Goal: Task Accomplishment & Management: Use online tool/utility

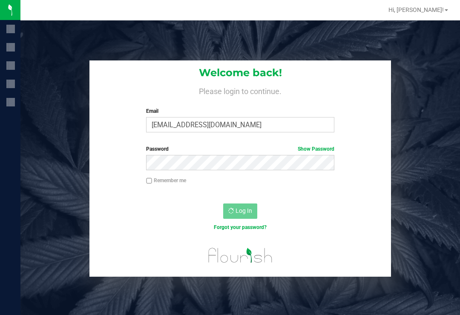
scroll to position [13, 0]
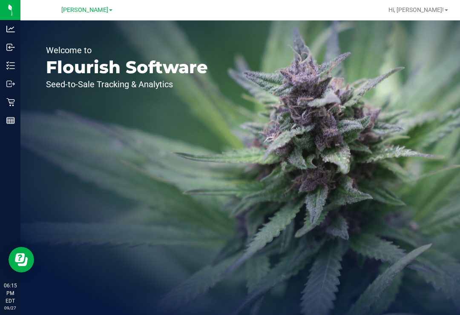
click at [0, 0] on p "Inventory" at bounding box center [0, 0] width 0 height 0
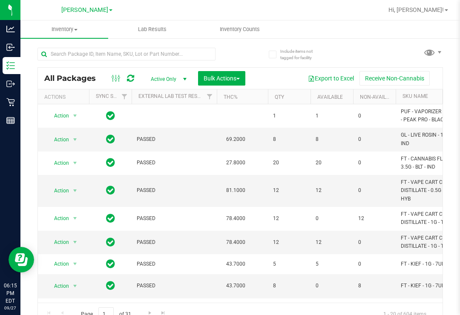
click at [239, 21] on uib-tab-heading "Inventory Counts" at bounding box center [239, 29] width 87 height 17
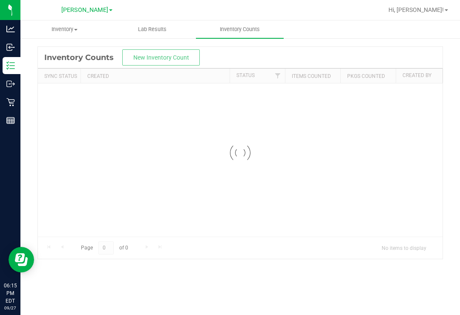
click at [249, 27] on span "Inventory Counts" at bounding box center [239, 30] width 63 height 8
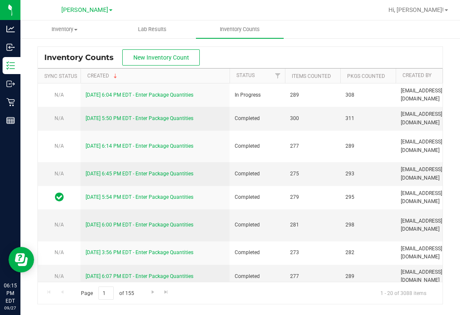
click at [139, 92] on link "[DATE] 6:04 PM EDT - Enter Package Quantities" at bounding box center [140, 95] width 108 height 6
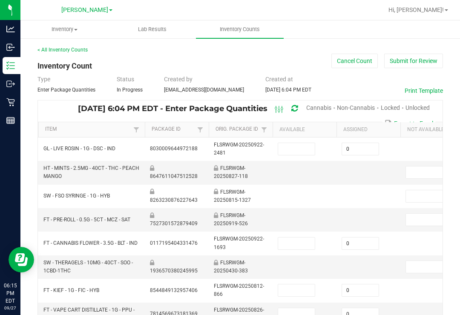
click at [311, 104] on span "Cannabis" at bounding box center [318, 107] width 25 height 7
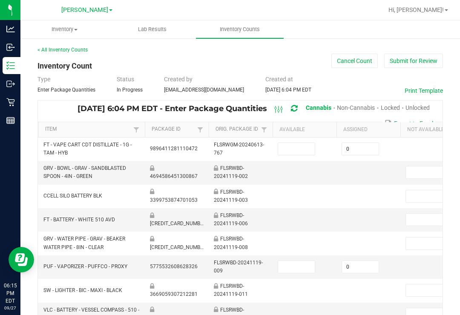
click at [421, 104] on span "Unlocked" at bounding box center [418, 107] width 24 height 7
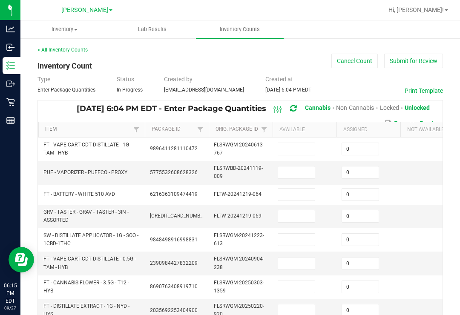
click at [104, 126] on link "Item" at bounding box center [88, 129] width 86 height 7
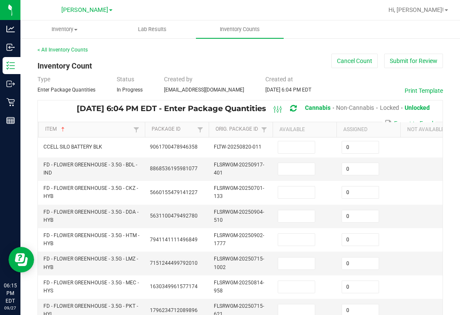
click at [283, 141] on input at bounding box center [296, 147] width 37 height 12
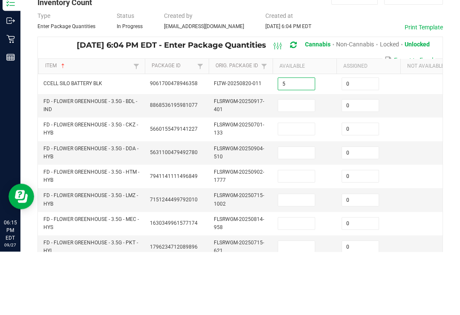
type input "5"
click at [305, 163] on input at bounding box center [296, 169] width 37 height 12
type input "2"
click at [291, 187] on input at bounding box center [296, 193] width 37 height 12
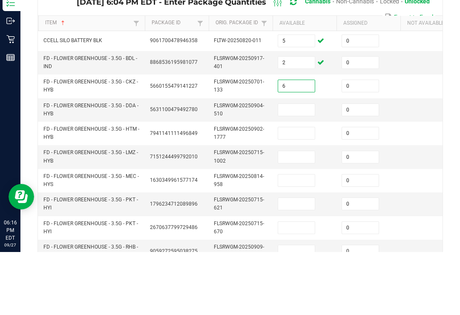
scroll to position [53, 0]
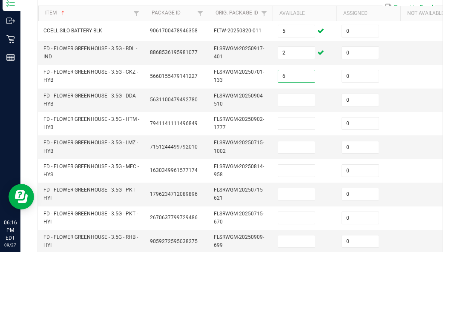
type input "6"
click at [297, 157] on input at bounding box center [296, 163] width 37 height 12
type input "8"
click at [303, 181] on input at bounding box center [296, 187] width 37 height 12
type input "14"
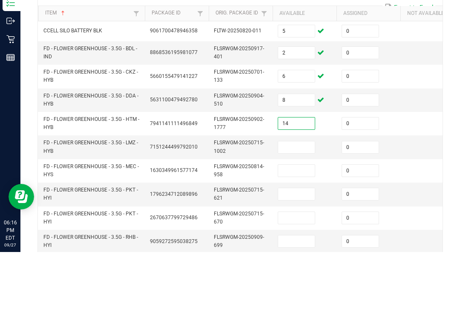
click at [302, 205] on input at bounding box center [296, 211] width 37 height 12
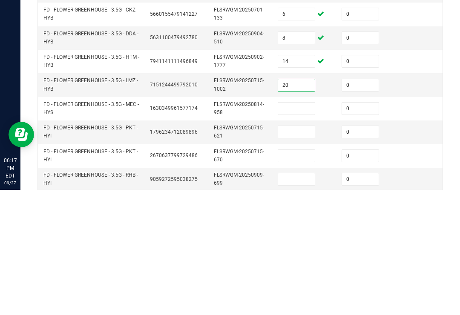
type input "20"
click at [297, 228] on input at bounding box center [296, 234] width 37 height 12
type input "17"
click at [289, 251] on input at bounding box center [296, 257] width 37 height 12
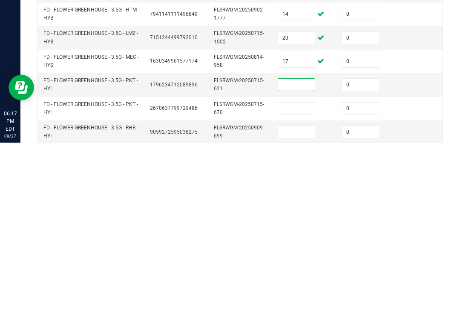
click at [302, 275] on input at bounding box center [296, 281] width 37 height 12
type input "16"
click at [301, 251] on input at bounding box center [296, 257] width 37 height 12
type input "0"
click at [297, 299] on input at bounding box center [296, 305] width 37 height 12
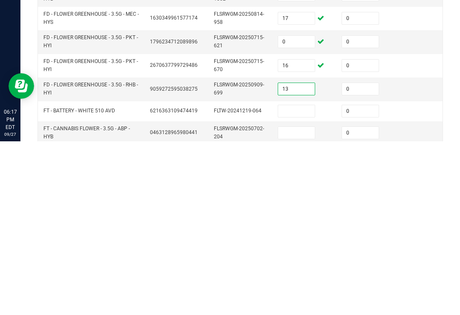
scroll to position [121, 0]
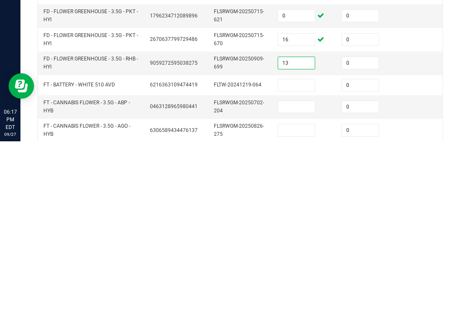
type input "13"
click at [299, 253] on input at bounding box center [296, 259] width 37 height 12
type input "6"
click at [295, 275] on input at bounding box center [296, 281] width 37 height 12
type input "10"
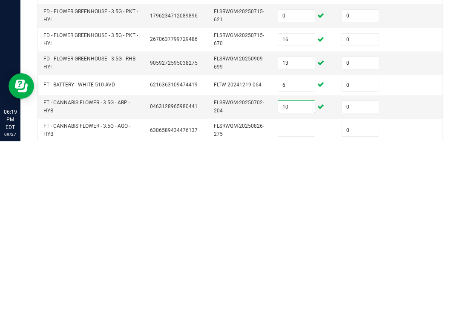
click at [303, 298] on input at bounding box center [296, 304] width 37 height 12
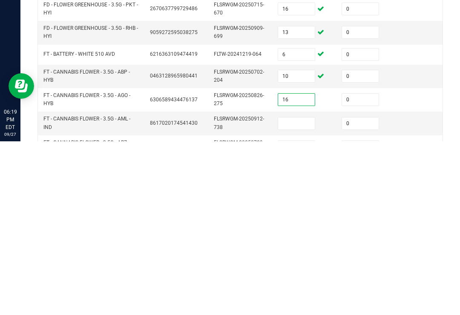
scroll to position [169, 0]
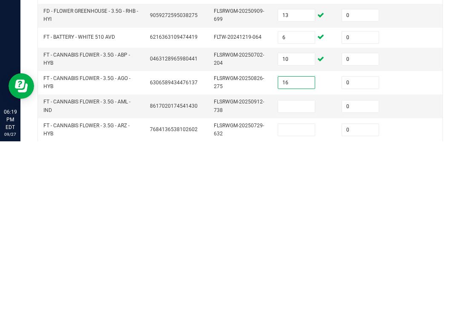
type input "16"
click at [296, 274] on input at bounding box center [296, 280] width 37 height 12
type input "16"
click at [305, 298] on input at bounding box center [296, 304] width 37 height 12
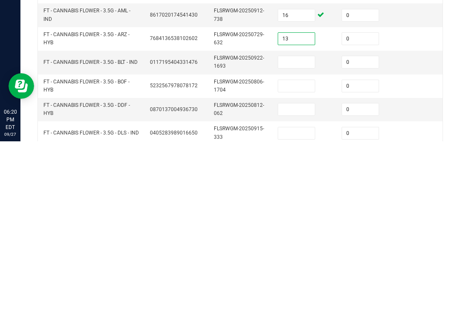
type input "13"
click at [298, 230] on input at bounding box center [296, 236] width 37 height 12
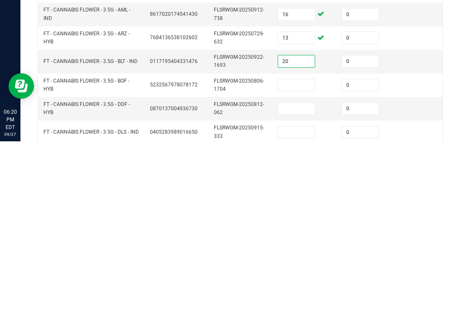
type input "20"
click at [303, 253] on input at bounding box center [296, 259] width 37 height 12
type input "8"
click at [306, 277] on input at bounding box center [296, 283] width 37 height 12
type input "2"
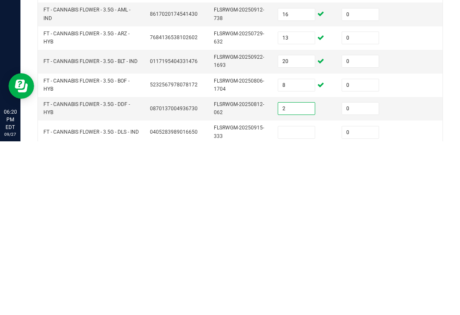
click at [296, 300] on input at bounding box center [296, 306] width 37 height 12
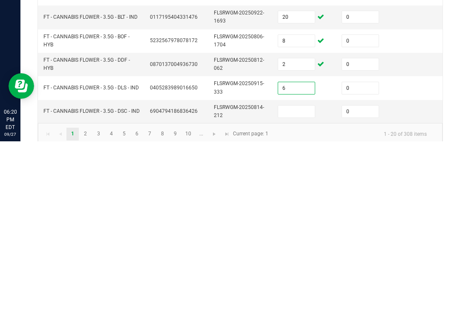
type input "6"
click at [295, 280] on input at bounding box center [296, 286] width 37 height 12
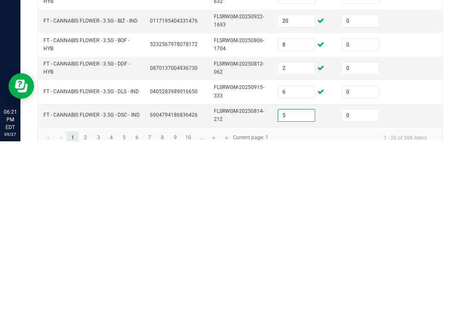
type input "5"
click at [413, 231] on td at bounding box center [433, 242] width 64 height 23
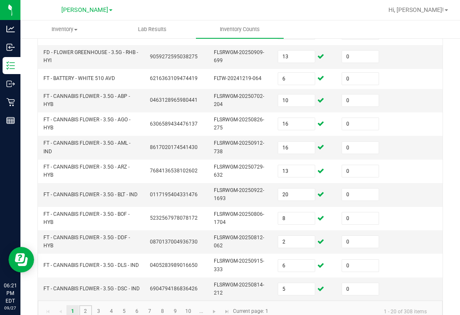
click at [89, 306] on link "2" at bounding box center [85, 312] width 12 height 13
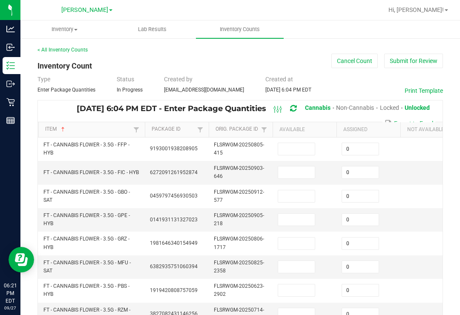
scroll to position [-1, 0]
click at [295, 143] on input at bounding box center [296, 149] width 37 height 12
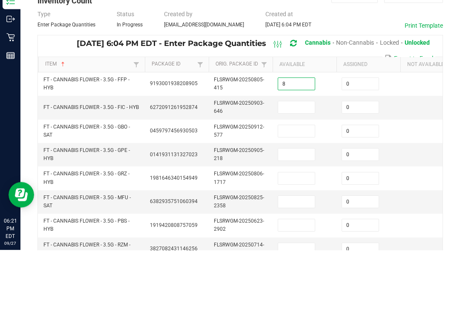
type input "8"
click at [304, 167] on input at bounding box center [296, 173] width 37 height 12
type input "1"
click at [309, 208] on td at bounding box center [305, 219] width 64 height 23
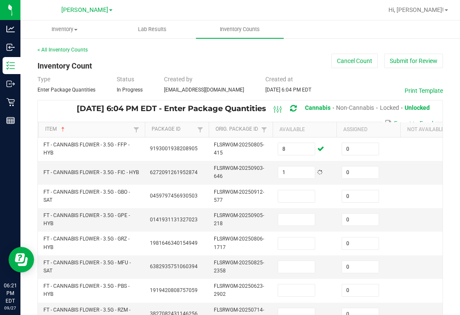
click at [311, 190] on input at bounding box center [296, 196] width 37 height 12
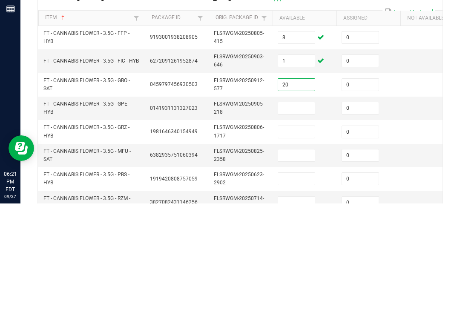
type input "20"
click at [295, 214] on input at bounding box center [296, 220] width 37 height 12
type input "3"
click at [294, 238] on input at bounding box center [296, 244] width 37 height 12
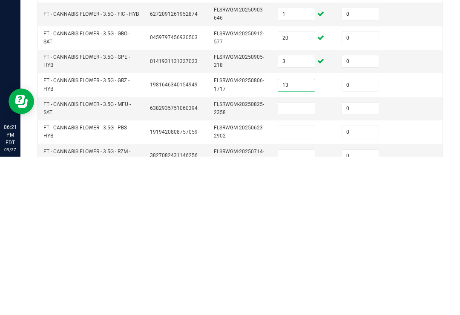
type input "13"
click at [307, 261] on input at bounding box center [296, 267] width 37 height 12
type input "18"
click at [305, 285] on input at bounding box center [296, 291] width 37 height 12
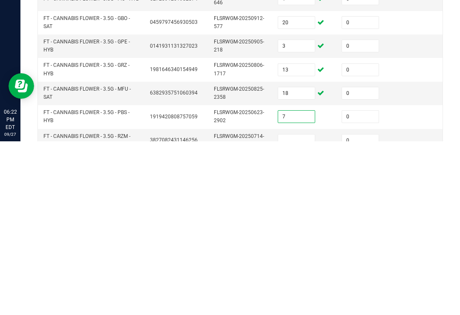
type input "7"
click at [315, 309] on input at bounding box center [296, 315] width 37 height 12
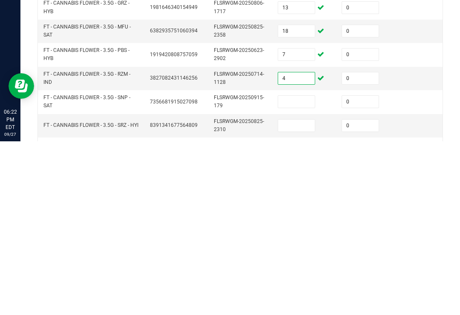
scroll to position [72, 0]
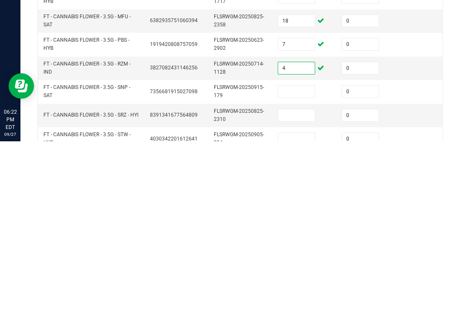
type input "4"
click at [312, 260] on input at bounding box center [296, 266] width 37 height 12
type input "8"
click at [305, 283] on input at bounding box center [296, 289] width 37 height 12
type input "6"
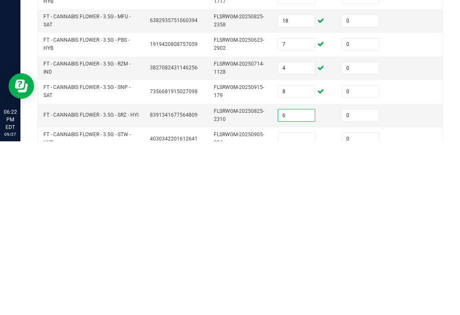
click at [305, 307] on input at bounding box center [296, 313] width 37 height 12
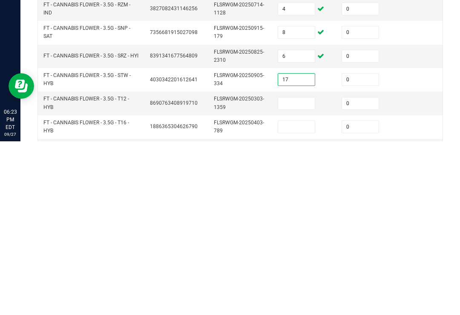
scroll to position [135, 0]
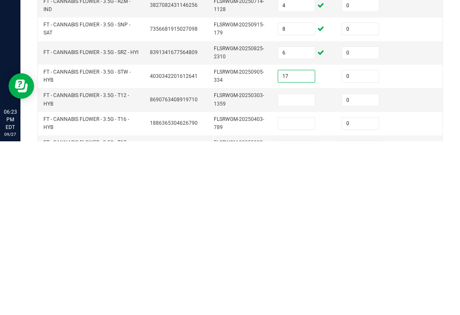
type input "17"
click at [294, 268] on input at bounding box center [296, 274] width 37 height 12
type input "9"
click at [298, 291] on input at bounding box center [296, 297] width 37 height 12
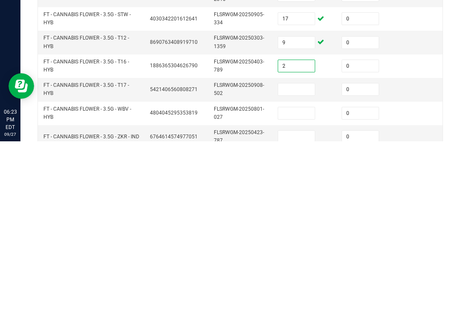
scroll to position [192, 0]
type input "2"
click at [297, 258] on input at bounding box center [296, 264] width 37 height 12
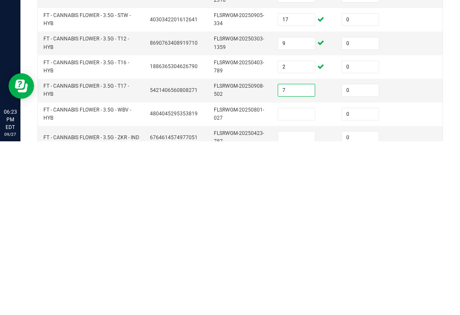
type input "7"
click at [303, 282] on input at bounding box center [296, 288] width 37 height 12
type input "11"
click at [308, 306] on input at bounding box center [296, 312] width 37 height 12
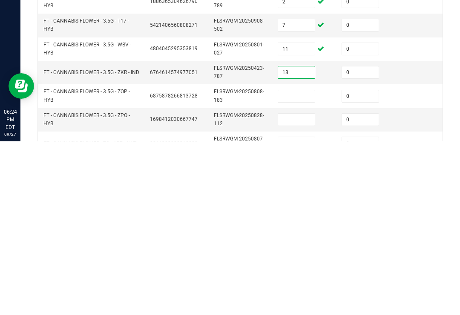
scroll to position [260, 0]
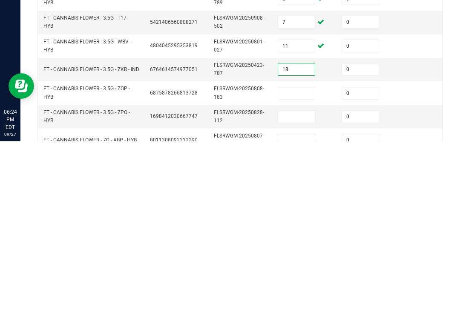
type input "18"
click at [303, 261] on input at bounding box center [296, 267] width 37 height 12
type input "15"
click at [310, 279] on td at bounding box center [305, 290] width 64 height 23
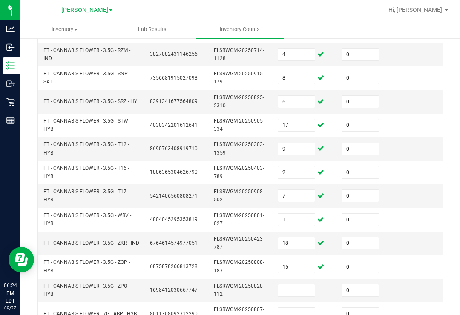
click at [294, 285] on input at bounding box center [296, 291] width 37 height 12
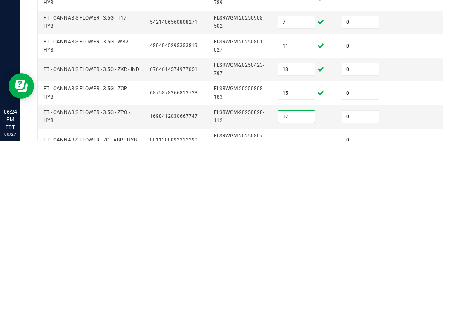
type input "17"
click at [311, 308] on input at bounding box center [296, 314] width 37 height 12
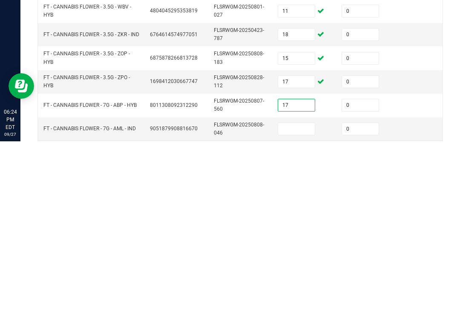
scroll to position [299, 0]
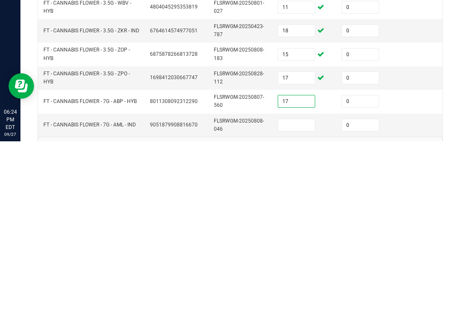
click at [297, 269] on input "17" at bounding box center [296, 275] width 37 height 12
type input "17"
click at [295, 293] on input at bounding box center [296, 299] width 37 height 12
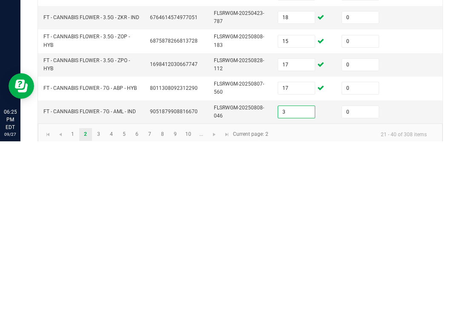
type input "3"
click at [416, 251] on td at bounding box center [433, 262] width 64 height 23
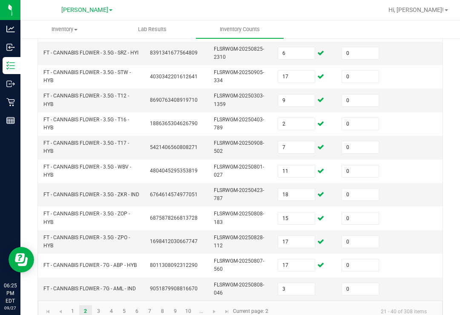
scroll to position [308, 0]
click at [99, 306] on link "3" at bounding box center [98, 312] width 12 height 13
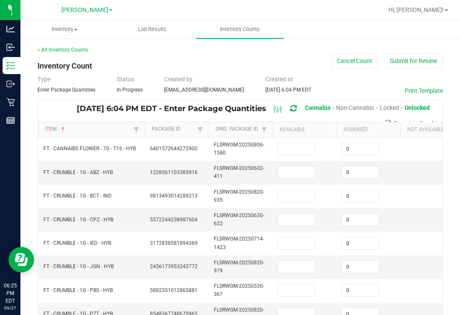
scroll to position [0, 0]
click at [294, 143] on input at bounding box center [296, 149] width 37 height 12
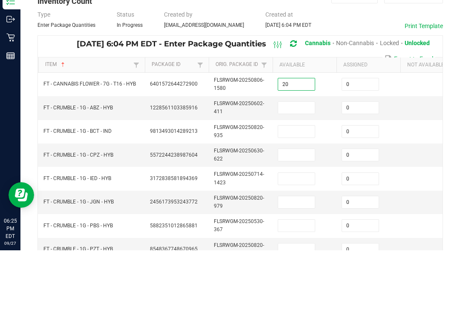
type input "20"
click at [307, 167] on input at bounding box center [296, 173] width 37 height 12
type input "5"
click at [296, 190] on input at bounding box center [296, 196] width 37 height 12
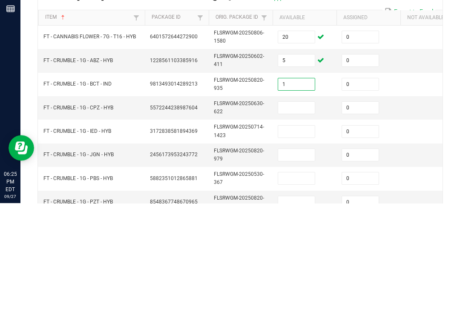
type input "1"
click at [302, 214] on input at bounding box center [296, 220] width 37 height 12
type input "7"
click at [303, 238] on input at bounding box center [296, 244] width 37 height 12
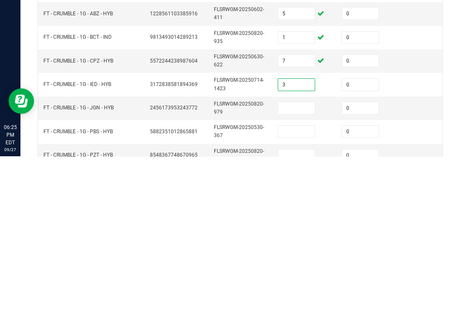
type input "3"
click at [295, 261] on input at bounding box center [296, 267] width 37 height 12
type input "3"
click at [304, 285] on input at bounding box center [296, 291] width 37 height 12
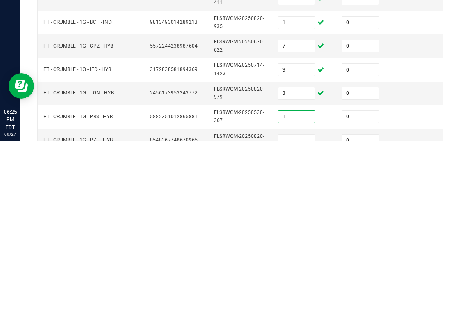
type input "1"
click at [301, 309] on input at bounding box center [296, 315] width 37 height 12
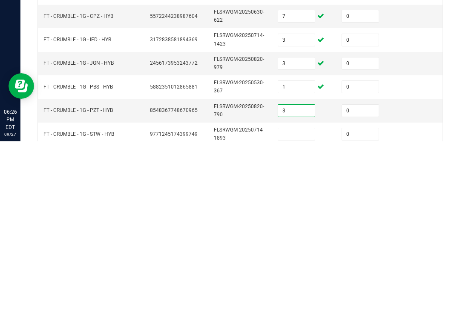
scroll to position [32, 0]
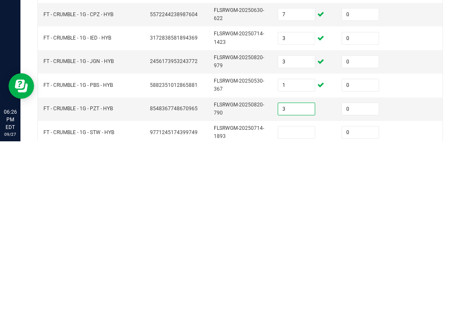
type input "3"
click at [300, 300] on input at bounding box center [296, 306] width 37 height 12
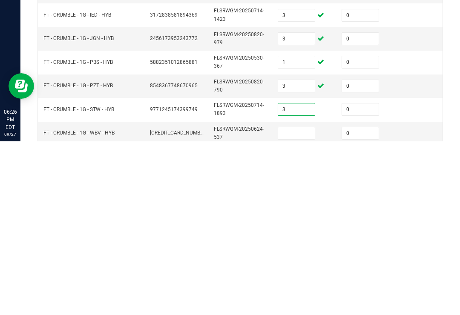
scroll to position [62, 0]
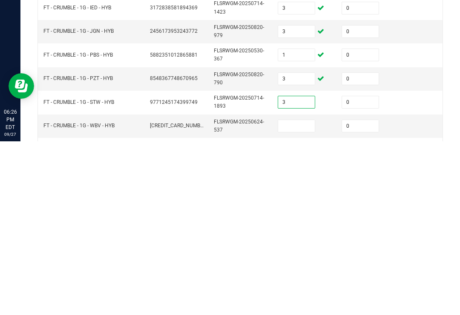
type input "3"
click at [307, 294] on input at bounding box center [296, 300] width 37 height 12
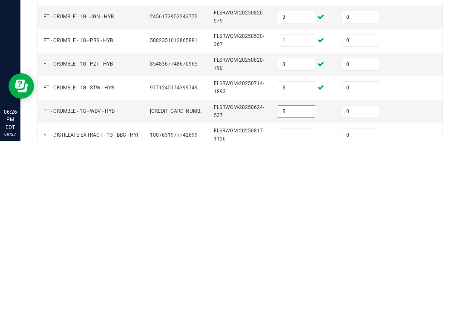
scroll to position [85, 0]
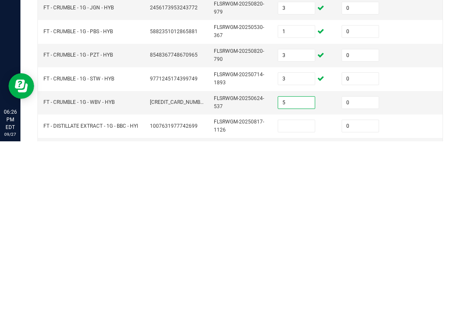
type input "5"
click at [295, 294] on input at bounding box center [296, 300] width 37 height 12
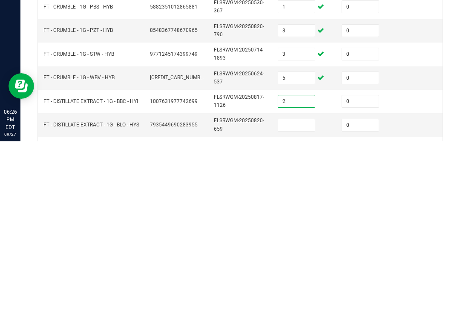
scroll to position [120, 0]
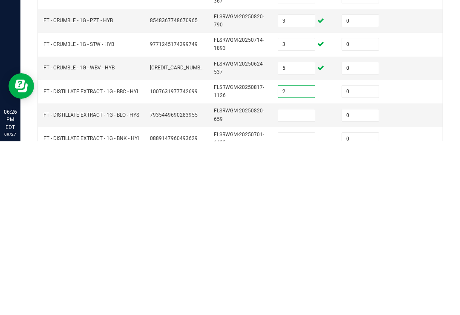
type input "2"
click at [309, 283] on input at bounding box center [296, 289] width 37 height 12
type input "1"
click at [297, 307] on input at bounding box center [296, 313] width 37 height 12
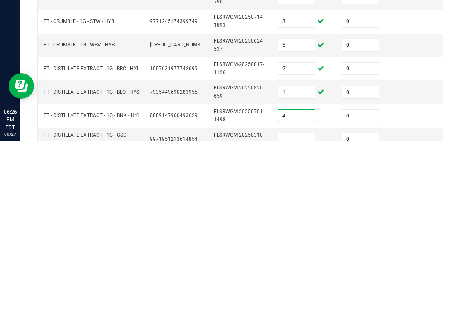
scroll to position [157, 0]
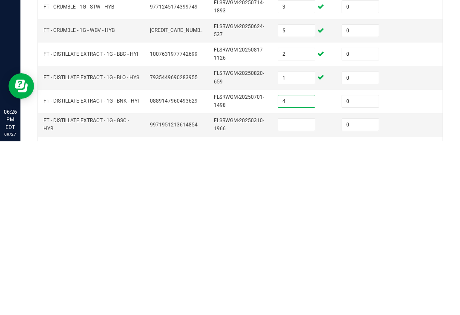
type input "4"
click at [306, 293] on input at bounding box center [296, 299] width 37 height 12
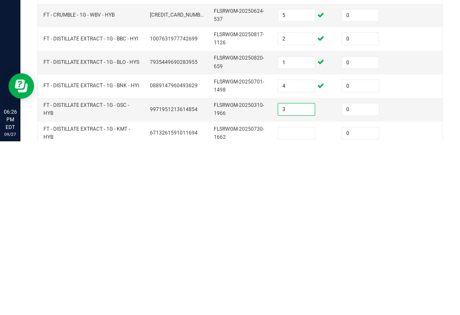
scroll to position [175, 0]
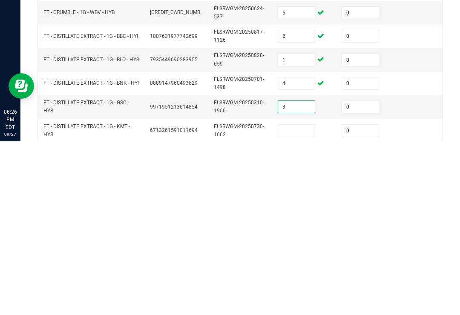
type input "3"
click at [301, 299] on input at bounding box center [296, 305] width 37 height 12
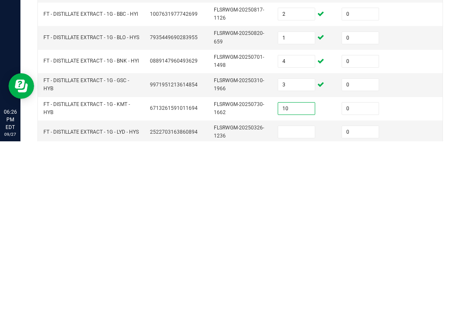
scroll to position [201, 0]
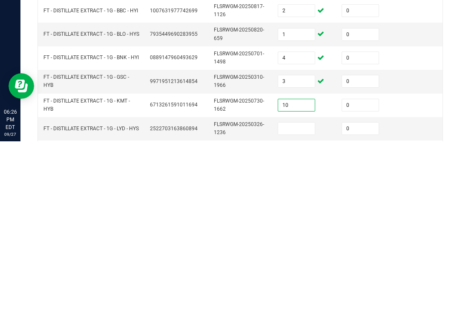
type input "10"
click at [294, 297] on input at bounding box center [296, 303] width 37 height 12
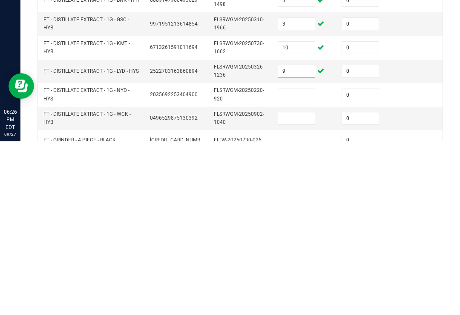
scroll to position [257, 0]
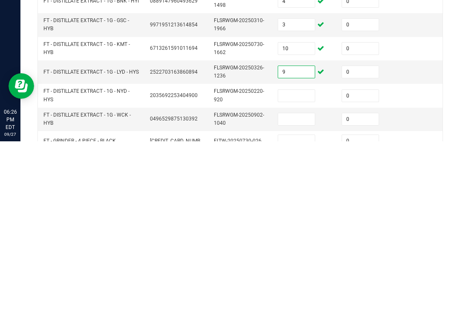
type input "9"
click at [297, 264] on input at bounding box center [296, 270] width 37 height 12
type input "10"
click at [305, 282] on td at bounding box center [305, 293] width 64 height 23
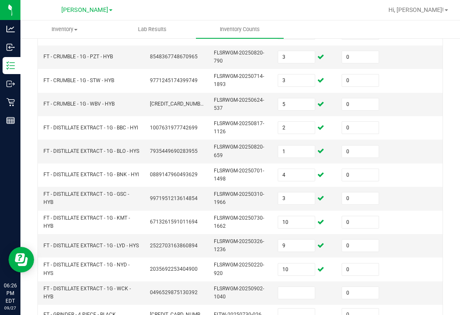
click at [301, 287] on input at bounding box center [296, 293] width 37 height 12
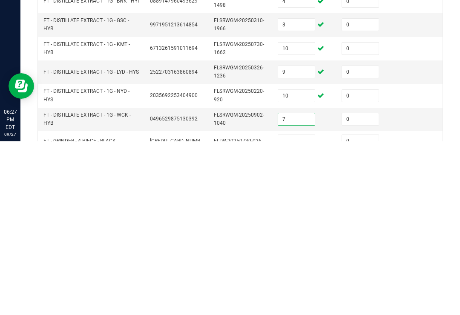
type input "7"
click at [312, 309] on input at bounding box center [296, 315] width 37 height 12
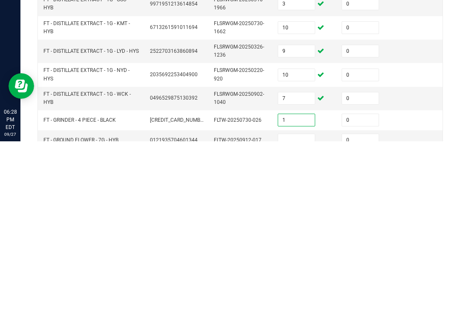
scroll to position [295, 0]
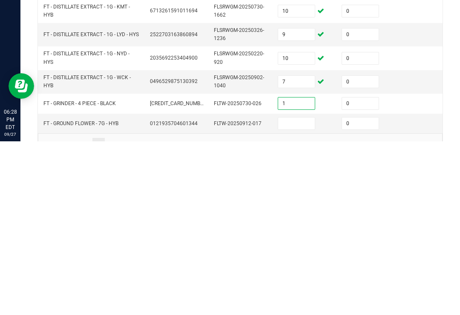
type input "1"
click at [301, 291] on input at bounding box center [296, 297] width 37 height 12
type input "9"
click at [403, 288] on td at bounding box center [433, 298] width 64 height 20
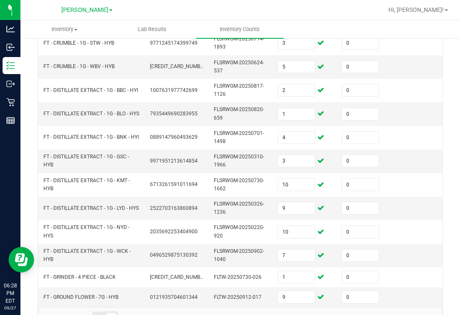
click at [111, 312] on link "4" at bounding box center [111, 318] width 12 height 13
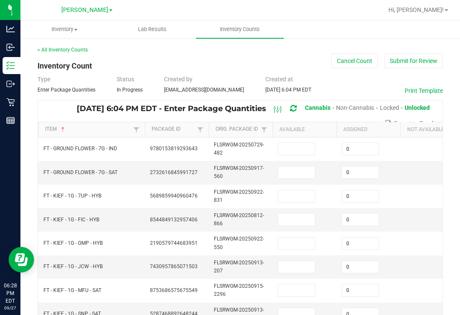
click at [300, 143] on input at bounding box center [296, 149] width 37 height 12
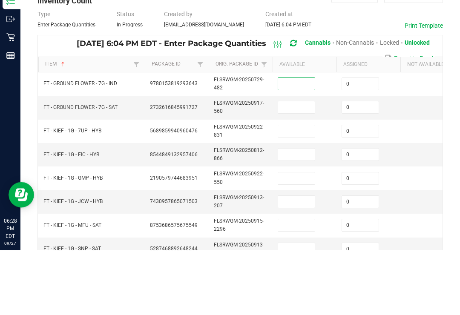
scroll to position [0, 0]
type input "6"
click at [303, 161] on td at bounding box center [305, 172] width 64 height 23
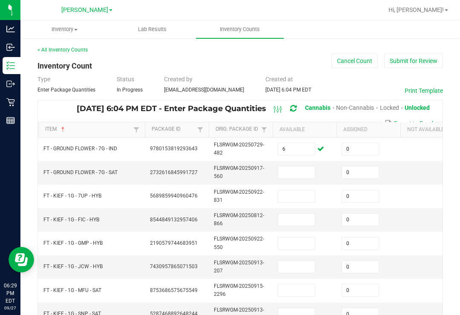
click at [295, 167] on input at bounding box center [296, 173] width 37 height 12
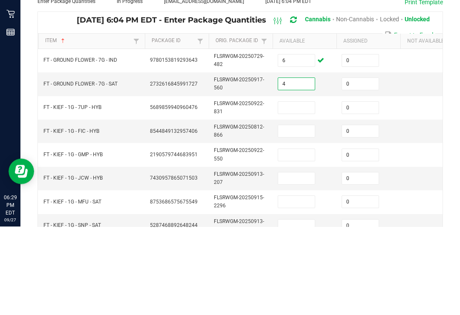
type input "4"
click at [304, 190] on input at bounding box center [296, 196] width 37 height 12
type input "5"
click at [300, 214] on input at bounding box center [296, 220] width 37 height 12
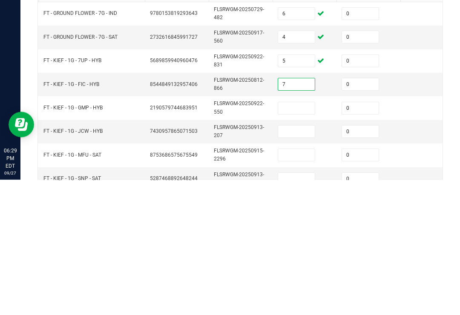
type input "7"
click at [294, 238] on input at bounding box center [296, 244] width 37 height 12
type input "7"
click at [297, 261] on input at bounding box center [296, 267] width 37 height 12
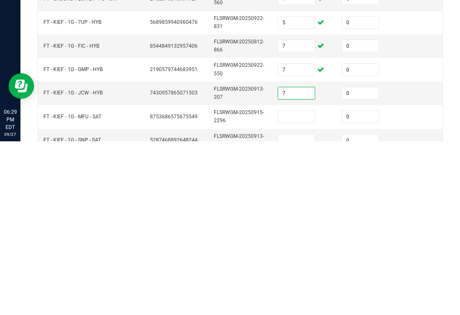
type input "7"
click at [300, 285] on input at bounding box center [296, 291] width 37 height 12
type input "5"
click at [301, 309] on input at bounding box center [296, 315] width 37 height 12
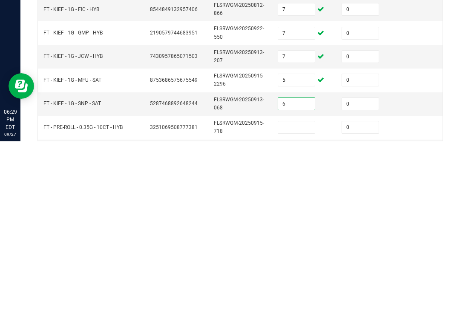
scroll to position [45, 0]
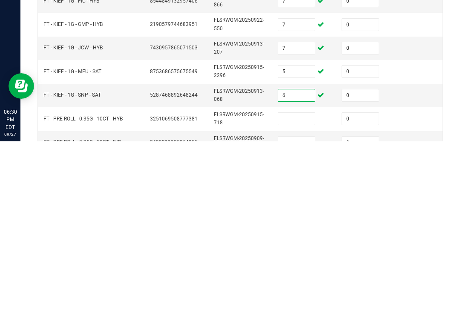
type input "6"
click at [302, 287] on input at bounding box center [296, 293] width 37 height 12
type input "19"
click at [306, 311] on input at bounding box center [296, 317] width 37 height 12
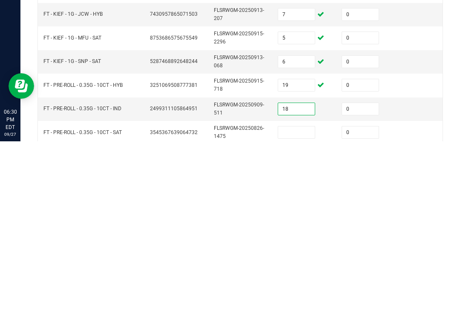
scroll to position [101, 0]
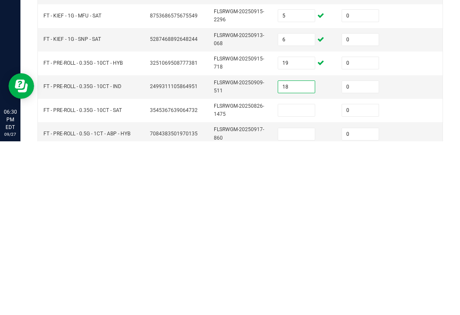
type input "18"
click at [305, 278] on input at bounding box center [296, 284] width 37 height 12
type input "3"
type input "20"
click at [304, 302] on input at bounding box center [296, 308] width 37 height 12
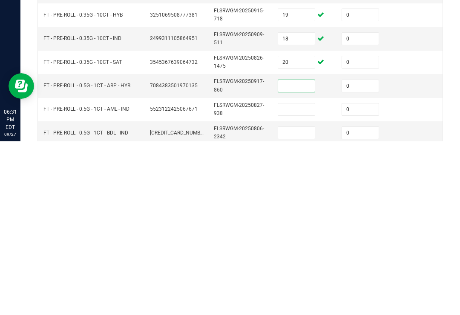
scroll to position [151, 0]
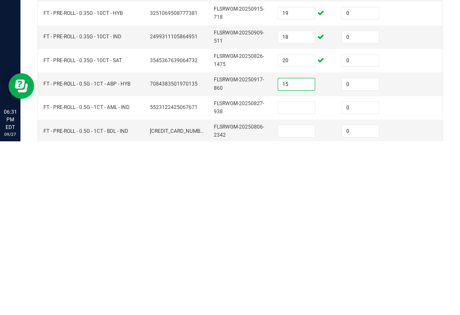
type input "15"
click at [276, 270] on td at bounding box center [305, 281] width 64 height 23
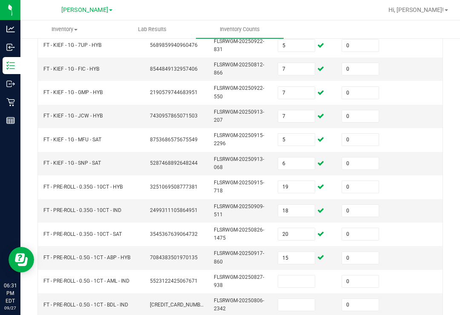
click at [306, 276] on input at bounding box center [296, 282] width 37 height 12
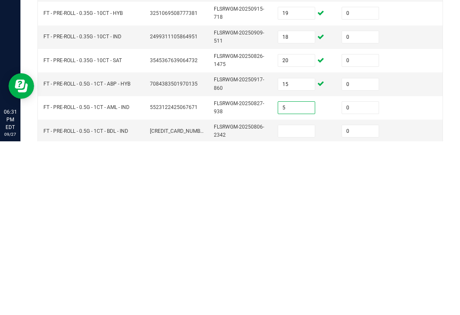
type input "5"
click at [303, 299] on input at bounding box center [296, 305] width 37 height 12
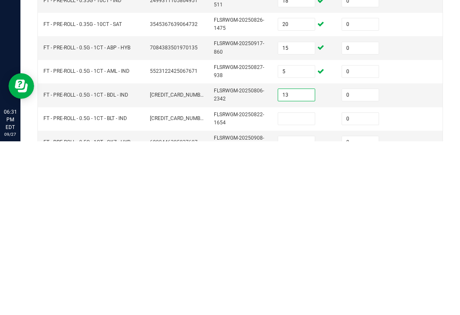
scroll to position [186, 0]
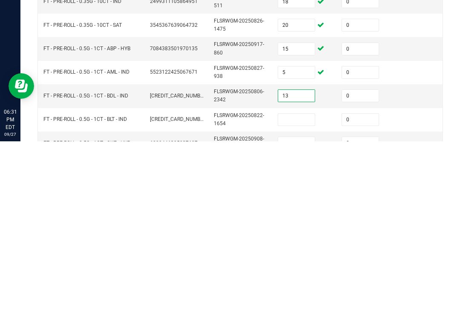
type input "13"
click at [299, 288] on input at bounding box center [296, 294] width 37 height 12
type input "22"
click at [315, 311] on input at bounding box center [296, 317] width 37 height 12
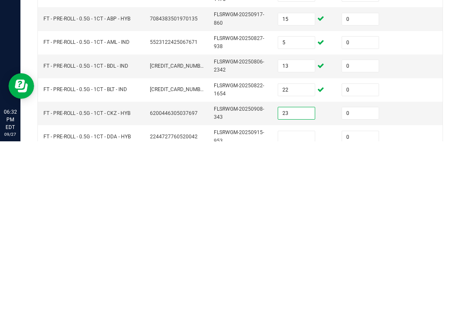
scroll to position [230, 0]
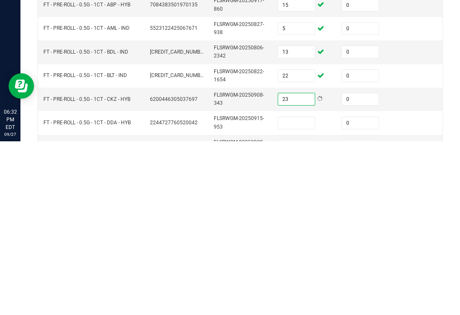
type input "23"
click at [296, 291] on input at bounding box center [296, 297] width 37 height 12
type input "25"
click at [296, 315] on input at bounding box center [296, 321] width 37 height 12
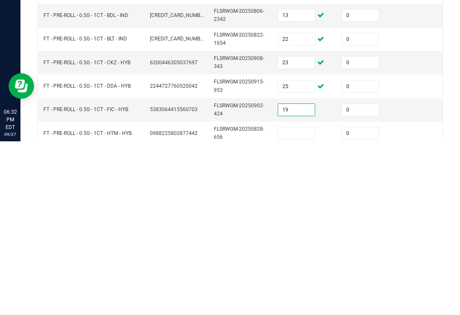
scroll to position [276, 0]
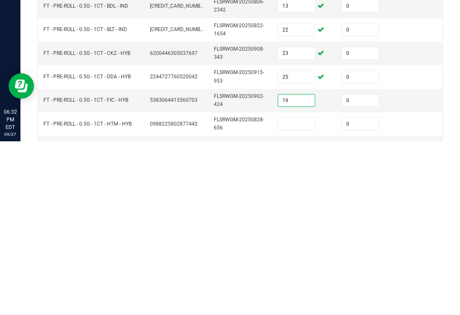
type input "19"
click at [305, 292] on input at bounding box center [296, 298] width 37 height 12
type input "11"
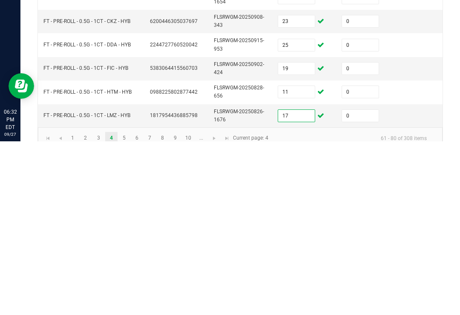
scroll to position [308, 0]
type input "17"
click at [410, 254] on td at bounding box center [433, 265] width 64 height 23
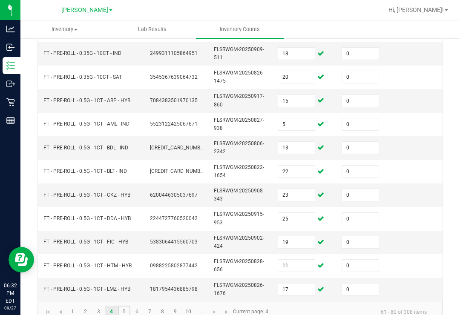
click at [125, 306] on link "5" at bounding box center [124, 312] width 12 height 13
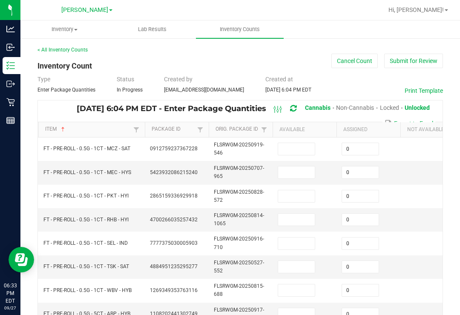
scroll to position [0, 0]
click at [283, 143] on input at bounding box center [296, 149] width 37 height 12
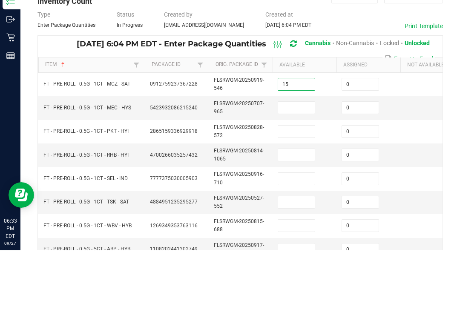
type input "15"
click at [285, 167] on input at bounding box center [296, 173] width 37 height 12
type input "11"
click at [295, 190] on input at bounding box center [296, 196] width 37 height 12
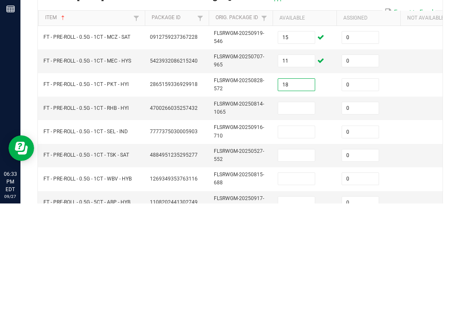
type input "18"
click at [297, 214] on input at bounding box center [296, 220] width 37 height 12
type input "10"
click at [306, 238] on input at bounding box center [296, 244] width 37 height 12
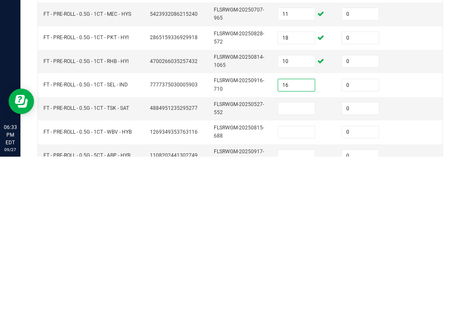
type input "16"
click at [306, 261] on input at bounding box center [296, 267] width 37 height 12
type input "4"
click at [311, 285] on input at bounding box center [296, 291] width 37 height 12
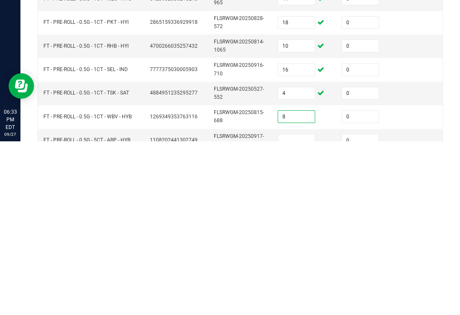
type input "8"
click at [304, 309] on input at bounding box center [296, 315] width 37 height 12
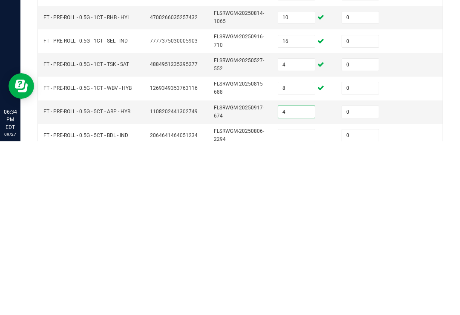
scroll to position [39, 0]
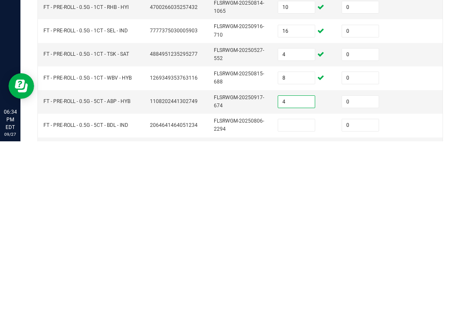
type input "4"
click at [299, 293] on input at bounding box center [296, 299] width 37 height 12
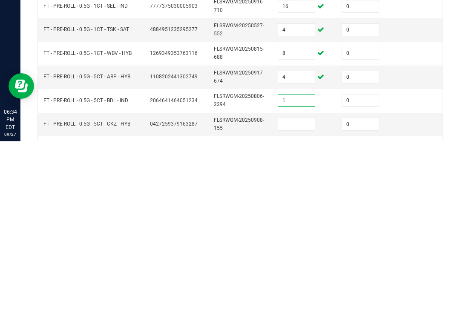
scroll to position [73, 0]
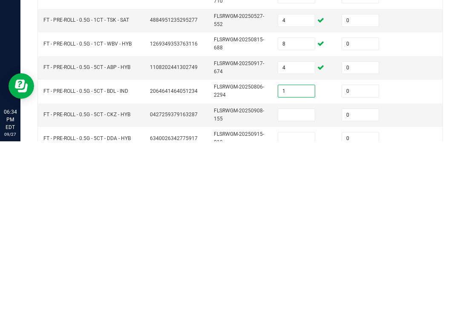
type input "1"
click at [299, 283] on input at bounding box center [296, 289] width 37 height 12
type input "11"
click at [301, 306] on input at bounding box center [296, 312] width 37 height 12
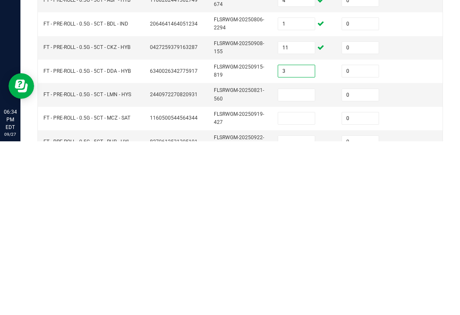
scroll to position [139, 0]
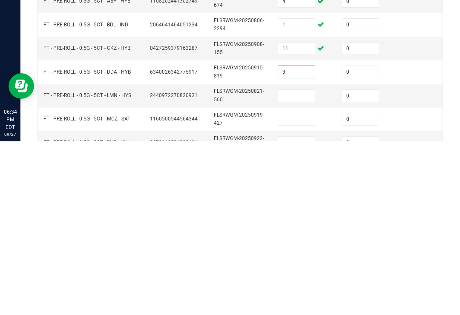
type input "3"
click at [292, 264] on input at bounding box center [296, 270] width 37 height 12
type input "1"
click at [299, 287] on input at bounding box center [296, 293] width 37 height 12
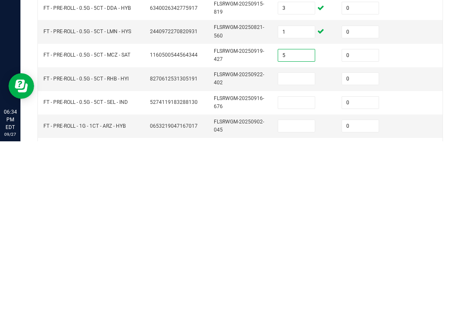
scroll to position [213, 0]
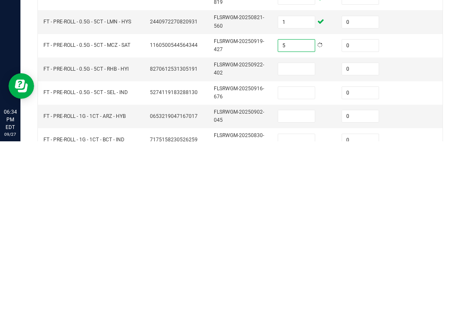
type input "5"
click at [294, 237] on input at bounding box center [296, 243] width 37 height 12
click at [302, 237] on input at bounding box center [296, 243] width 37 height 12
type input "10"
click at [289, 261] on input at bounding box center [296, 267] width 37 height 12
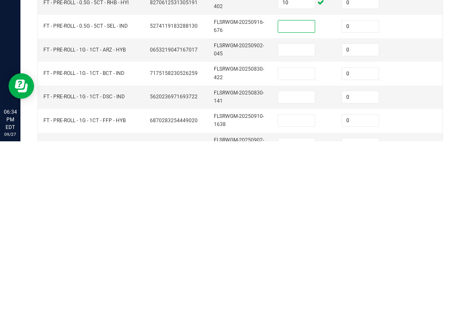
scroll to position [281, 0]
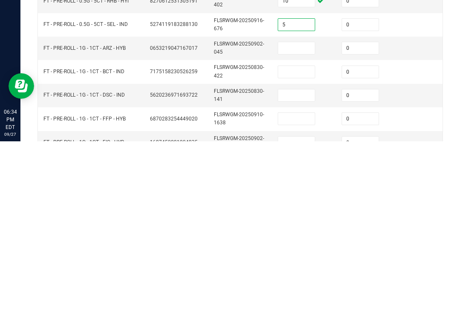
type input "5"
click at [303, 216] on input at bounding box center [296, 222] width 37 height 12
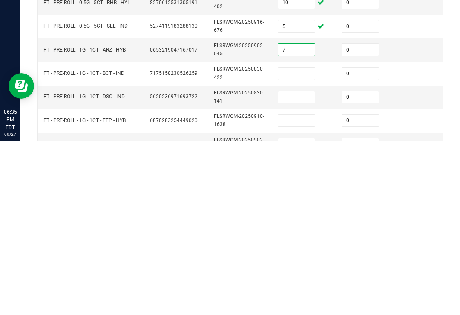
type input "7"
click at [297, 242] on input at bounding box center [296, 248] width 37 height 12
type input "16"
click at [300, 265] on input at bounding box center [296, 271] width 37 height 12
type input "9"
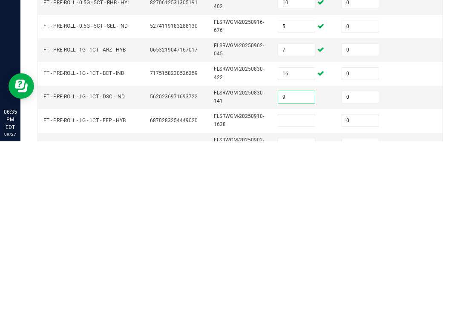
click at [301, 289] on input at bounding box center [296, 295] width 37 height 12
type input "18"
click at [307, 307] on td at bounding box center [305, 318] width 64 height 23
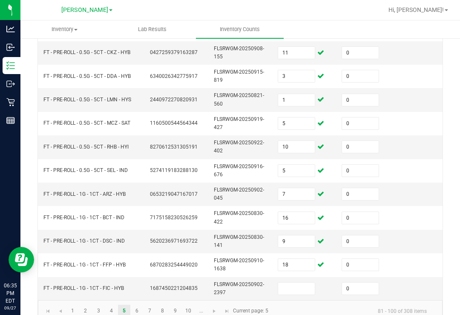
click at [292, 283] on input at bounding box center [296, 289] width 37 height 12
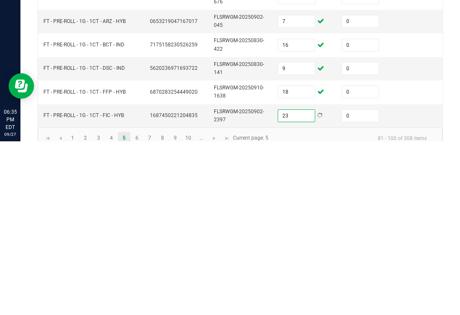
type input "23"
click at [137, 306] on link "6" at bounding box center [137, 312] width 12 height 13
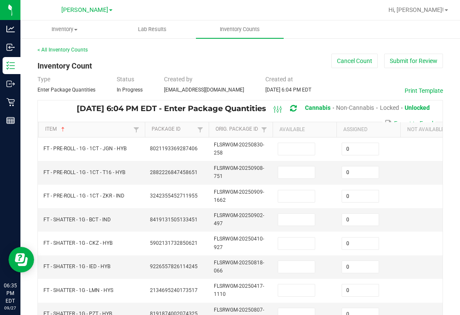
scroll to position [-1, 0]
click at [299, 143] on input at bounding box center [296, 149] width 37 height 12
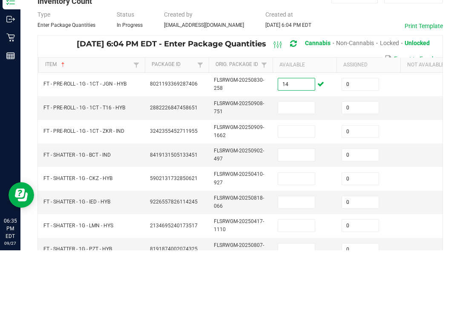
click at [295, 167] on input at bounding box center [296, 173] width 37 height 12
click at [294, 190] on input at bounding box center [296, 196] width 37 height 12
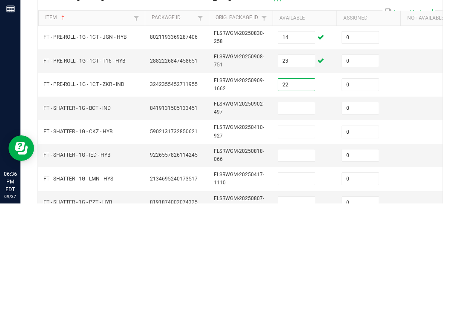
click at [295, 214] on input at bounding box center [296, 220] width 37 height 12
click at [303, 238] on input at bounding box center [296, 244] width 37 height 12
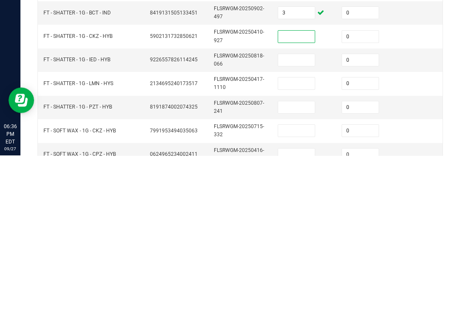
scroll to position [48, 0]
click at [296, 231] on td at bounding box center [305, 242] width 64 height 23
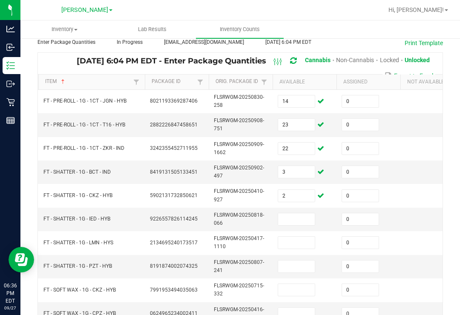
click at [292, 214] on input at bounding box center [296, 220] width 37 height 12
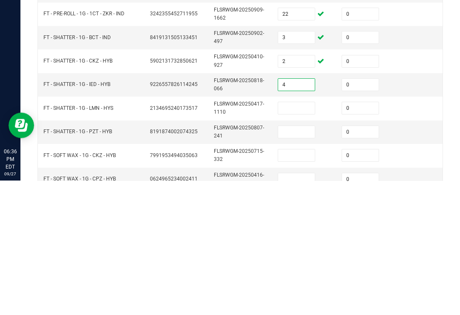
click at [295, 237] on input at bounding box center [296, 243] width 37 height 12
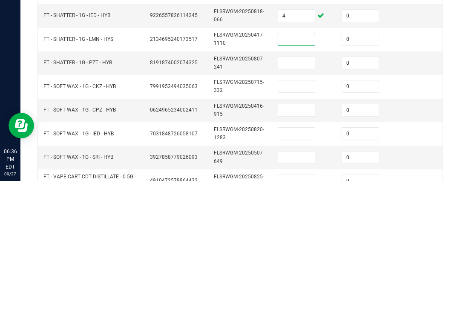
scroll to position [118, 0]
click at [295, 191] on input at bounding box center [296, 197] width 37 height 12
click at [301, 214] on input at bounding box center [296, 220] width 37 height 12
click at [299, 238] on input at bounding box center [296, 244] width 37 height 12
click at [291, 262] on input at bounding box center [296, 268] width 37 height 12
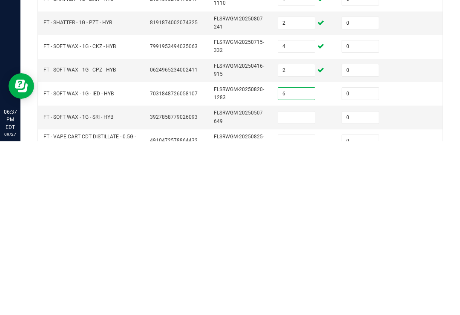
click at [291, 286] on input at bounding box center [296, 292] width 37 height 12
click at [291, 309] on input at bounding box center [296, 315] width 37 height 12
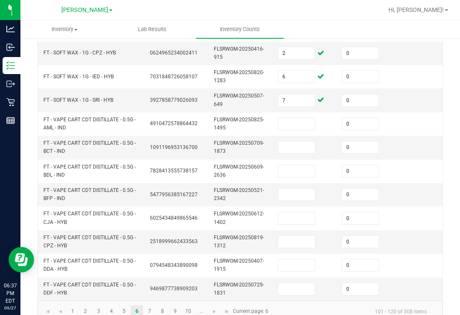
scroll to position [308, 0]
click at [149, 306] on link "7" at bounding box center [150, 312] width 12 height 13
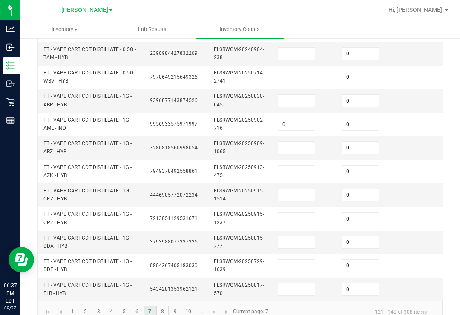
click at [162, 306] on link "8" at bounding box center [162, 312] width 12 height 13
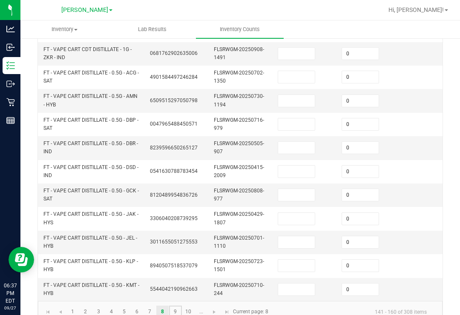
click at [175, 306] on link "9" at bounding box center [175, 312] width 12 height 13
click at [193, 306] on link "10" at bounding box center [188, 312] width 12 height 13
click at [216, 309] on span "Go to the next page" at bounding box center [214, 312] width 7 height 7
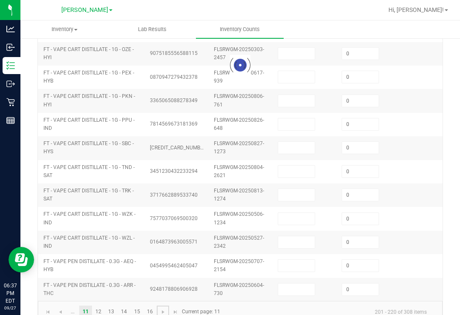
scroll to position [305, 0]
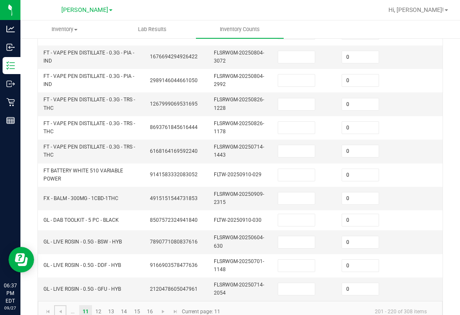
click at [61, 309] on span "Go to the previous page" at bounding box center [60, 312] width 7 height 7
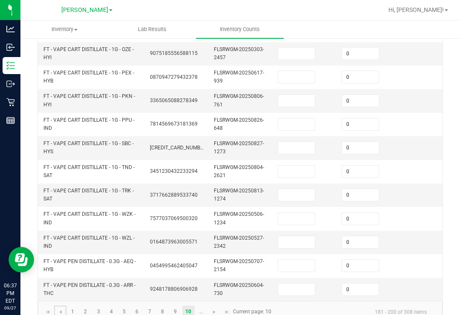
scroll to position [308, 0]
click at [301, 260] on input at bounding box center [296, 266] width 37 height 12
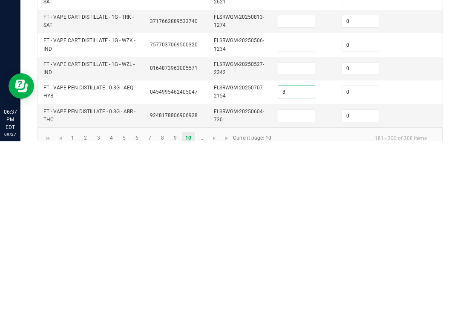
click at [306, 284] on input at bounding box center [296, 290] width 37 height 12
click at [413, 254] on td at bounding box center [433, 265] width 64 height 23
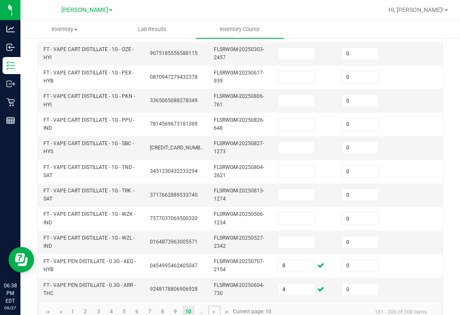
click at [219, 306] on link at bounding box center [214, 312] width 12 height 13
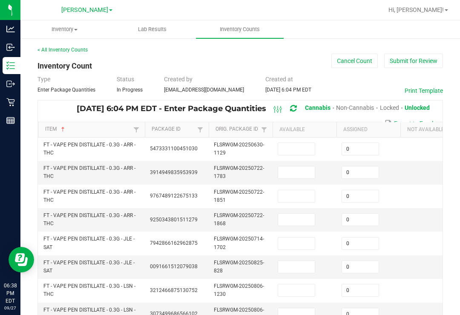
scroll to position [0, 0]
click at [306, 143] on input at bounding box center [296, 149] width 37 height 12
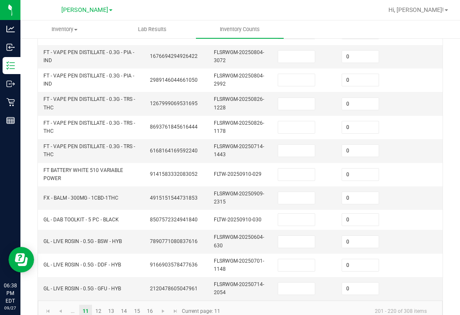
scroll to position [305, 0]
click at [66, 306] on link at bounding box center [60, 312] width 12 height 13
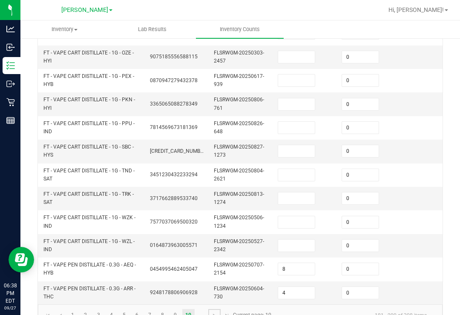
click at [213, 312] on span "Go to the next page" at bounding box center [214, 315] width 7 height 7
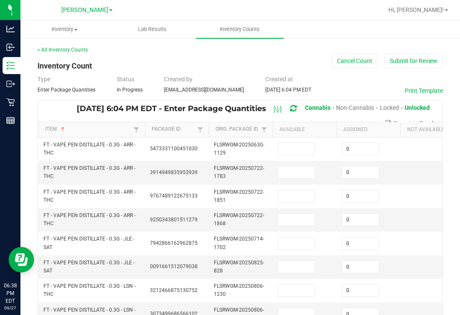
scroll to position [-1, 0]
click at [298, 143] on input at bounding box center [296, 149] width 37 height 12
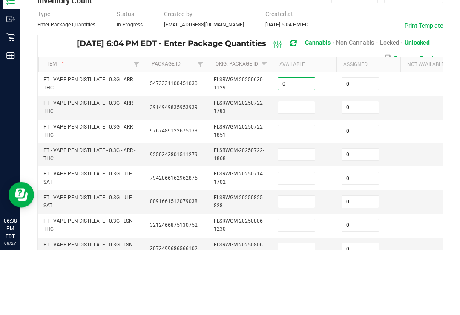
click at [304, 167] on input at bounding box center [296, 173] width 37 height 12
click at [294, 190] on input at bounding box center [296, 196] width 37 height 12
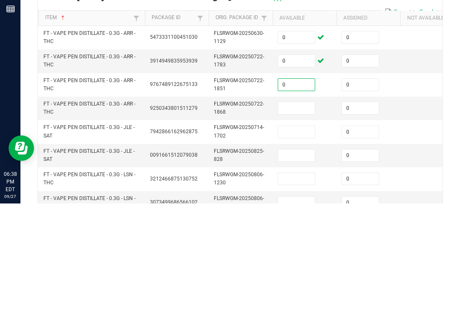
click at [308, 214] on input at bounding box center [296, 220] width 37 height 12
click at [301, 238] on input at bounding box center [296, 244] width 37 height 12
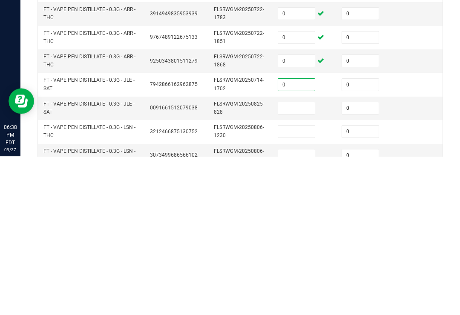
click at [296, 261] on input at bounding box center [296, 267] width 37 height 12
click at [315, 285] on input at bounding box center [296, 291] width 37 height 12
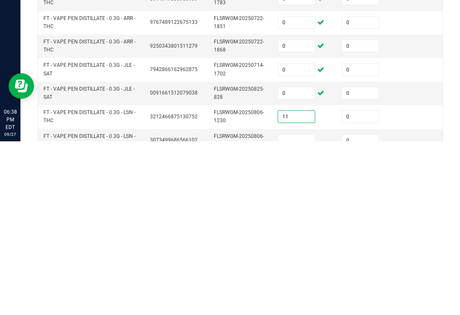
click at [298, 309] on input at bounding box center [296, 315] width 37 height 12
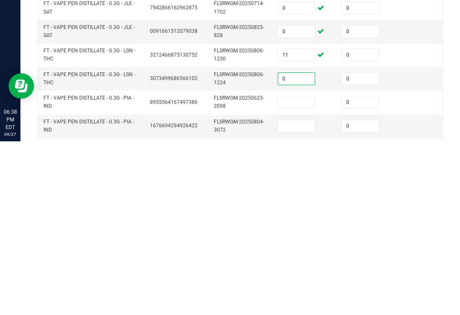
scroll to position [61, 0]
click at [290, 271] on input at bounding box center [296, 277] width 37 height 12
click at [306, 295] on input at bounding box center [296, 301] width 37 height 12
click at [305, 271] on input at bounding box center [296, 277] width 37 height 12
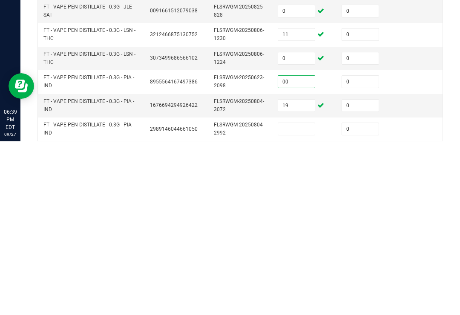
scroll to position [84, 0]
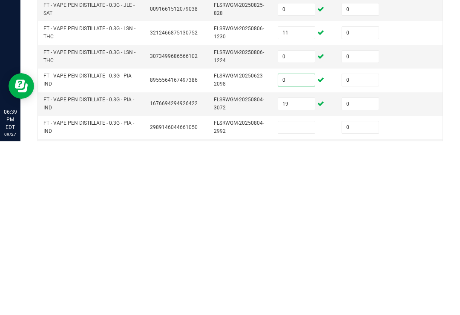
click at [301, 295] on input at bounding box center [296, 301] width 37 height 12
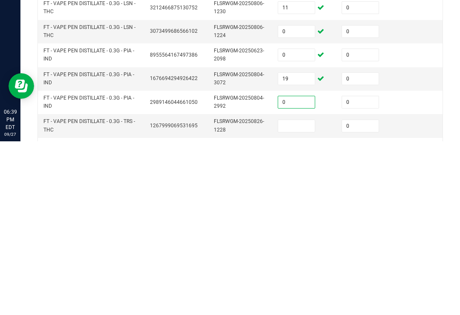
scroll to position [0, 0]
click at [297, 288] on td at bounding box center [305, 299] width 64 height 23
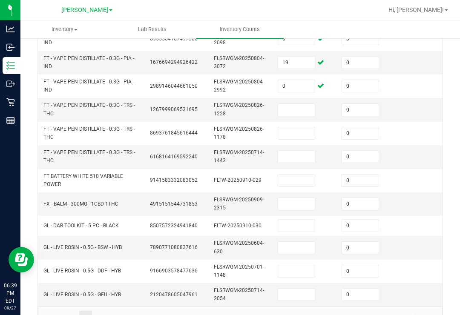
scroll to position [300, 0]
click at [305, 104] on input at bounding box center [296, 110] width 37 height 12
click at [301, 121] on td at bounding box center [305, 132] width 64 height 23
click at [301, 127] on input at bounding box center [296, 133] width 37 height 12
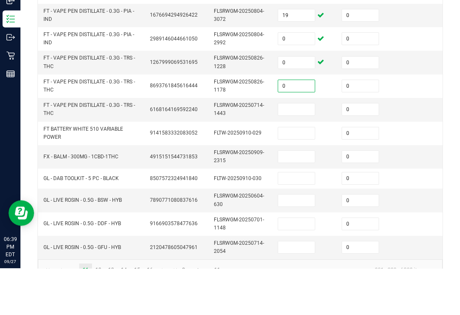
click at [300, 150] on input at bounding box center [296, 156] width 37 height 12
click at [308, 174] on input at bounding box center [296, 180] width 37 height 12
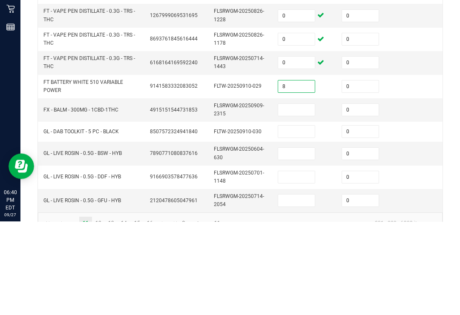
click at [295, 198] on input at bounding box center [296, 204] width 37 height 12
click at [294, 219] on input at bounding box center [296, 225] width 37 height 12
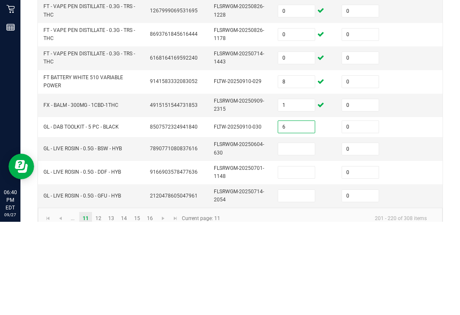
click at [300, 237] on input at bounding box center [296, 243] width 37 height 12
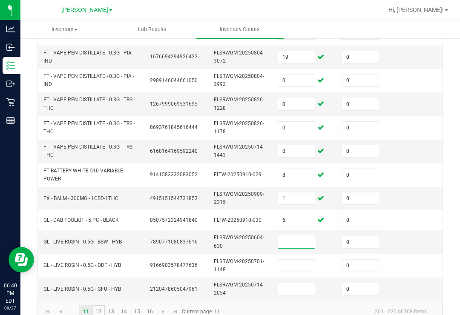
click at [101, 306] on link "12" at bounding box center [98, 312] width 12 height 13
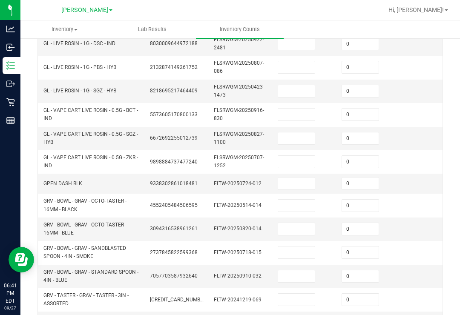
scroll to position [221, 0]
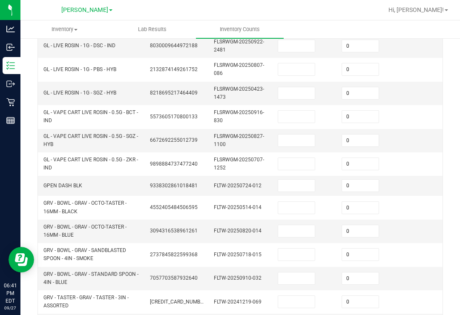
click at [307, 180] on input at bounding box center [296, 186] width 37 height 12
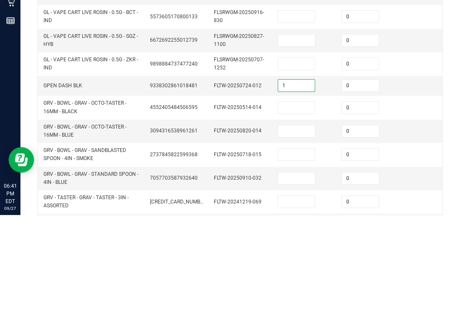
click at [304, 202] on input at bounding box center [296, 208] width 37 height 12
click at [300, 225] on input at bounding box center [296, 231] width 37 height 12
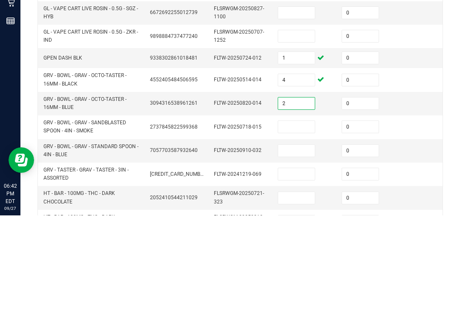
scroll to position [265, 0]
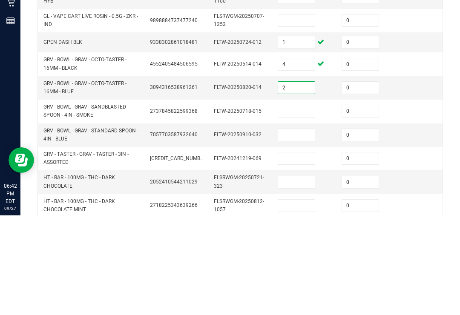
click at [302, 205] on input at bounding box center [296, 211] width 37 height 12
click at [307, 229] on input at bounding box center [296, 235] width 37 height 12
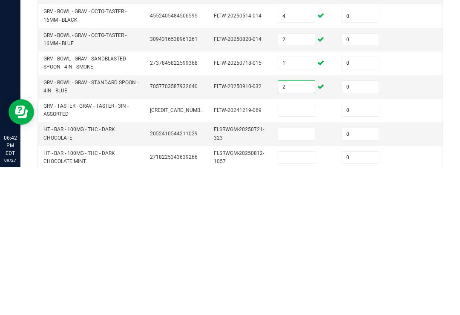
click at [302, 205] on input "1" at bounding box center [296, 211] width 37 height 12
click at [297, 223] on td "2" at bounding box center [305, 234] width 64 height 23
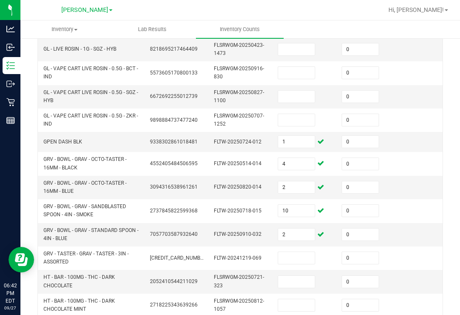
click at [307, 229] on input "2" at bounding box center [296, 235] width 37 height 12
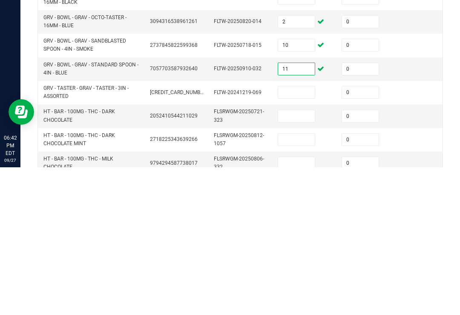
scroll to position [294, 0]
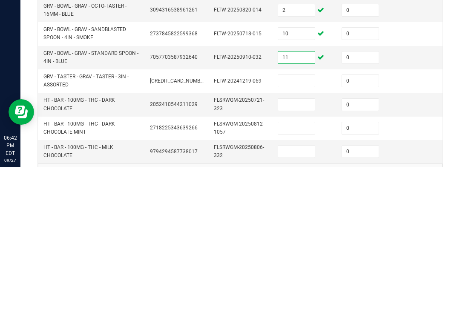
click at [307, 223] on input at bounding box center [296, 229] width 37 height 12
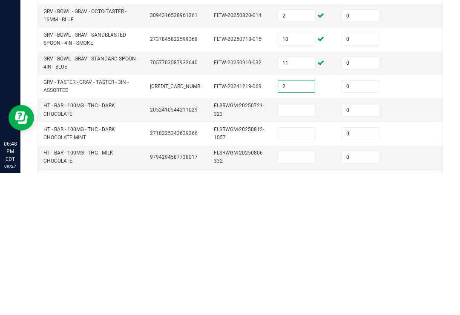
click at [301, 247] on input at bounding box center [296, 253] width 37 height 12
click at [298, 270] on input at bounding box center [296, 276] width 37 height 12
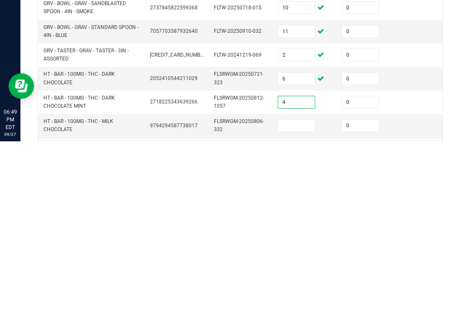
click at [301, 294] on input at bounding box center [296, 300] width 37 height 12
click at [422, 265] on td at bounding box center [433, 276] width 64 height 23
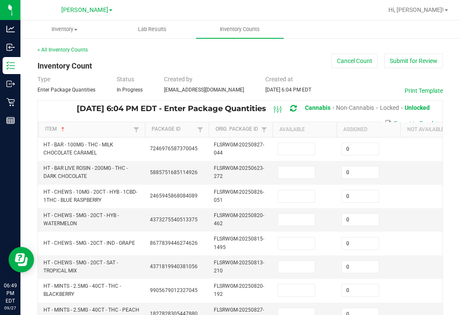
scroll to position [-2, 0]
click at [297, 143] on input at bounding box center [296, 149] width 37 height 12
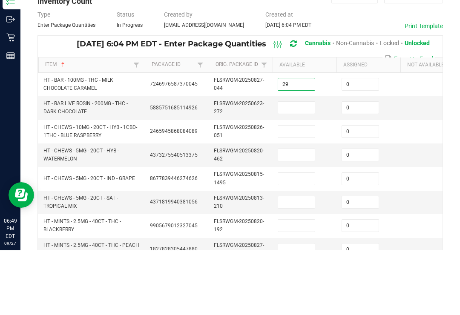
click at [305, 167] on input at bounding box center [296, 173] width 37 height 12
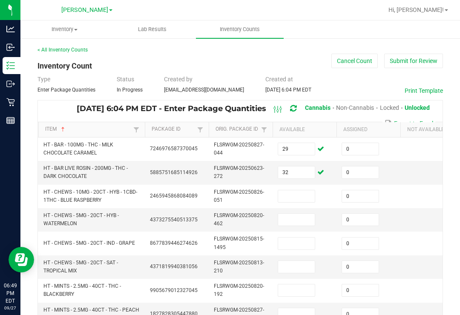
scroll to position [15, 0]
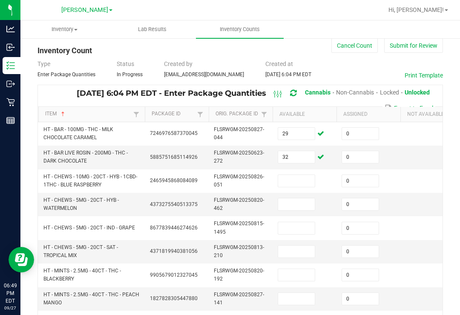
click at [297, 151] on input "32" at bounding box center [296, 157] width 37 height 12
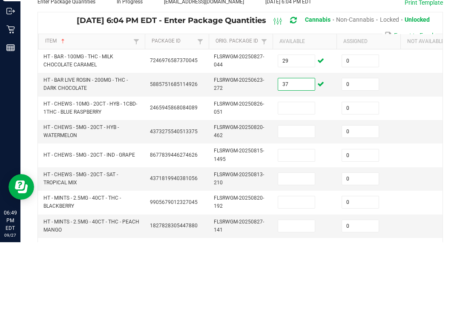
click at [304, 128] on input "29" at bounding box center [296, 134] width 37 height 12
click at [294, 175] on input at bounding box center [296, 181] width 37 height 12
click at [308, 199] on input at bounding box center [296, 205] width 37 height 12
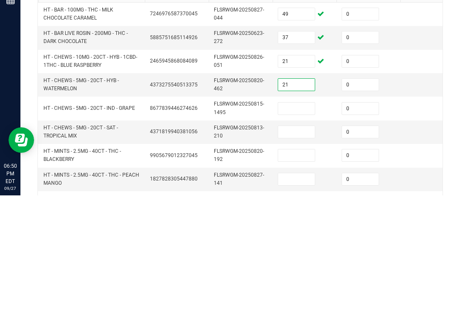
click at [309, 222] on input at bounding box center [296, 228] width 37 height 12
click at [297, 246] on input at bounding box center [296, 252] width 37 height 12
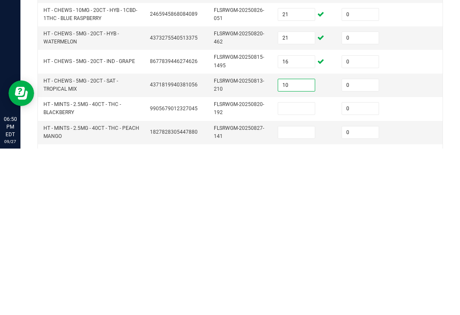
click at [289, 269] on input at bounding box center [296, 275] width 37 height 12
click at [303, 293] on input at bounding box center [296, 299] width 37 height 12
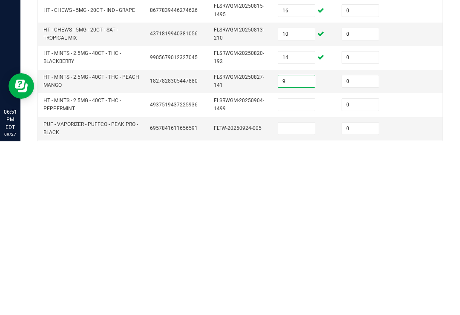
scroll to position [58, 0]
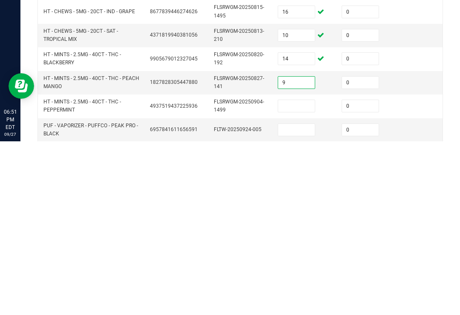
click at [299, 274] on input at bounding box center [296, 280] width 37 height 12
click at [300, 298] on input at bounding box center [296, 304] width 37 height 12
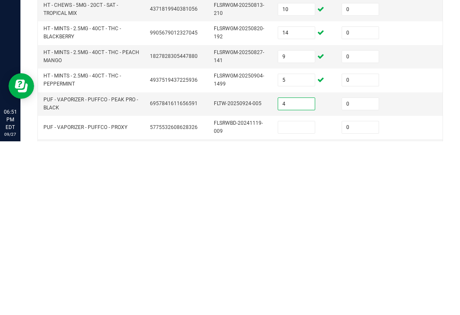
scroll to position [100, 0]
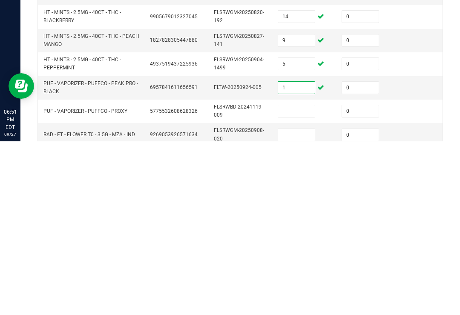
click at [304, 279] on input at bounding box center [296, 285] width 37 height 12
click at [288, 303] on input at bounding box center [296, 309] width 37 height 12
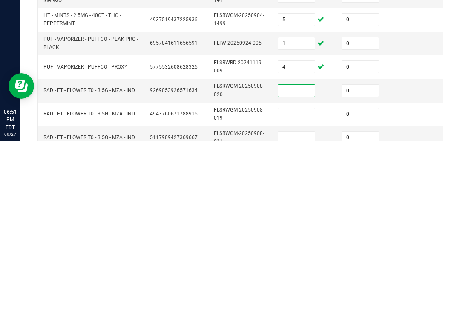
scroll to position [168, 0]
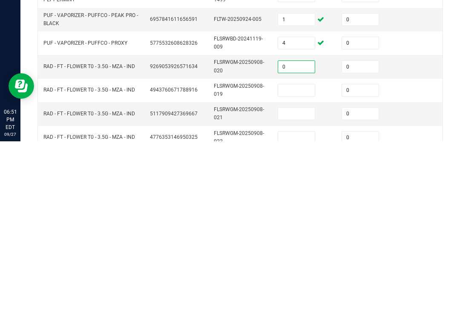
click at [304, 258] on input at bounding box center [296, 264] width 37 height 12
click at [300, 282] on input at bounding box center [296, 288] width 37 height 12
click at [305, 306] on input at bounding box center [296, 312] width 37 height 12
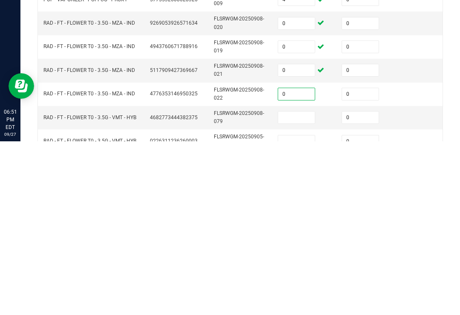
scroll to position [212, 0]
click at [297, 285] on input at bounding box center [296, 291] width 37 height 12
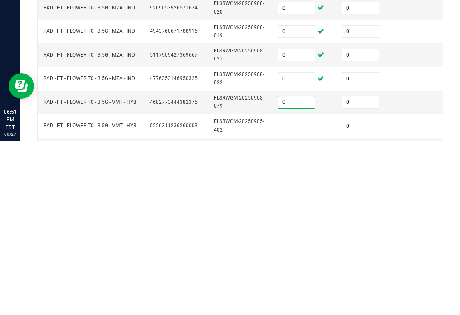
click at [301, 265] on td "0" at bounding box center [305, 276] width 64 height 23
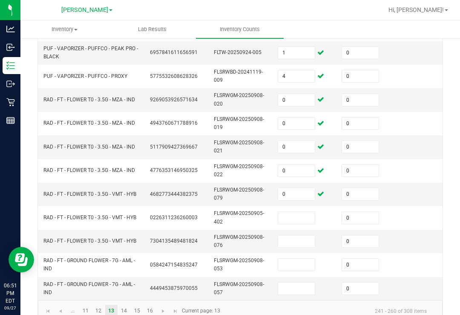
click at [297, 212] on input at bounding box center [296, 218] width 37 height 12
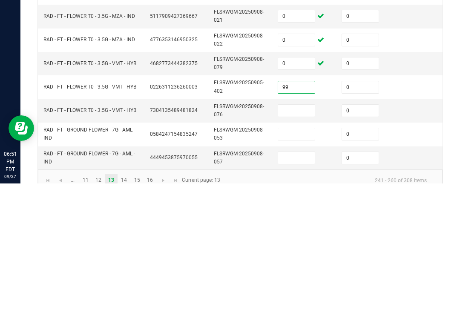
click at [295, 189] on input "0" at bounding box center [296, 195] width 37 height 12
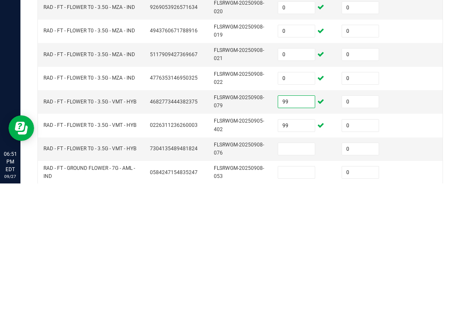
scroll to position [267, 0]
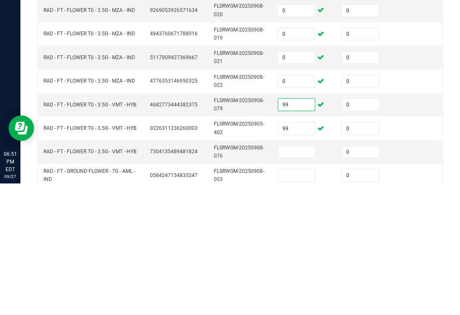
click at [302, 207] on input "0" at bounding box center [296, 213] width 37 height 12
click at [299, 183] on input "0" at bounding box center [296, 189] width 37 height 12
click at [301, 160] on input "0" at bounding box center [296, 166] width 37 height 12
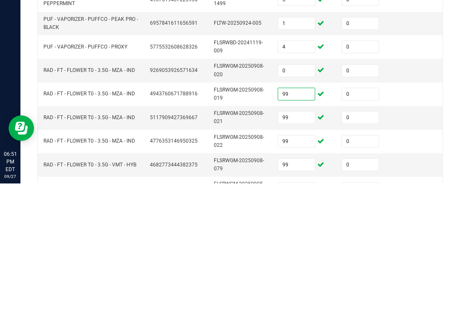
scroll to position [203, 0]
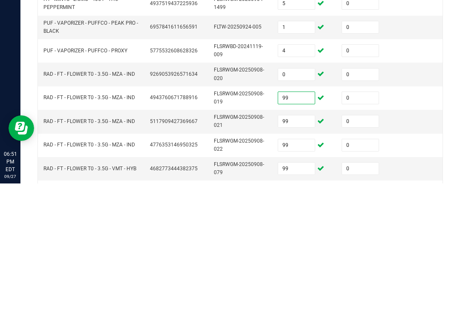
click at [293, 200] on input "0" at bounding box center [296, 206] width 37 height 12
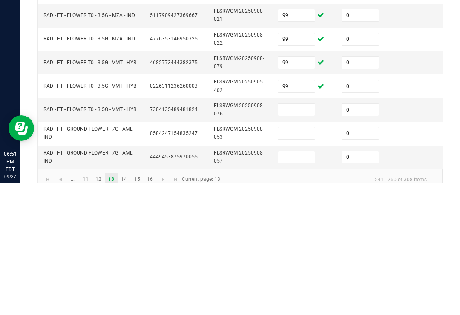
scroll to position [308, 0]
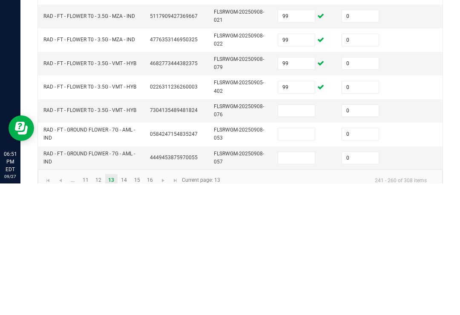
click at [295, 231] on td at bounding box center [305, 242] width 64 height 23
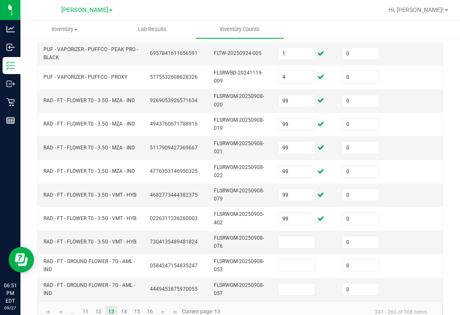
click at [303, 237] on input at bounding box center [296, 243] width 37 height 12
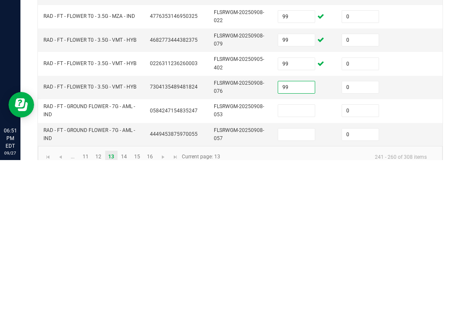
click at [299, 260] on input at bounding box center [296, 266] width 37 height 12
click at [298, 284] on input at bounding box center [296, 290] width 37 height 12
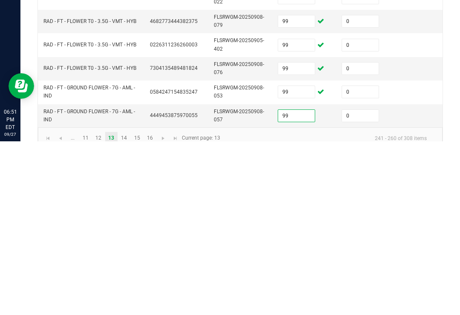
click at [394, 278] on td "0" at bounding box center [369, 289] width 64 height 23
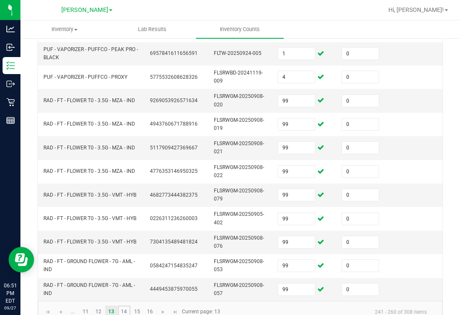
click at [124, 306] on link "14" at bounding box center [124, 312] width 12 height 13
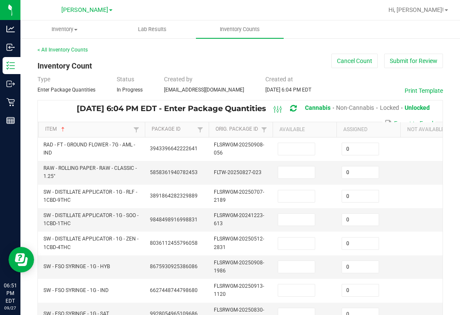
scroll to position [0, 0]
click at [298, 143] on input at bounding box center [296, 149] width 37 height 12
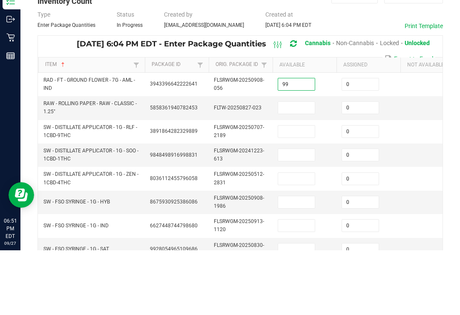
click at [304, 167] on input at bounding box center [296, 173] width 37 height 12
click at [305, 190] on input at bounding box center [296, 196] width 37 height 12
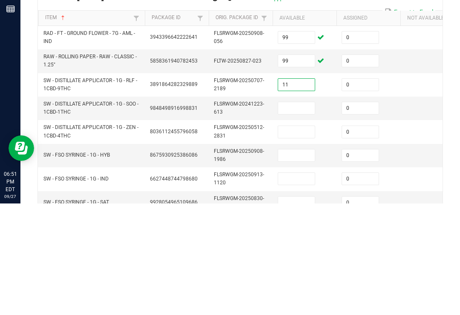
click at [284, 214] on input at bounding box center [296, 220] width 37 height 12
click at [295, 238] on input at bounding box center [296, 244] width 37 height 12
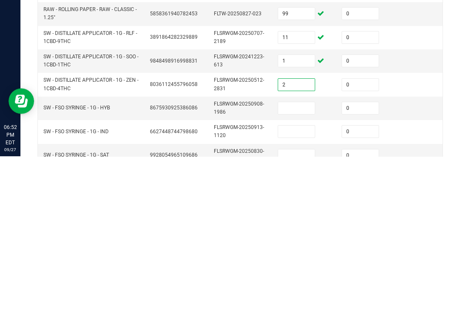
click at [304, 261] on input at bounding box center [296, 267] width 37 height 12
click at [293, 285] on input at bounding box center [296, 291] width 37 height 12
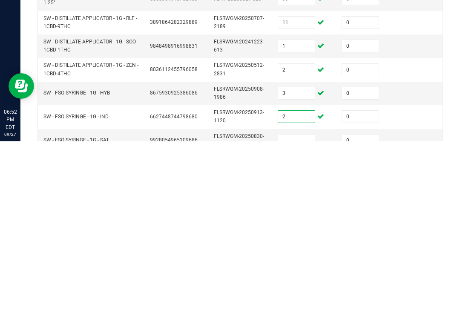
click at [292, 309] on input at bounding box center [296, 315] width 37 height 12
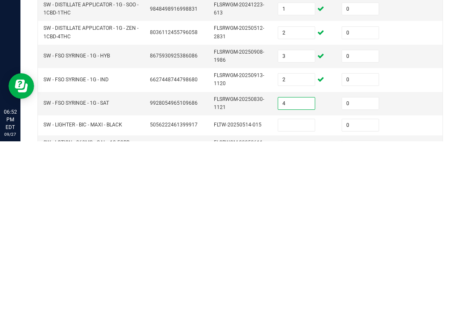
scroll to position [68, 0]
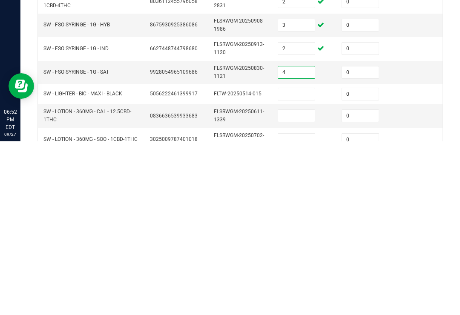
click at [308, 262] on input at bounding box center [296, 268] width 37 height 12
click at [311, 284] on input at bounding box center [296, 290] width 37 height 12
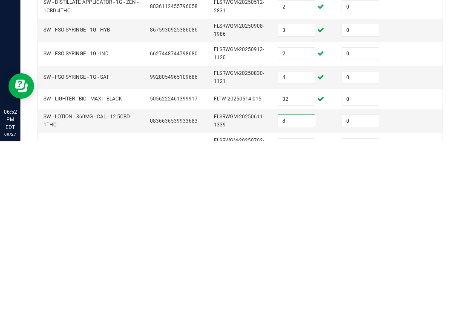
click at [297, 313] on input at bounding box center [296, 319] width 37 height 12
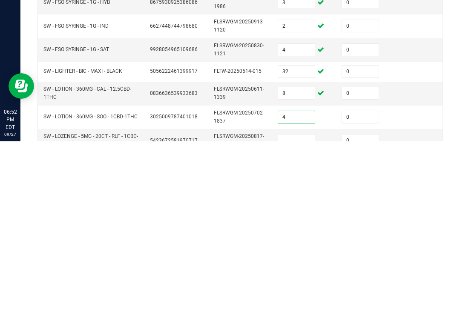
scroll to position [128, 0]
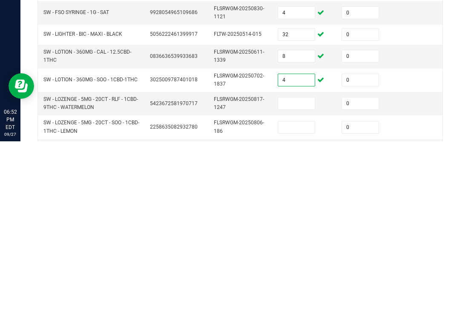
click at [304, 271] on input at bounding box center [296, 277] width 37 height 12
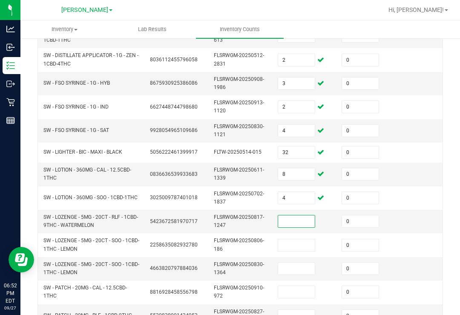
scroll to position [188, 0]
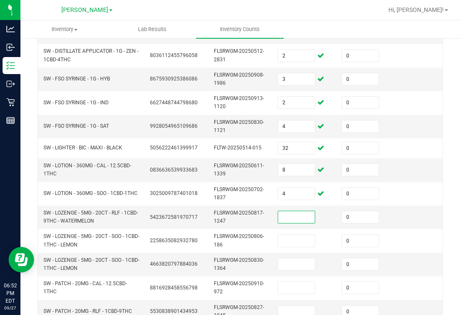
click at [296, 213] on td at bounding box center [305, 217] width 64 height 23
click at [300, 211] on input at bounding box center [296, 217] width 37 height 12
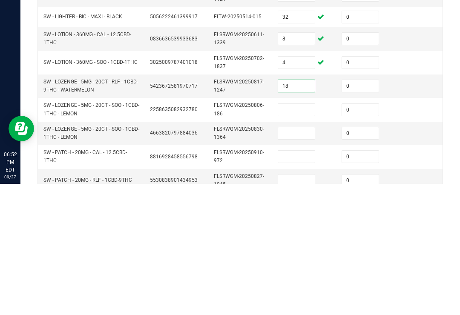
click at [307, 235] on input at bounding box center [296, 241] width 37 height 12
click at [303, 259] on input at bounding box center [296, 265] width 37 height 12
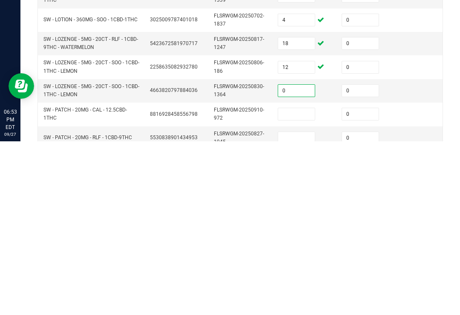
click at [304, 282] on input at bounding box center [296, 288] width 37 height 12
click at [309, 306] on input at bounding box center [296, 312] width 37 height 12
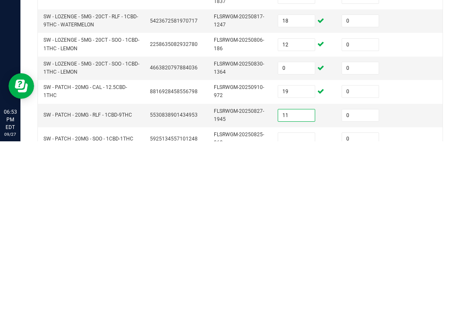
scroll to position [214, 0]
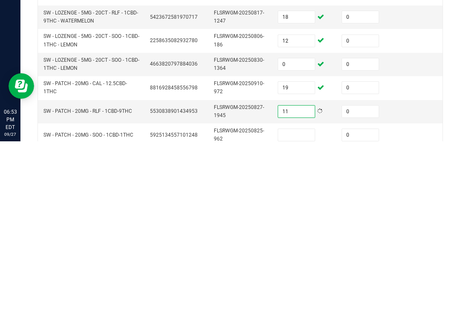
click at [297, 303] on input at bounding box center [296, 309] width 37 height 12
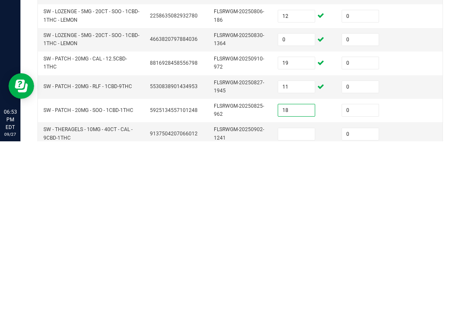
scroll to position [256, 0]
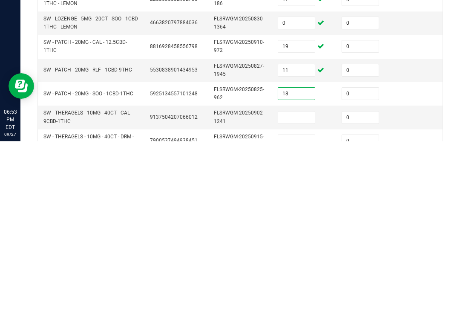
click at [296, 286] on input at bounding box center [296, 292] width 37 height 12
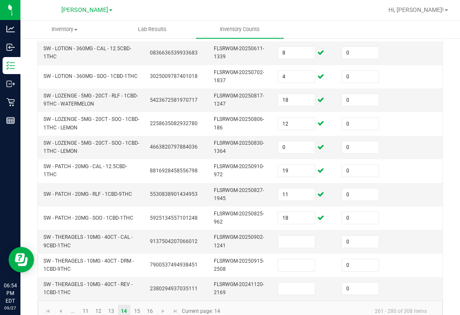
scroll to position [305, 0]
click at [140, 306] on link "15" at bounding box center [137, 312] width 12 height 13
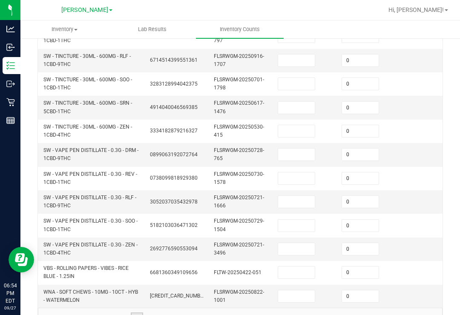
scroll to position [308, 0]
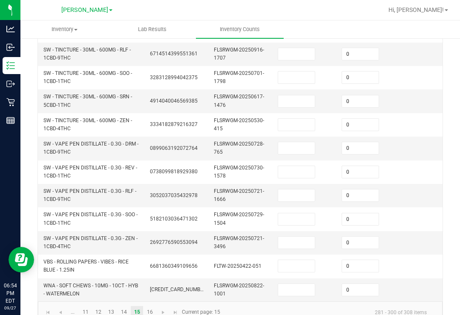
click at [305, 142] on input at bounding box center [296, 148] width 37 height 12
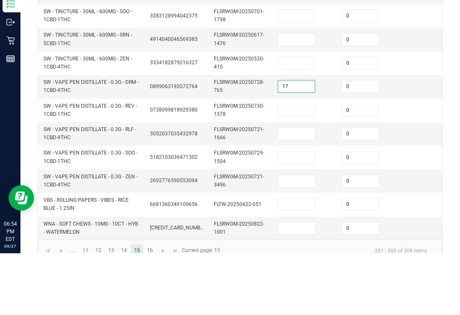
click at [307, 166] on input at bounding box center [296, 172] width 37 height 12
click at [303, 190] on input at bounding box center [296, 196] width 37 height 12
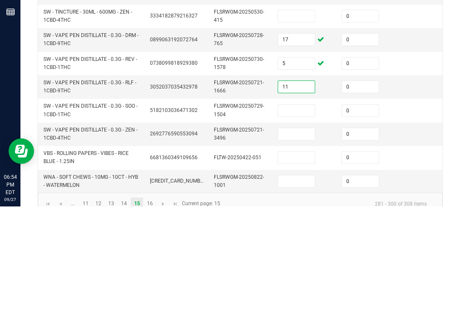
click at [300, 208] on td at bounding box center [305, 219] width 64 height 23
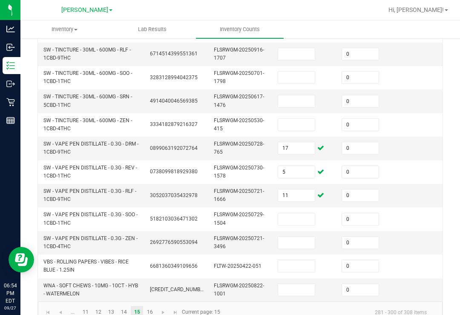
click at [298, 214] on input at bounding box center [296, 220] width 37 height 12
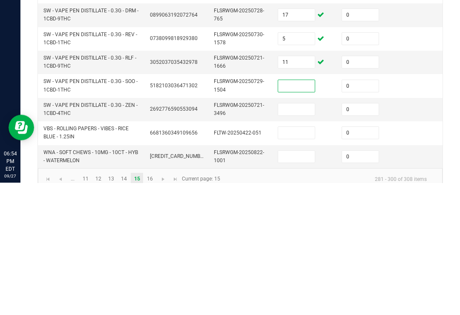
scroll to position [308, 0]
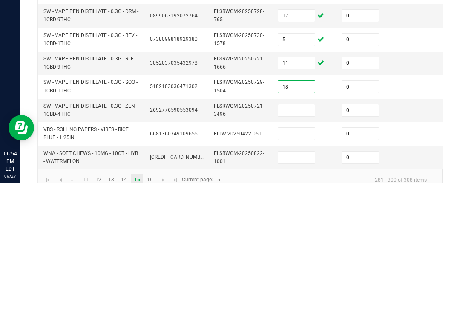
click at [310, 237] on input at bounding box center [296, 243] width 37 height 12
click at [302, 260] on input at bounding box center [296, 266] width 37 height 12
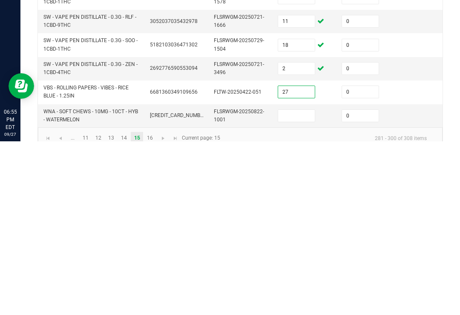
click at [303, 284] on input at bounding box center [296, 290] width 37 height 12
click at [421, 254] on td at bounding box center [433, 265] width 64 height 23
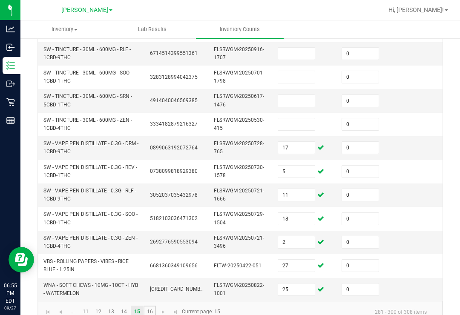
click at [150, 306] on link "16" at bounding box center [150, 312] width 12 height 13
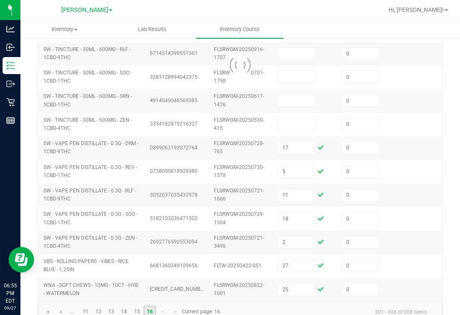
scroll to position [43, 0]
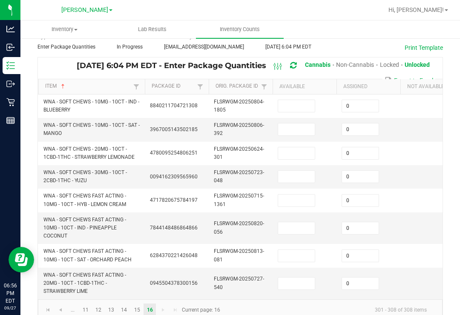
click at [291, 100] on input at bounding box center [296, 106] width 37 height 12
click at [301, 124] on input at bounding box center [296, 130] width 37 height 12
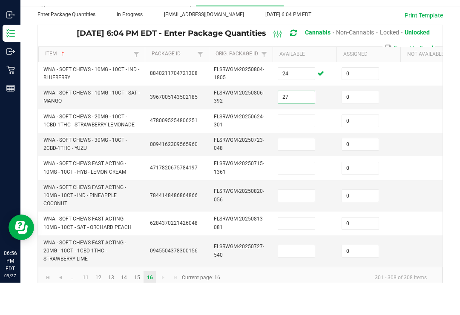
click at [299, 147] on input at bounding box center [296, 153] width 37 height 12
click at [296, 171] on input at bounding box center [296, 177] width 37 height 12
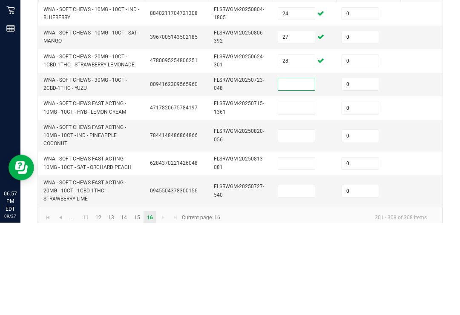
click at [301, 195] on input at bounding box center [296, 201] width 37 height 12
click at [303, 171] on input at bounding box center [296, 177] width 37 height 12
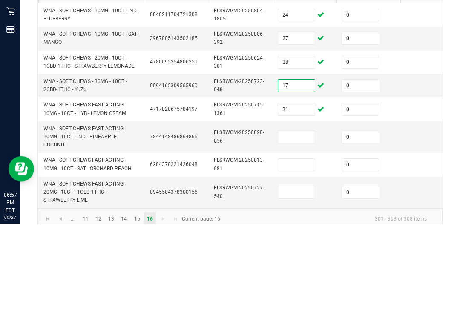
click at [311, 222] on input at bounding box center [296, 228] width 37 height 12
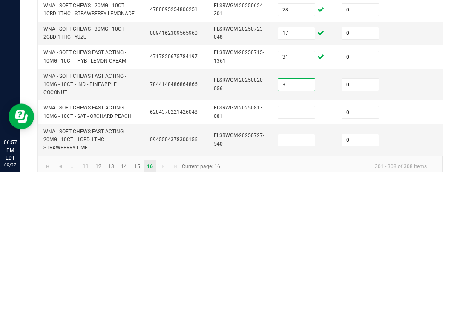
click at [305, 250] on input at bounding box center [296, 256] width 37 height 12
click at [295, 278] on input at bounding box center [296, 284] width 37 height 12
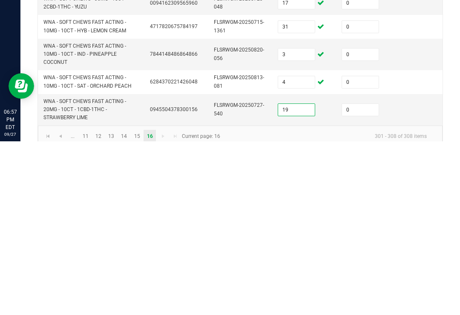
click at [417, 268] on td at bounding box center [433, 284] width 64 height 32
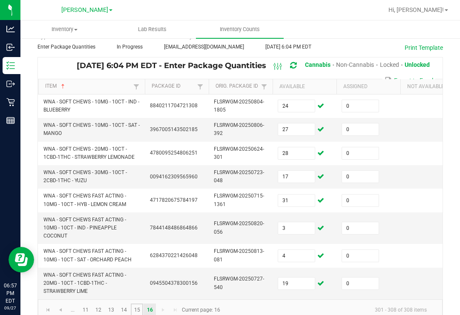
click at [141, 304] on link "15" at bounding box center [137, 310] width 12 height 13
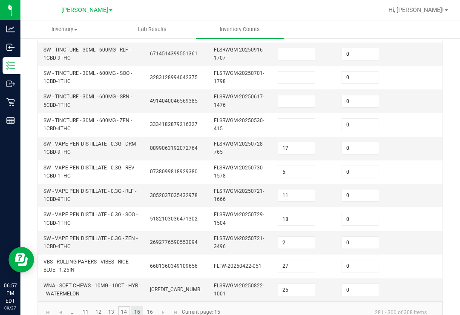
click at [129, 306] on link "14" at bounding box center [124, 312] width 12 height 13
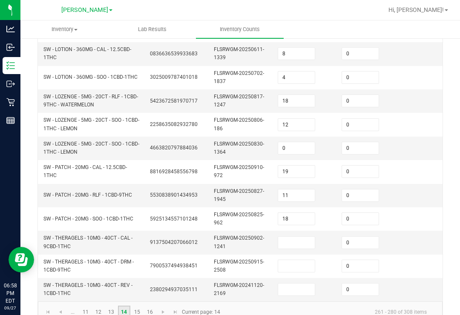
scroll to position [0, 0]
click at [113, 306] on link "13" at bounding box center [111, 312] width 12 height 13
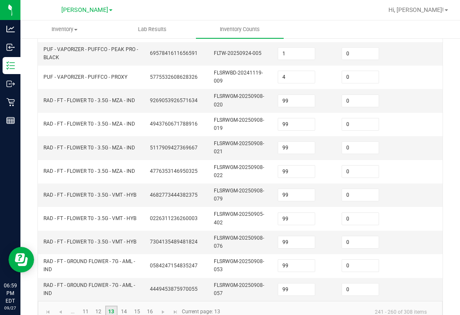
scroll to position [308, 0]
click at [98, 306] on link "12" at bounding box center [98, 312] width 12 height 13
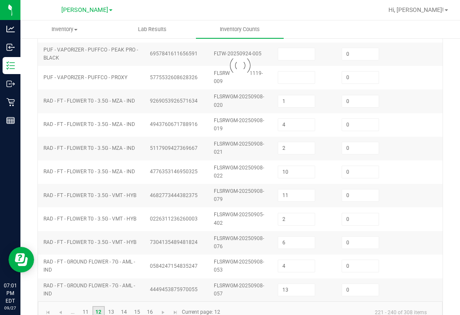
scroll to position [304, 0]
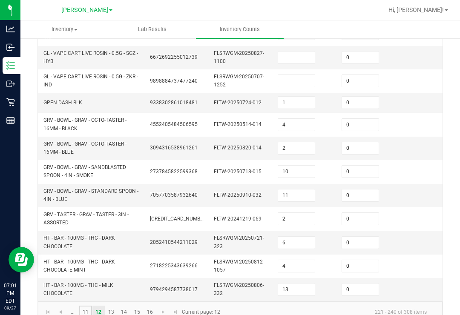
click at [85, 306] on link "11" at bounding box center [85, 312] width 12 height 13
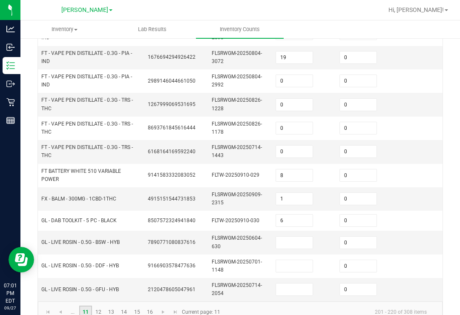
scroll to position [0, 2]
click at [292, 231] on td at bounding box center [303, 242] width 64 height 23
click at [283, 237] on input at bounding box center [294, 243] width 37 height 12
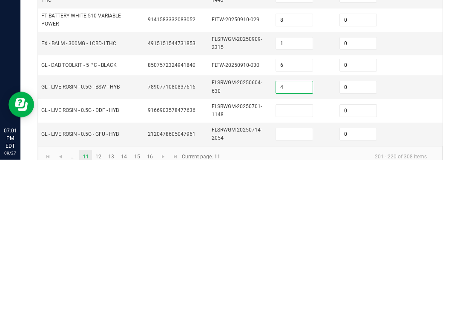
click at [291, 260] on input at bounding box center [294, 266] width 37 height 12
click at [283, 284] on input at bounding box center [294, 290] width 37 height 12
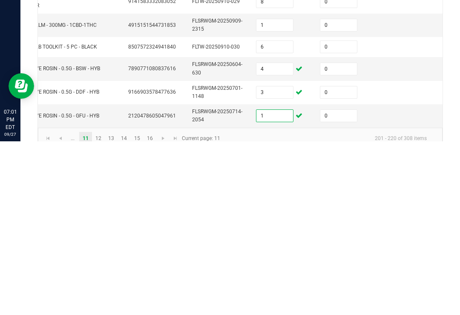
scroll to position [0, 22]
click at [99, 306] on link "12" at bounding box center [98, 312] width 12 height 13
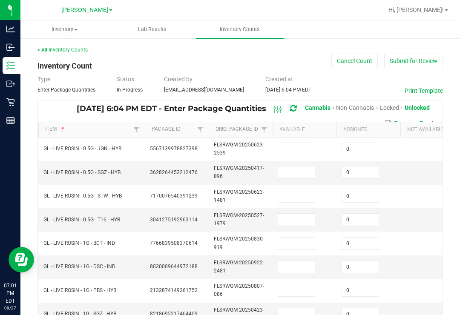
scroll to position [-1, 0]
click at [295, 143] on input at bounding box center [296, 149] width 37 height 12
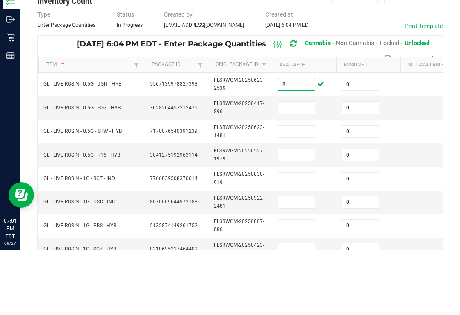
click at [291, 167] on input at bounding box center [296, 173] width 37 height 12
click at [295, 190] on input at bounding box center [296, 196] width 37 height 12
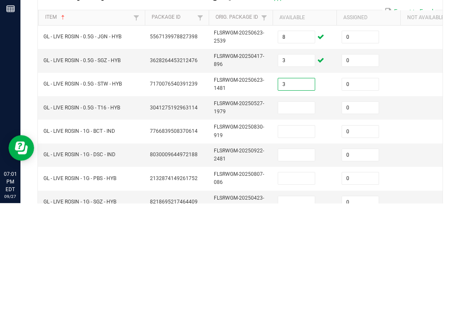
click at [295, 214] on input at bounding box center [296, 220] width 37 height 12
click at [289, 238] on input at bounding box center [296, 244] width 37 height 12
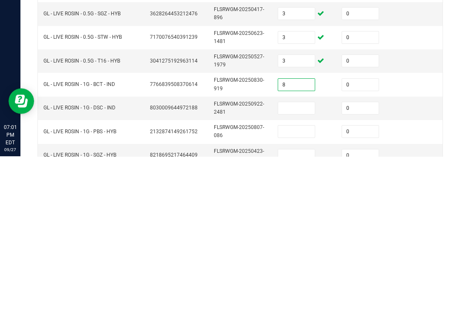
click at [292, 261] on input at bounding box center [296, 267] width 37 height 12
click at [305, 285] on input at bounding box center [296, 291] width 37 height 12
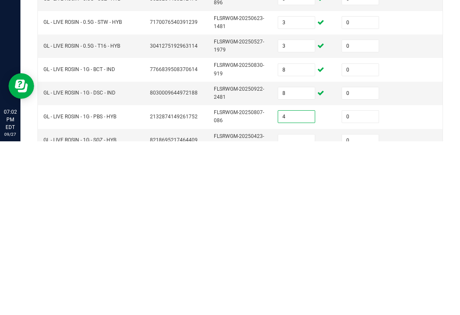
click at [304, 309] on input at bounding box center [296, 315] width 37 height 12
click at [413, 279] on td at bounding box center [433, 290] width 64 height 23
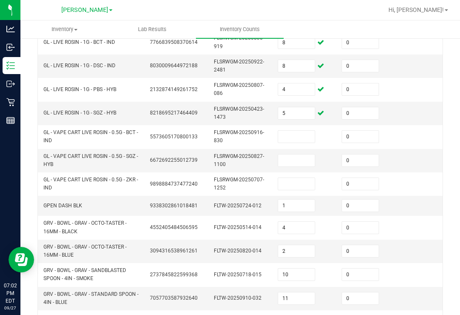
scroll to position [202, 0]
click at [286, 130] on input at bounding box center [296, 136] width 37 height 12
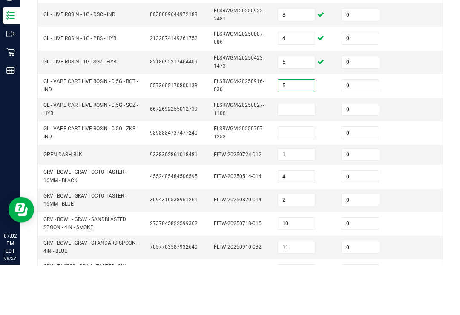
click at [288, 154] on input at bounding box center [296, 160] width 37 height 12
click at [293, 177] on input at bounding box center [296, 183] width 37 height 12
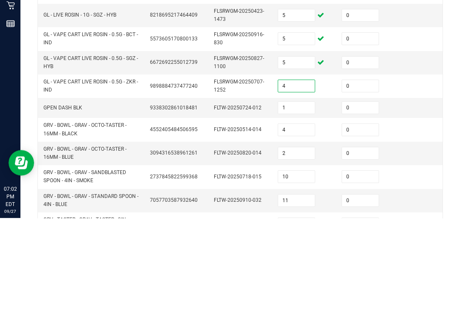
click at [410, 172] on td at bounding box center [433, 183] width 64 height 23
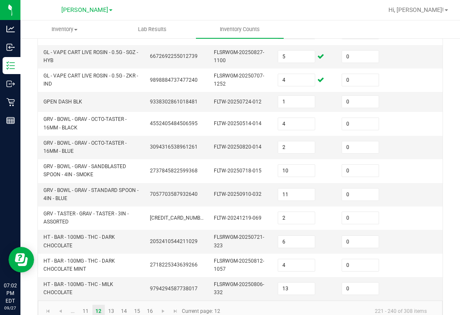
scroll to position [304, 0]
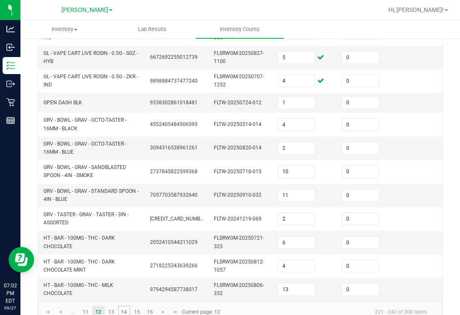
click at [118, 306] on link "14" at bounding box center [124, 312] width 12 height 13
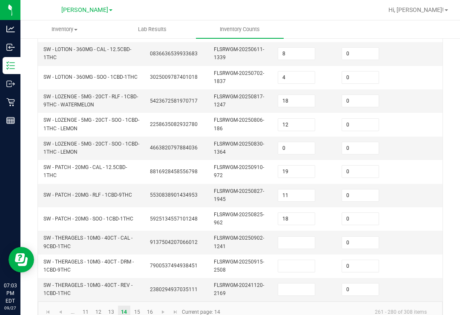
click at [290, 237] on input at bounding box center [296, 243] width 37 height 12
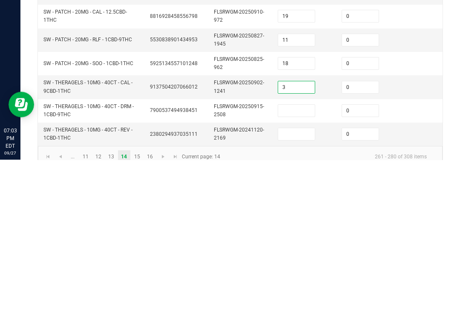
click at [299, 260] on input at bounding box center [296, 266] width 37 height 12
click at [297, 284] on input at bounding box center [296, 290] width 37 height 12
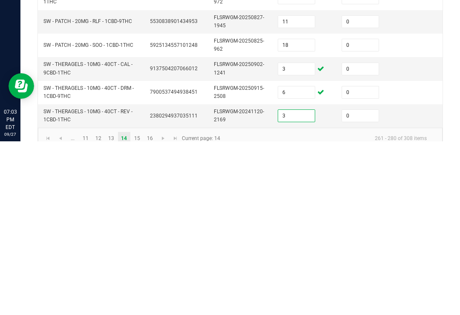
click at [400, 278] on td "0" at bounding box center [369, 289] width 64 height 23
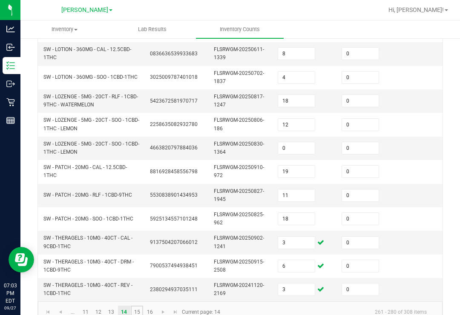
click at [141, 306] on link "15" at bounding box center [137, 312] width 12 height 13
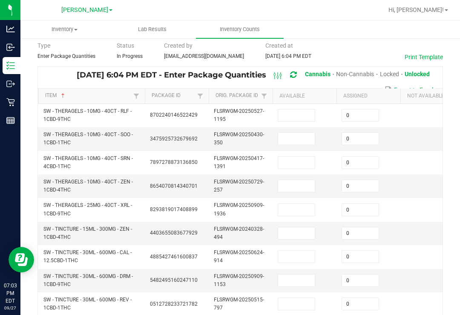
scroll to position [32, 0]
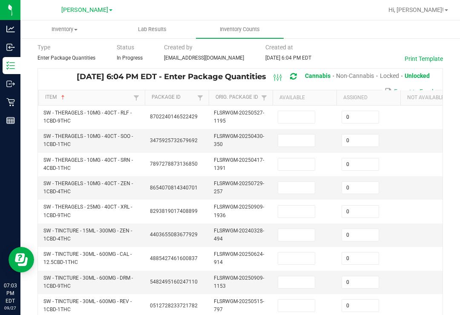
click at [300, 111] on input at bounding box center [296, 117] width 37 height 12
click at [302, 135] on input at bounding box center [296, 141] width 37 height 12
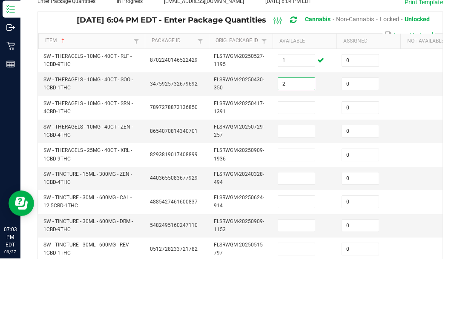
click at [305, 159] on input at bounding box center [296, 165] width 37 height 12
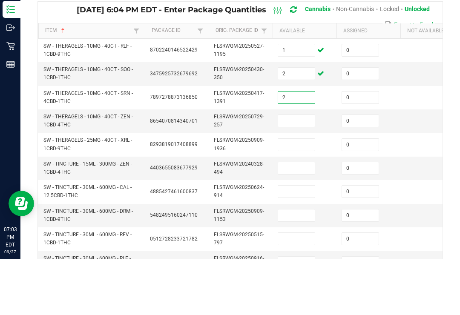
scroll to position [49, 0]
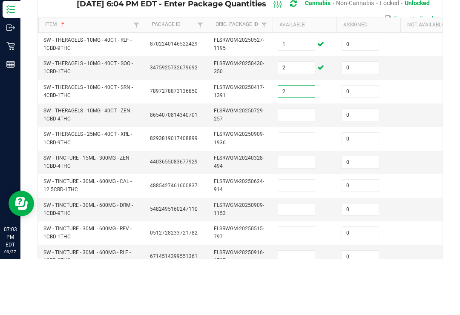
click at [300, 165] on input at bounding box center [296, 171] width 37 height 12
click at [298, 189] on input at bounding box center [296, 195] width 37 height 12
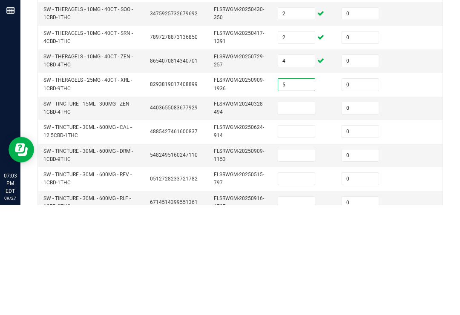
click at [300, 213] on input at bounding box center [296, 219] width 37 height 12
click at [301, 236] on input at bounding box center [296, 242] width 37 height 12
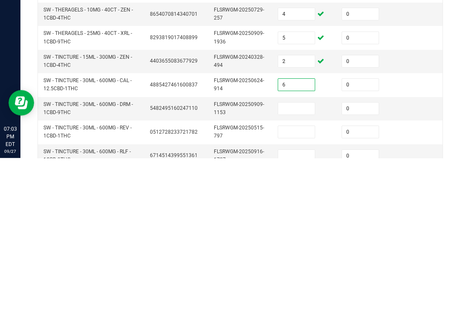
click at [291, 260] on input at bounding box center [296, 266] width 37 height 12
click at [300, 283] on input at bounding box center [296, 289] width 37 height 12
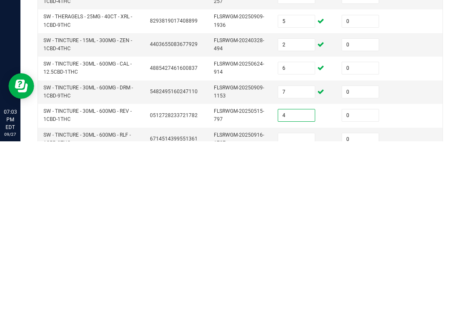
click at [298, 307] on input at bounding box center [296, 313] width 37 height 12
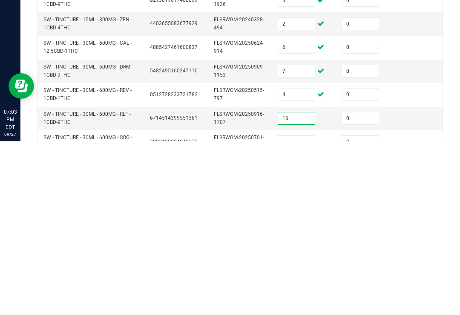
scroll to position [75, 0]
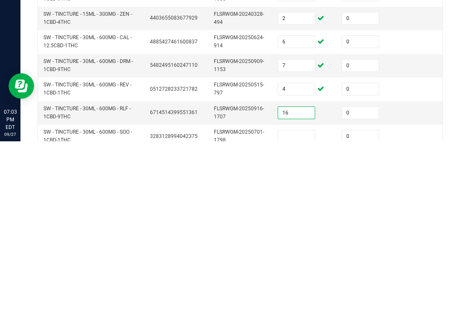
click at [289, 304] on input at bounding box center [296, 310] width 37 height 12
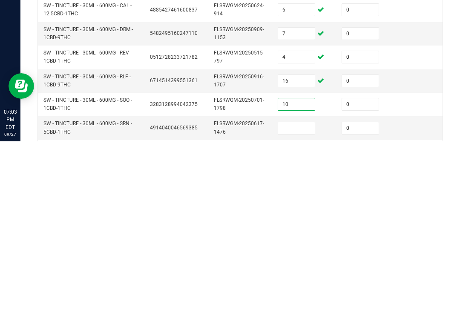
scroll to position [124, 0]
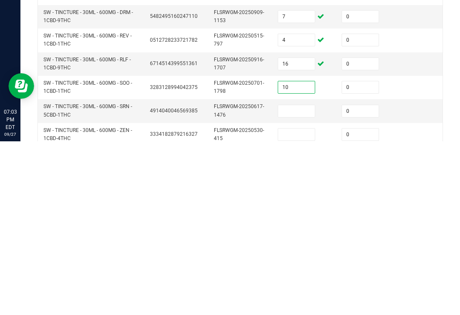
click at [302, 279] on input at bounding box center [296, 285] width 37 height 12
click at [301, 303] on input at bounding box center [296, 309] width 37 height 12
click at [423, 250] on td at bounding box center [433, 261] width 64 height 23
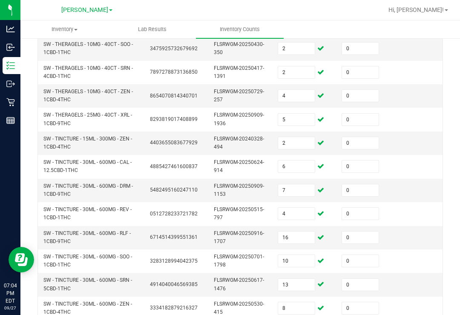
click at [13, 98] on icon at bounding box center [10, 102] width 8 height 8
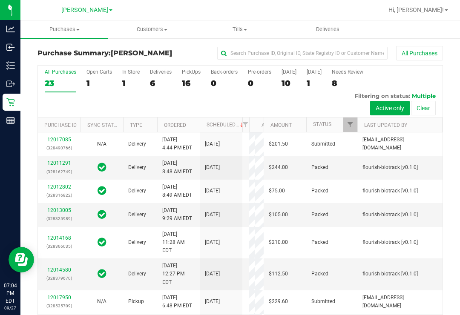
scroll to position [0, 0]
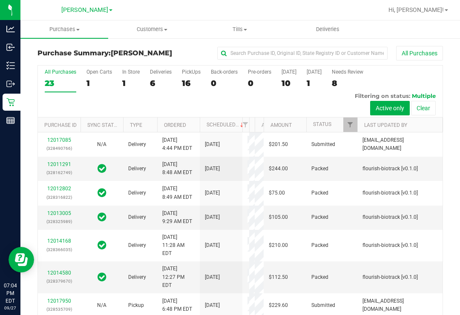
click at [435, 14] on link "Hi, [PERSON_NAME]!" at bounding box center [418, 10] width 66 height 9
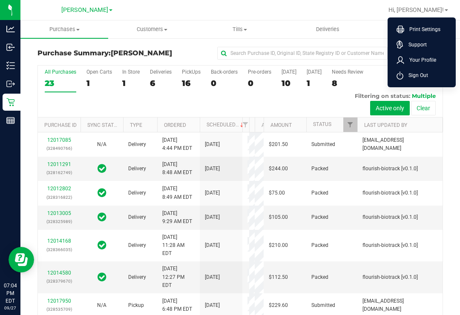
click at [420, 75] on span "Sign Out" at bounding box center [416, 75] width 25 height 9
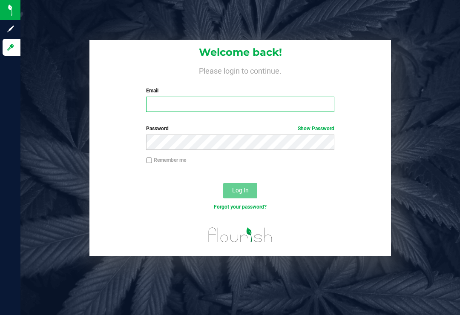
click at [205, 102] on input "Email" at bounding box center [240, 104] width 188 height 15
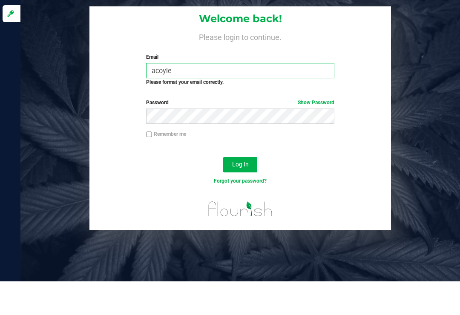
click at [256, 97] on input "acoyle" at bounding box center [240, 104] width 188 height 15
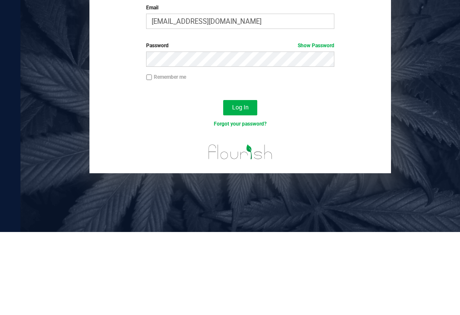
click at [240, 187] on span "Log In" at bounding box center [240, 190] width 17 height 7
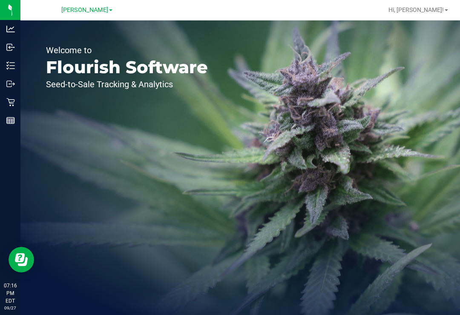
click at [12, 61] on icon at bounding box center [10, 65] width 9 height 9
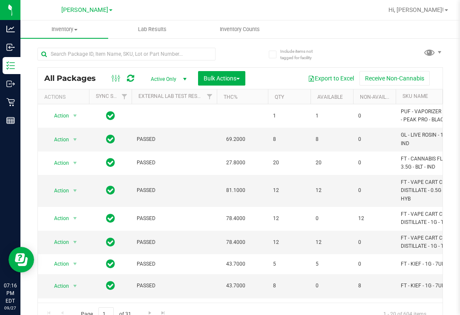
click at [230, 26] on span "Inventory Counts" at bounding box center [239, 30] width 63 height 8
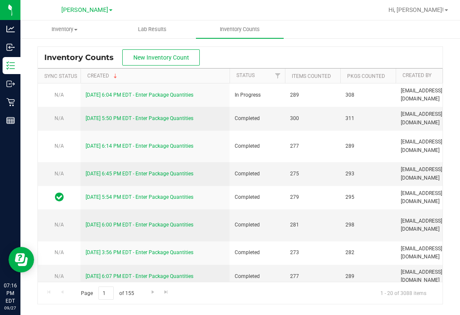
click at [161, 84] on td "[DATE] 6:04 PM EDT - Enter Package Quantities" at bounding box center [155, 95] width 149 height 23
click at [164, 92] on link "[DATE] 6:04 PM EDT - Enter Package Quantities" at bounding box center [140, 95] width 108 height 6
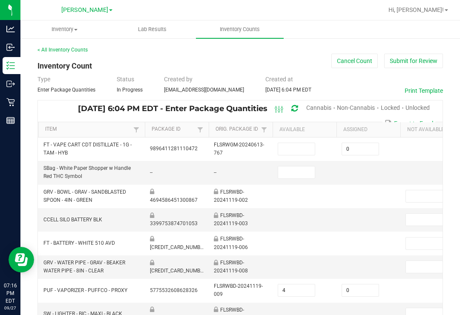
click at [313, 104] on span "Cannabis" at bounding box center [318, 107] width 25 height 7
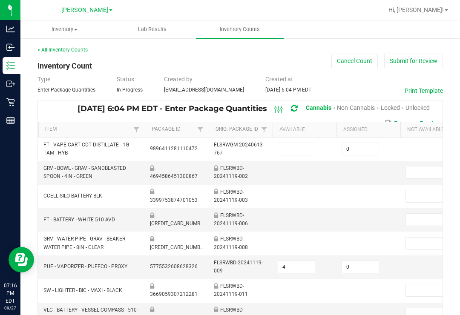
click at [418, 101] on div "Unlocked" at bounding box center [418, 109] width 24 height 16
click at [416, 104] on span "Unlocked" at bounding box center [418, 107] width 24 height 7
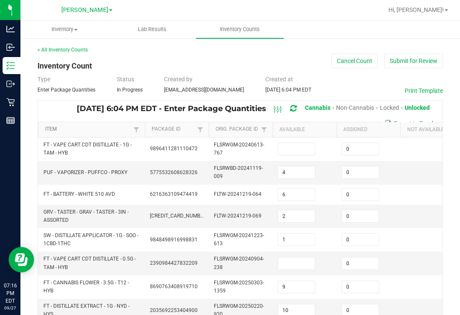
click at [104, 126] on link "Item" at bounding box center [88, 129] width 86 height 7
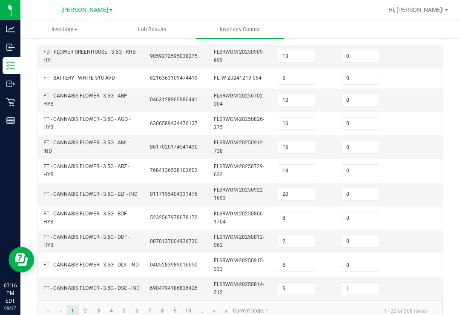
scroll to position [301, 0]
click at [116, 306] on link "4" at bounding box center [111, 312] width 12 height 13
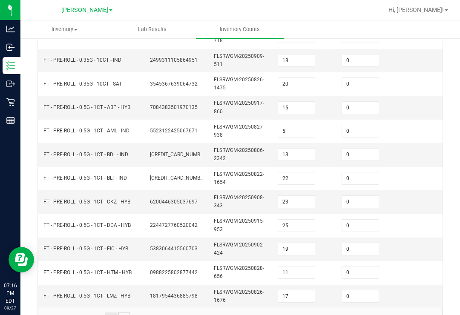
click at [130, 313] on link "5" at bounding box center [124, 319] width 12 height 13
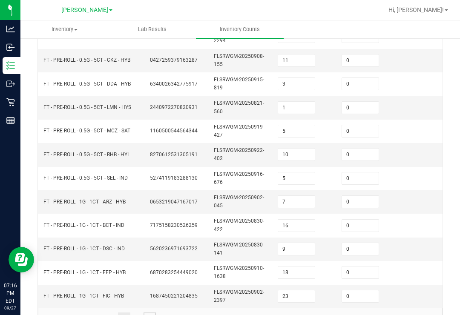
click at [144, 313] on link "7" at bounding box center [150, 319] width 12 height 13
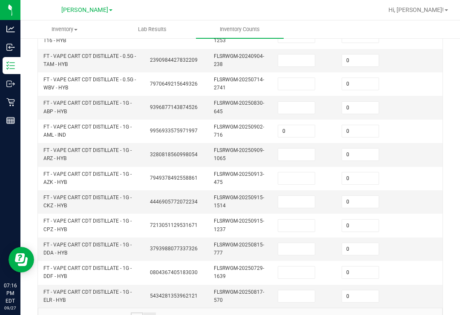
click at [137, 313] on link "6" at bounding box center [137, 319] width 12 height 13
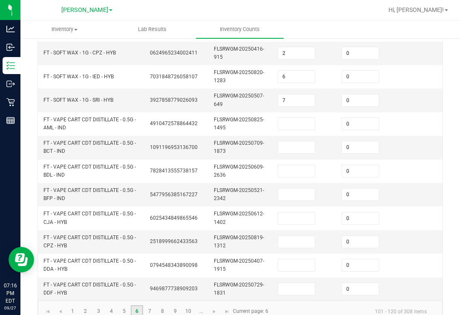
scroll to position [308, 0]
click at [289, 118] on input at bounding box center [296, 124] width 37 height 12
click at [300, 142] on input at bounding box center [296, 148] width 37 height 12
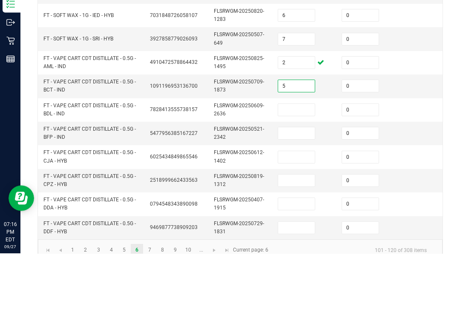
click at [295, 166] on input at bounding box center [296, 172] width 37 height 12
click at [297, 189] on input at bounding box center [296, 195] width 37 height 12
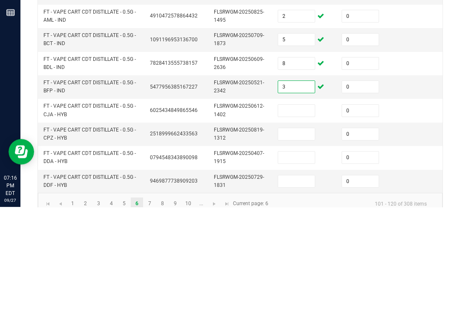
click at [300, 213] on input at bounding box center [296, 219] width 37 height 12
click at [299, 237] on input at bounding box center [296, 243] width 37 height 12
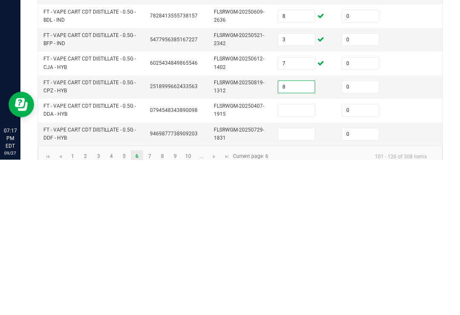
click at [296, 260] on input at bounding box center [296, 266] width 37 height 12
click at [300, 284] on input at bounding box center [296, 290] width 37 height 12
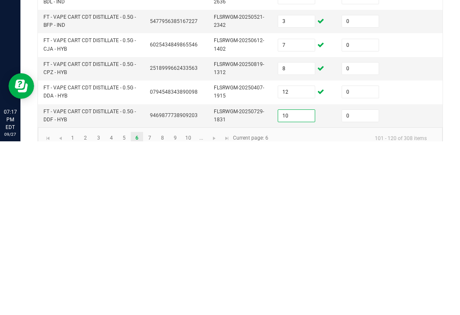
click at [401, 254] on td at bounding box center [433, 265] width 64 height 23
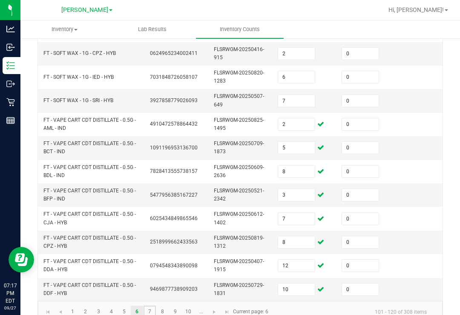
click at [155, 306] on link "7" at bounding box center [150, 312] width 12 height 13
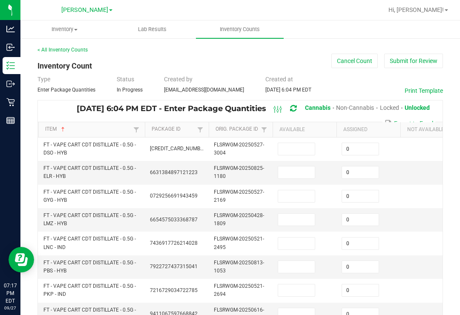
scroll to position [0, 0]
click at [298, 143] on input at bounding box center [296, 149] width 37 height 12
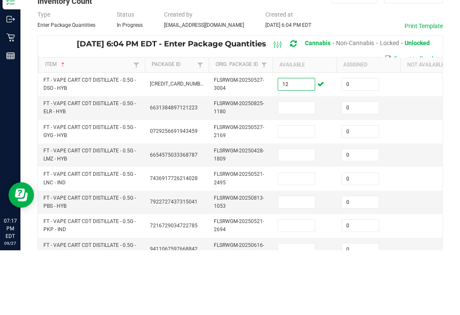
click at [299, 161] on td at bounding box center [305, 172] width 64 height 23
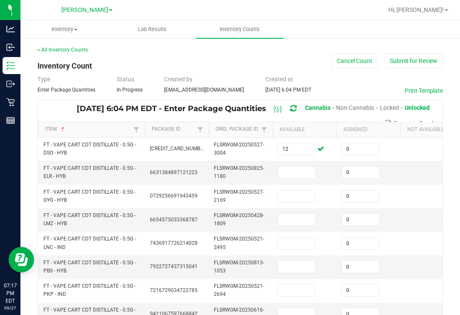
click at [299, 167] on input at bounding box center [296, 173] width 37 height 12
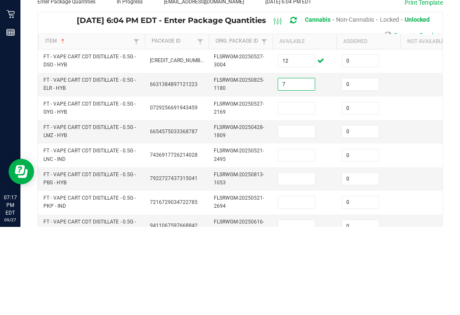
click at [303, 190] on input at bounding box center [296, 196] width 37 height 12
click at [299, 214] on input at bounding box center [296, 220] width 37 height 12
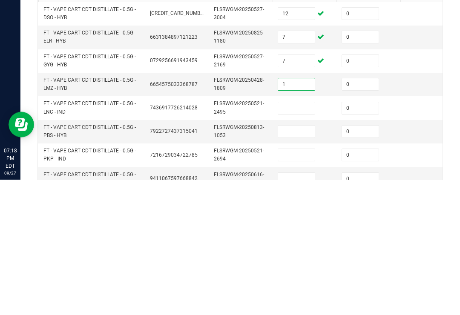
click at [311, 238] on input at bounding box center [296, 244] width 37 height 12
click at [307, 261] on input at bounding box center [296, 267] width 37 height 12
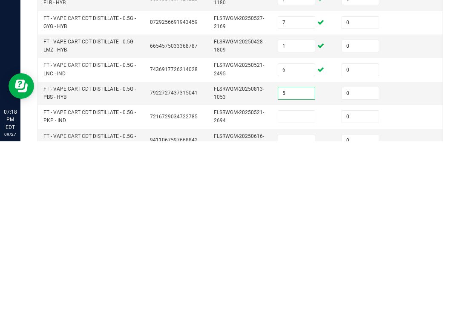
click at [304, 285] on input at bounding box center [296, 291] width 37 height 12
click at [293, 303] on td at bounding box center [305, 314] width 64 height 23
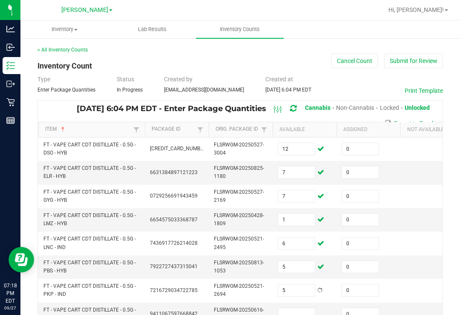
click at [303, 309] on input at bounding box center [296, 315] width 37 height 12
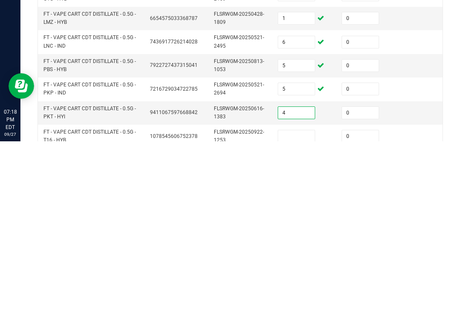
scroll to position [41, 0]
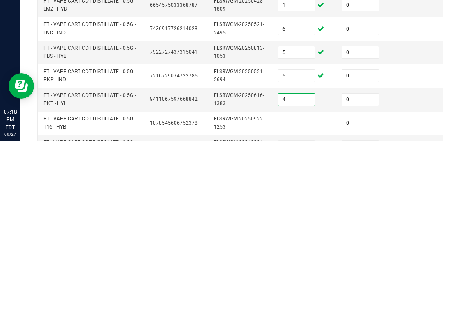
click at [294, 291] on input at bounding box center [296, 297] width 37 height 12
click at [313, 315] on input at bounding box center [296, 321] width 37 height 12
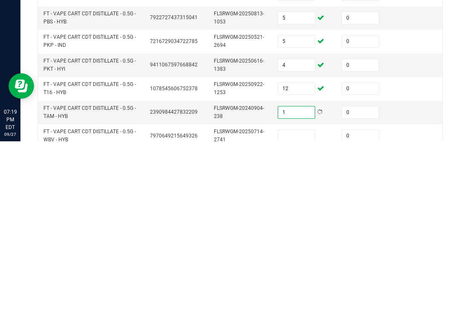
scroll to position [76, 0]
click at [303, 303] on input at bounding box center [296, 309] width 37 height 12
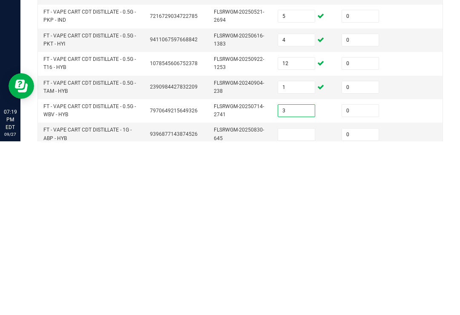
scroll to position [108, 0]
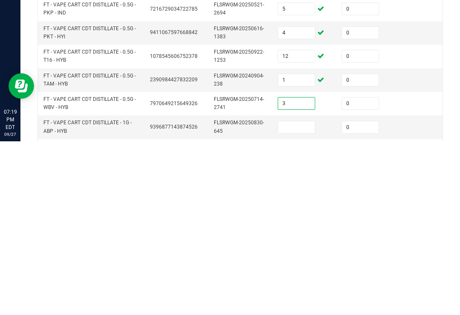
click at [291, 295] on input at bounding box center [296, 301] width 37 height 12
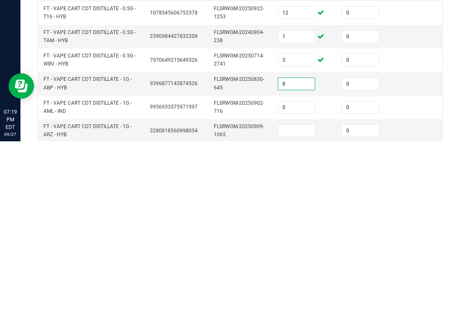
scroll to position [151, 0]
click at [303, 276] on input "0" at bounding box center [296, 282] width 37 height 12
click at [288, 299] on input at bounding box center [296, 305] width 37 height 12
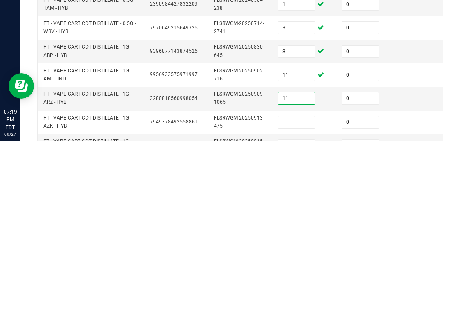
scroll to position [187, 0]
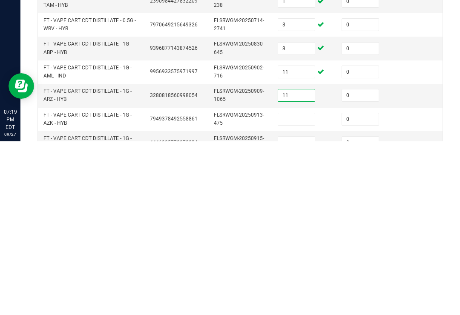
click at [300, 287] on input at bounding box center [296, 293] width 37 height 12
click at [300, 311] on input at bounding box center [296, 317] width 37 height 12
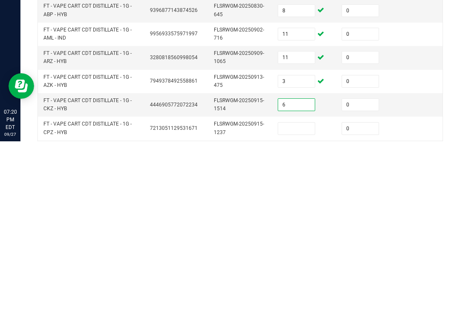
scroll to position [228, 0]
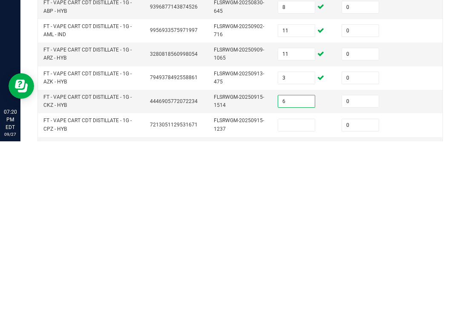
click at [301, 293] on input at bounding box center [296, 299] width 37 height 12
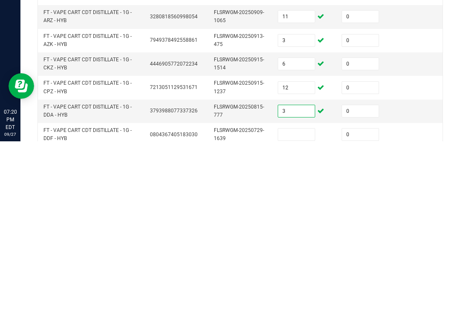
scroll to position [275, 0]
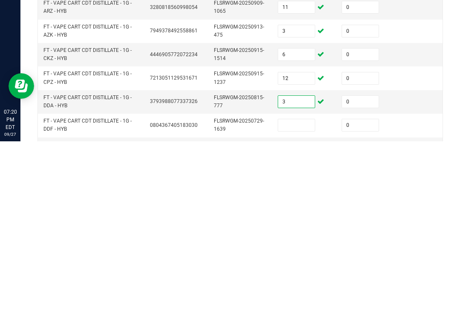
click at [303, 293] on input at bounding box center [296, 299] width 37 height 12
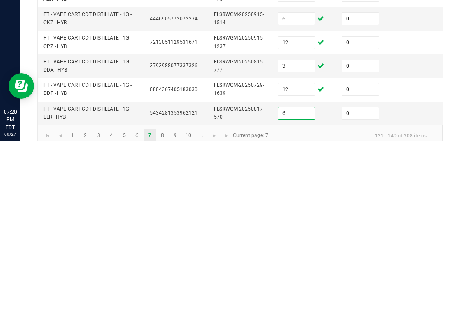
click at [296, 281] on input "6" at bounding box center [296, 287] width 37 height 12
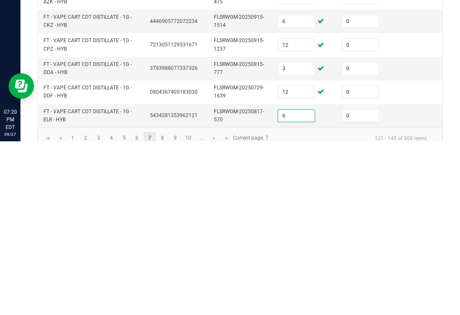
scroll to position [308, 0]
click at [166, 306] on link "8" at bounding box center [162, 312] width 12 height 13
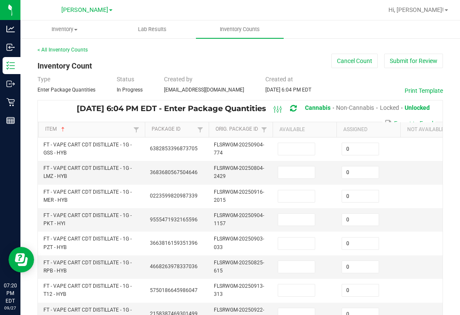
scroll to position [-1, 0]
click at [297, 143] on span at bounding box center [297, 149] width 38 height 13
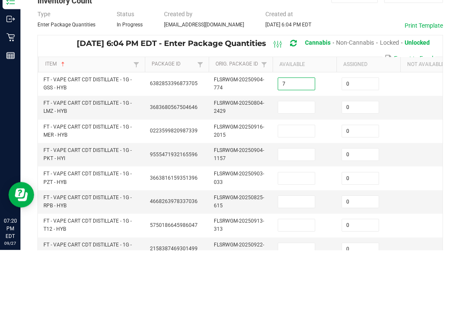
click at [300, 167] on input at bounding box center [296, 173] width 37 height 12
click at [303, 190] on input at bounding box center [296, 196] width 37 height 12
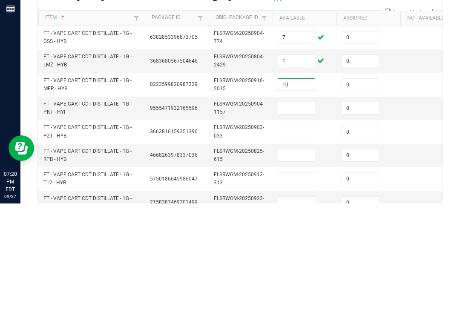
click at [292, 214] on input at bounding box center [296, 220] width 37 height 12
click at [292, 232] on td at bounding box center [305, 243] width 64 height 23
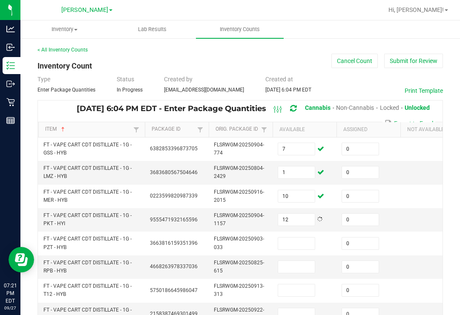
click at [299, 238] on input at bounding box center [296, 244] width 37 height 12
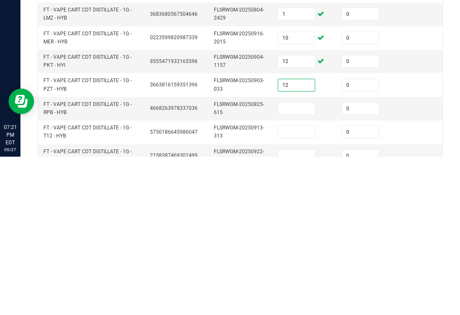
click at [298, 261] on input at bounding box center [296, 267] width 37 height 12
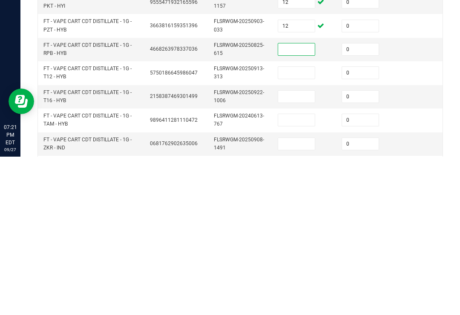
scroll to position [60, 0]
click at [305, 219] on td at bounding box center [305, 230] width 64 height 23
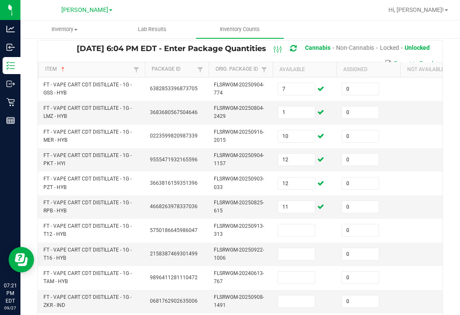
click at [306, 225] on input at bounding box center [296, 231] width 37 height 12
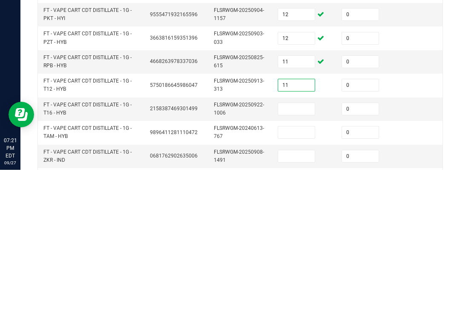
click at [297, 248] on input at bounding box center [296, 254] width 37 height 12
click at [302, 272] on input at bounding box center [296, 278] width 37 height 12
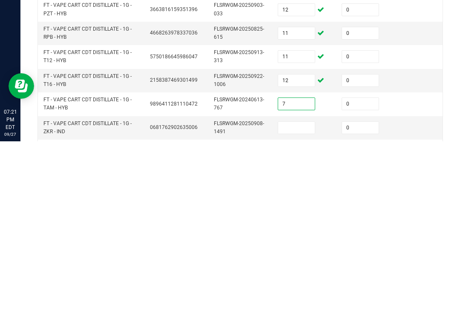
click at [305, 290] on td at bounding box center [305, 301] width 64 height 23
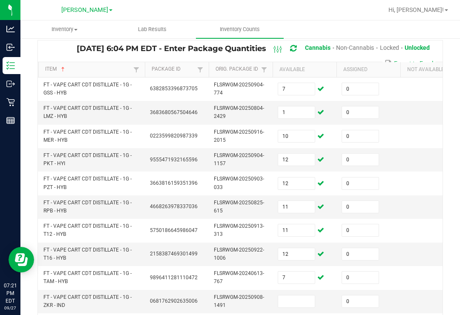
click at [302, 296] on input at bounding box center [296, 302] width 37 height 12
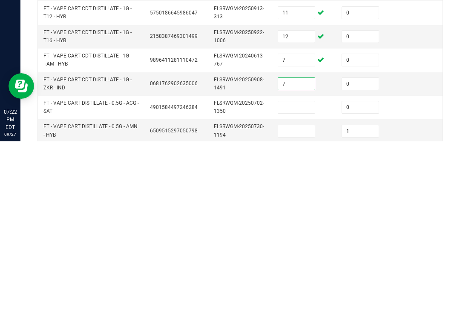
scroll to position [104, 0]
click at [300, 276] on input at bounding box center [296, 282] width 37 height 12
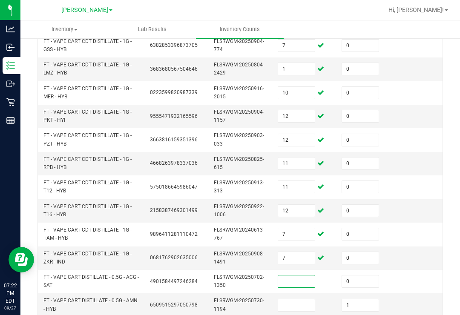
click at [300, 276] on input at bounding box center [296, 282] width 37 height 12
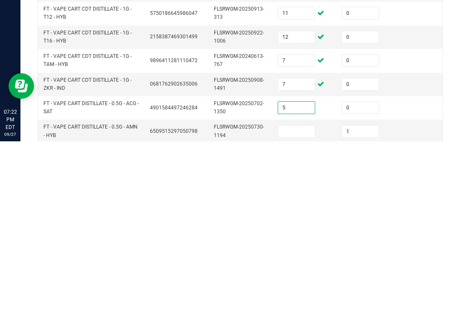
click at [303, 300] on input at bounding box center [296, 306] width 37 height 12
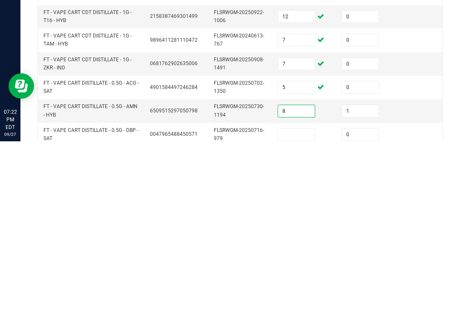
scroll to position [125, 0]
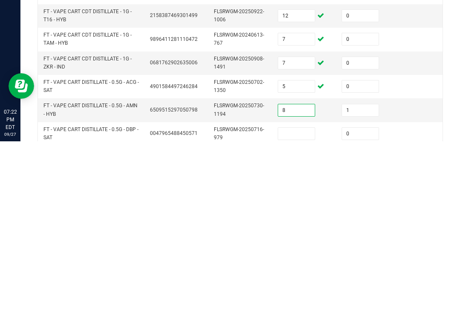
click at [294, 302] on input at bounding box center [296, 308] width 37 height 12
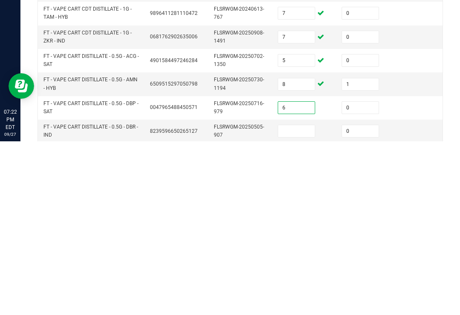
scroll to position [154, 0]
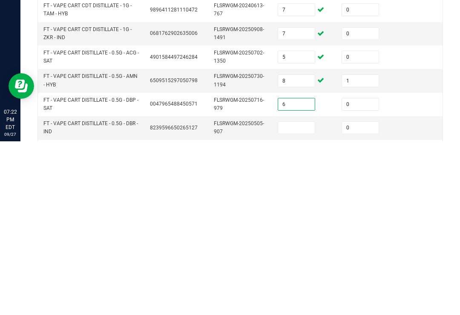
click at [300, 296] on input at bounding box center [296, 302] width 37 height 12
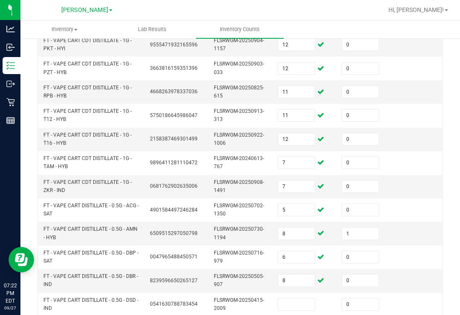
scroll to position [188, 0]
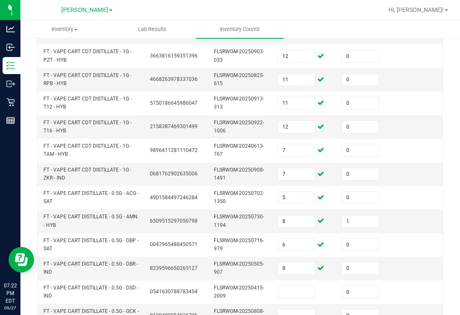
click at [297, 286] on input at bounding box center [296, 292] width 37 height 12
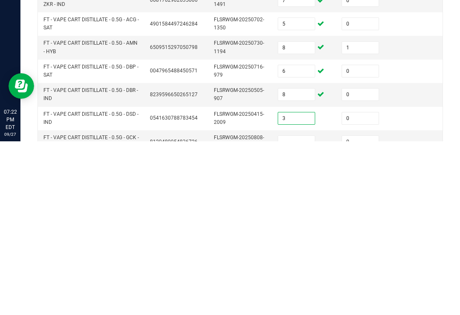
click at [295, 310] on input at bounding box center [296, 316] width 37 height 12
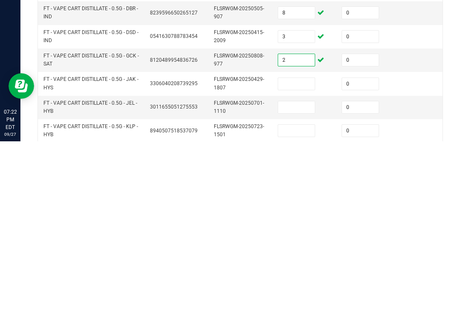
scroll to position [267, 0]
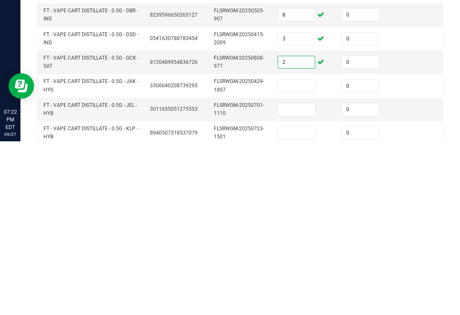
click at [302, 254] on input at bounding box center [296, 260] width 37 height 12
click at [298, 272] on td at bounding box center [305, 283] width 64 height 23
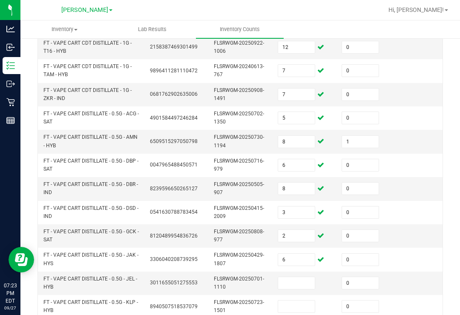
click at [304, 277] on input at bounding box center [296, 283] width 37 height 12
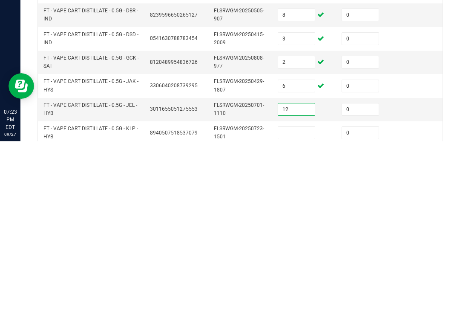
click at [292, 295] on td at bounding box center [305, 306] width 64 height 23
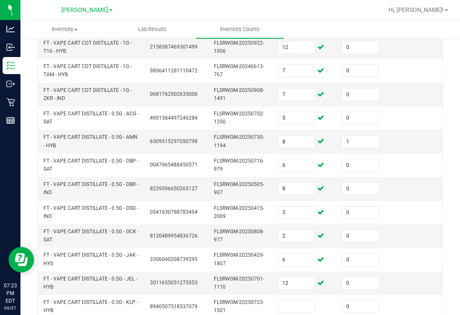
click at [299, 301] on input at bounding box center [296, 307] width 37 height 12
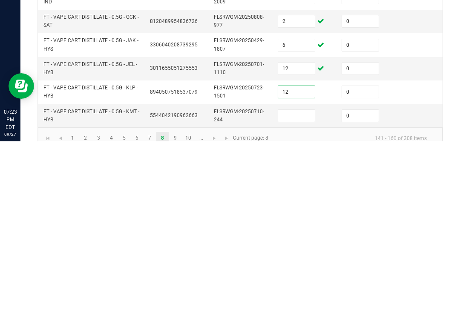
scroll to position [308, 0]
click at [302, 284] on input at bounding box center [296, 290] width 37 height 12
click at [419, 254] on td at bounding box center [433, 265] width 64 height 23
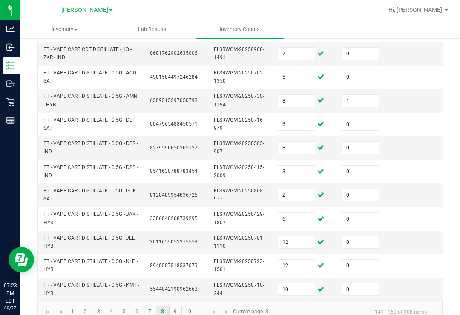
click at [177, 306] on link "9" at bounding box center [175, 312] width 12 height 13
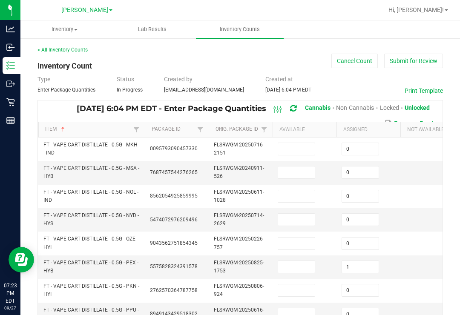
scroll to position [0, 0]
click at [298, 143] on input at bounding box center [296, 149] width 37 height 12
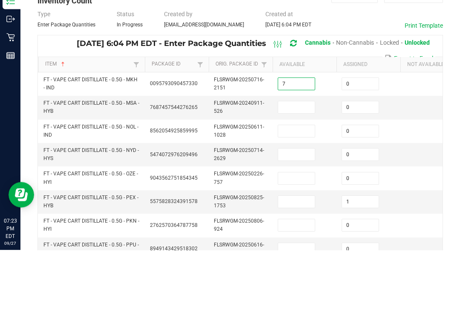
click at [298, 167] on input at bounding box center [296, 173] width 37 height 12
click at [297, 190] on input at bounding box center [296, 196] width 37 height 12
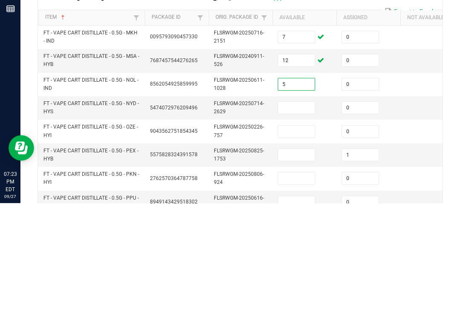
click at [301, 214] on input at bounding box center [296, 220] width 37 height 12
click at [305, 238] on input at bounding box center [296, 244] width 37 height 12
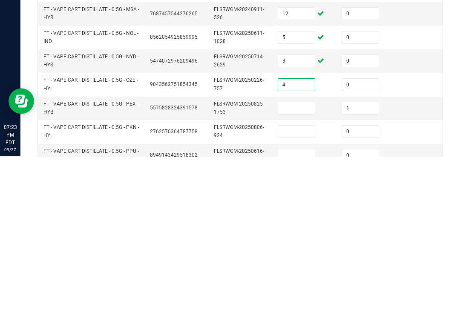
click at [304, 261] on input at bounding box center [296, 267] width 37 height 12
click at [309, 285] on input at bounding box center [296, 291] width 37 height 12
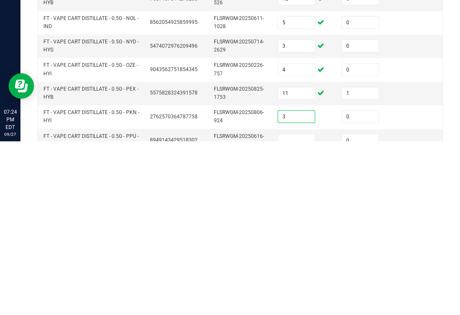
click at [290, 309] on input at bounding box center [296, 315] width 37 height 12
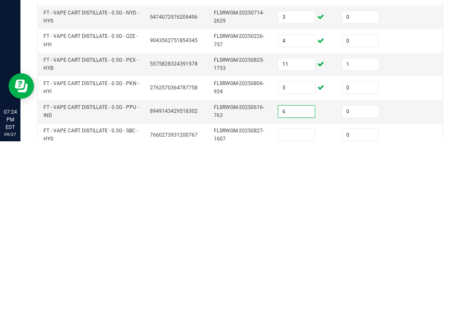
click at [297, 303] on input at bounding box center [296, 309] width 37 height 12
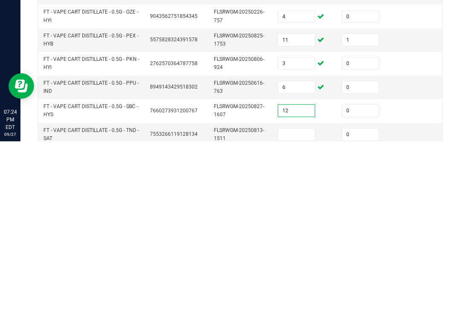
scroll to position [60, 0]
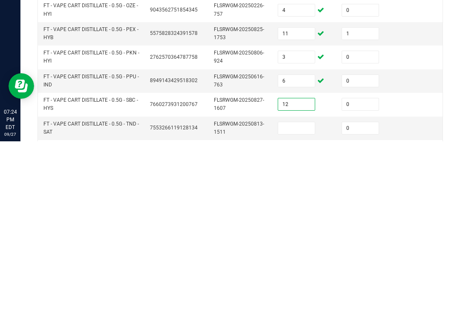
click at [303, 296] on input at bounding box center [296, 302] width 37 height 12
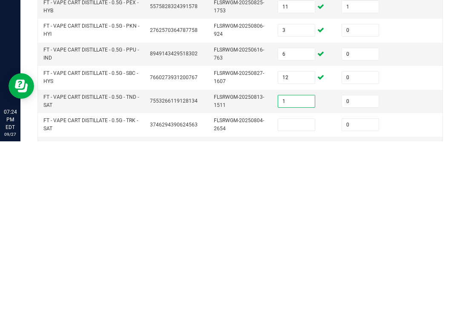
scroll to position [91, 0]
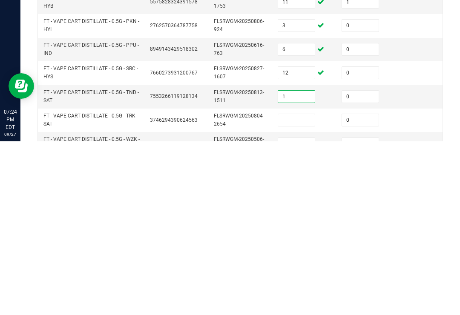
click at [309, 288] on input at bounding box center [296, 294] width 37 height 12
click at [300, 312] on input at bounding box center [296, 318] width 37 height 12
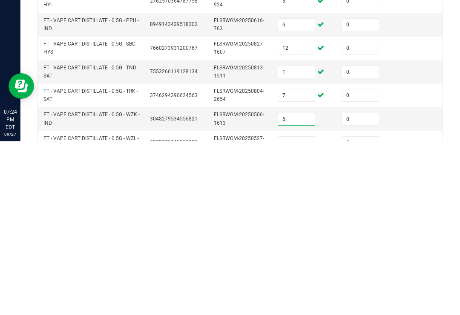
scroll to position [124, 0]
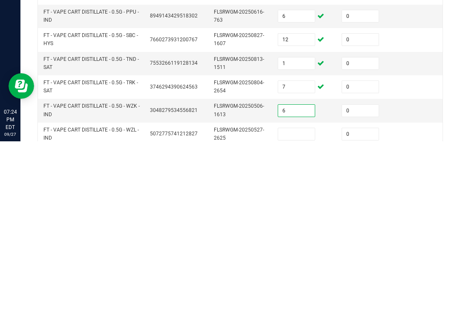
click at [303, 302] on input at bounding box center [296, 308] width 37 height 12
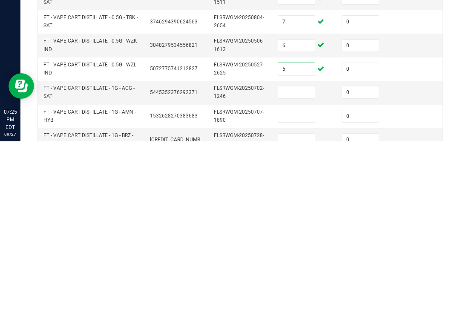
scroll to position [191, 0]
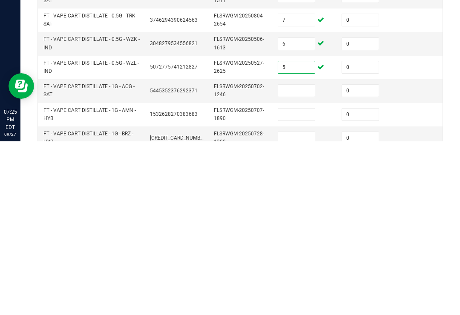
click at [318, 253] on td at bounding box center [305, 264] width 64 height 23
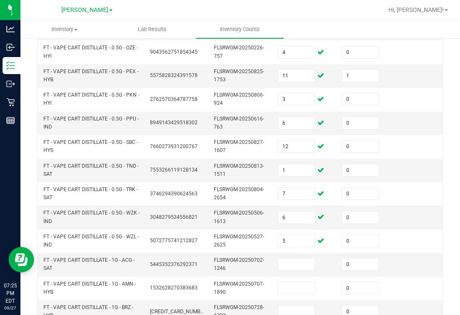
click at [299, 259] on input at bounding box center [296, 265] width 37 height 12
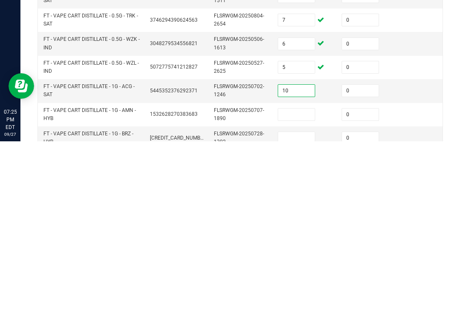
click at [306, 283] on input at bounding box center [296, 289] width 37 height 12
click at [315, 306] on input at bounding box center [296, 312] width 37 height 12
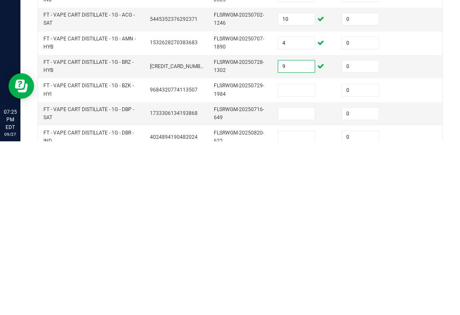
scroll to position [261, 0]
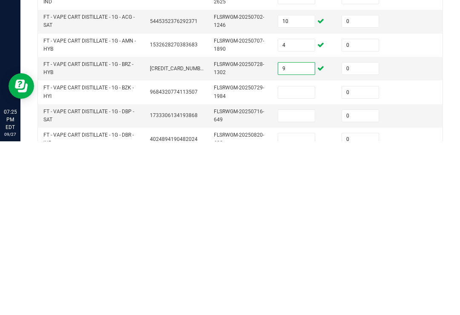
click at [300, 260] on input at bounding box center [296, 266] width 37 height 12
click at [300, 284] on input at bounding box center [296, 290] width 37 height 12
click at [321, 302] on td at bounding box center [305, 313] width 64 height 23
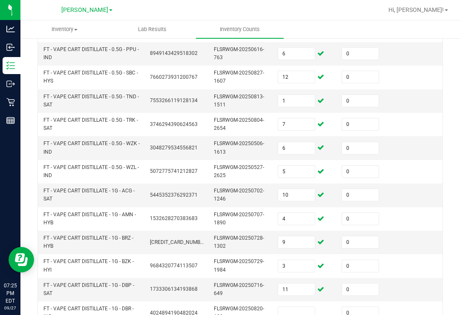
click at [304, 307] on input at bounding box center [296, 313] width 37 height 12
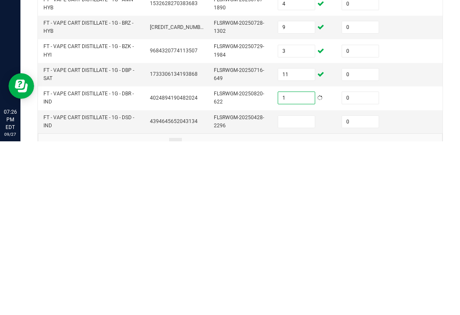
click at [308, 290] on input at bounding box center [296, 296] width 37 height 12
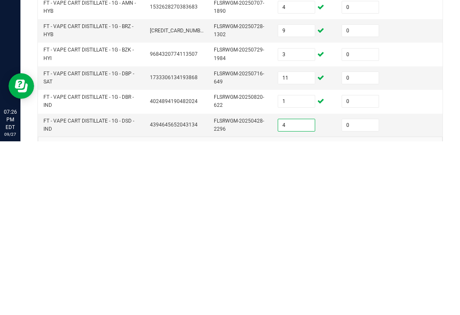
click at [423, 264] on td at bounding box center [433, 275] width 64 height 23
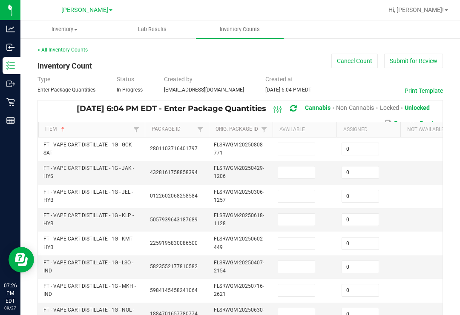
scroll to position [0, 0]
click at [294, 143] on input at bounding box center [296, 149] width 37 height 12
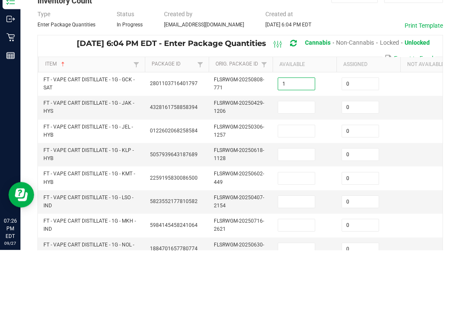
click at [296, 167] on input at bounding box center [296, 173] width 37 height 12
click at [295, 185] on td at bounding box center [305, 196] width 64 height 23
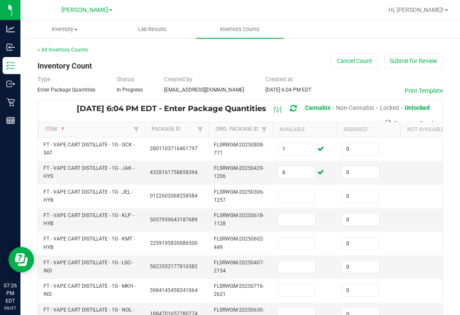
click at [294, 190] on input at bounding box center [296, 196] width 37 height 12
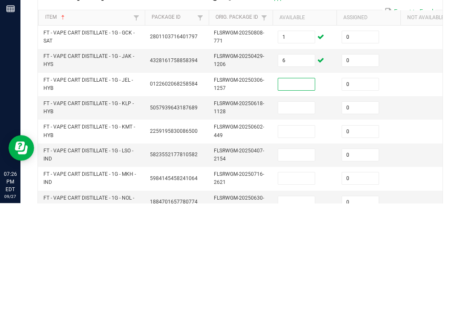
click at [310, 167] on input "6" at bounding box center [296, 173] width 37 height 12
click at [314, 190] on input at bounding box center [296, 196] width 37 height 12
click at [291, 208] on td at bounding box center [305, 219] width 64 height 23
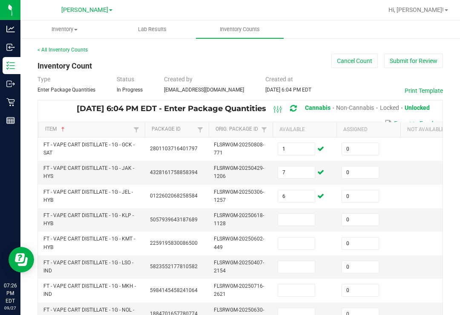
click at [301, 214] on input at bounding box center [296, 220] width 37 height 12
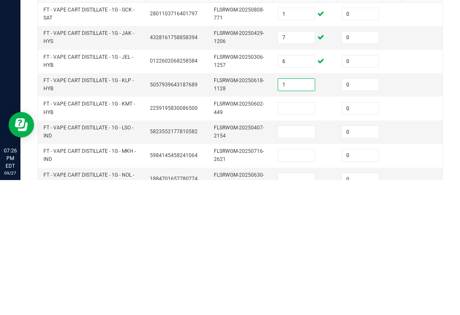
click at [294, 238] on input at bounding box center [296, 244] width 37 height 12
click at [299, 261] on input at bounding box center [296, 267] width 37 height 12
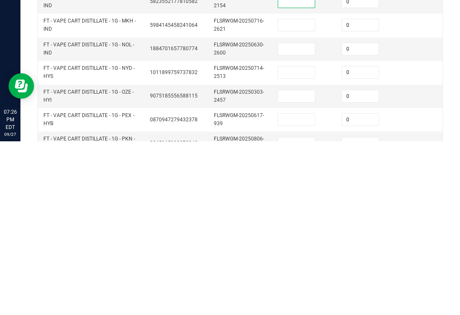
scroll to position [92, 0]
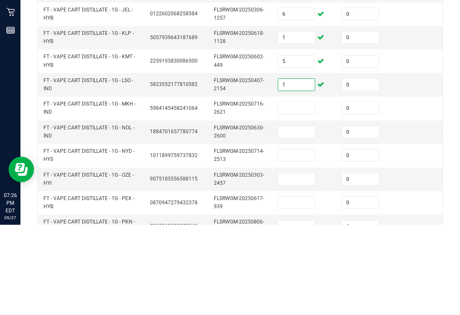
click at [294, 193] on input at bounding box center [296, 199] width 37 height 12
click at [300, 211] on td at bounding box center [305, 222] width 64 height 23
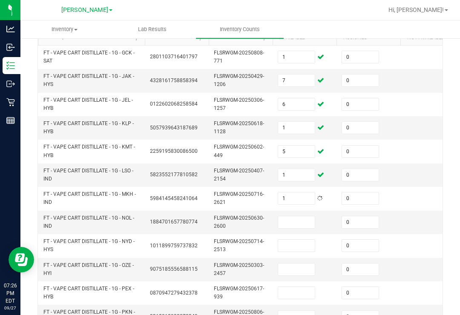
click at [290, 216] on input at bounding box center [296, 222] width 37 height 12
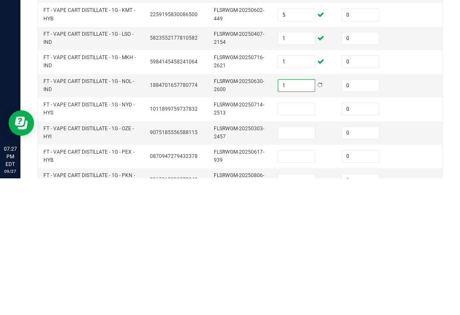
click at [304, 240] on input at bounding box center [296, 246] width 37 height 12
click at [291, 264] on input at bounding box center [296, 270] width 37 height 12
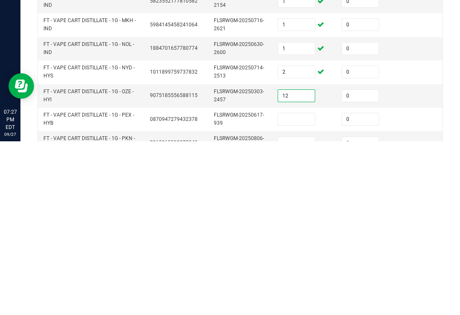
click at [302, 287] on input at bounding box center [296, 293] width 37 height 12
click at [302, 311] on input at bounding box center [296, 317] width 37 height 12
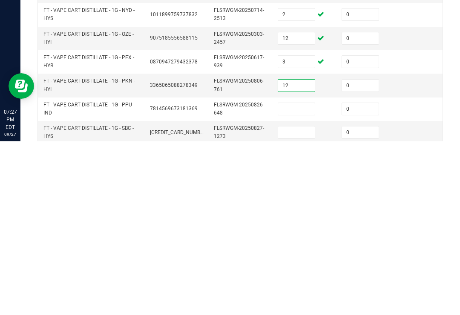
scroll to position [169, 0]
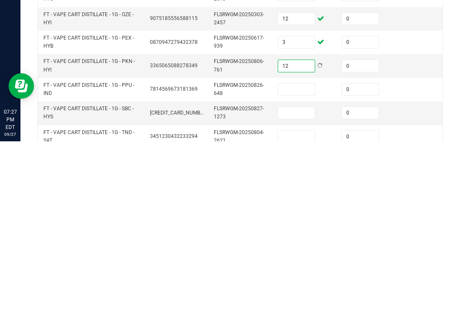
click at [295, 275] on td at bounding box center [305, 286] width 64 height 23
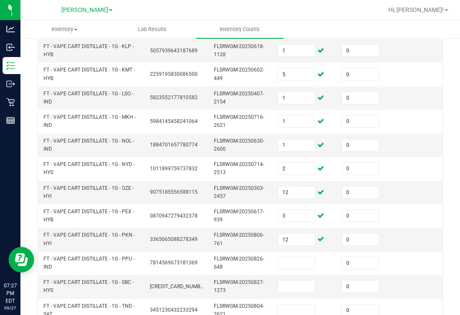
click at [294, 257] on input at bounding box center [296, 263] width 37 height 12
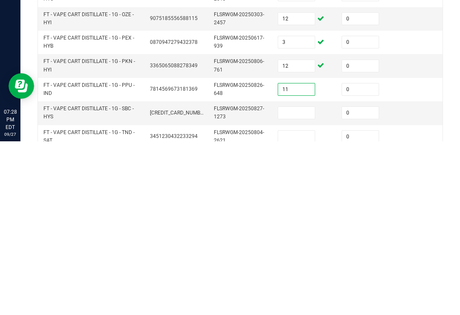
click at [305, 281] on input at bounding box center [296, 287] width 37 height 12
click at [291, 305] on input at bounding box center [296, 311] width 37 height 12
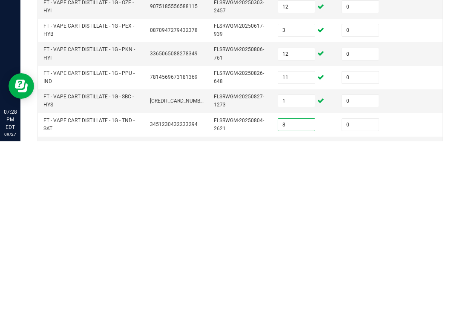
scroll to position [185, 0]
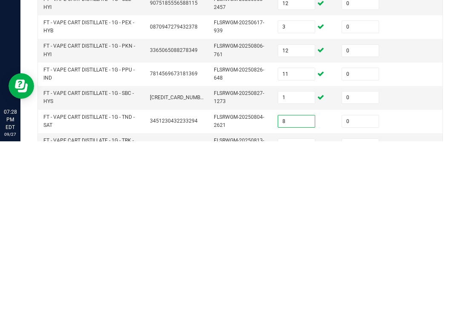
click at [291, 313] on input at bounding box center [296, 319] width 37 height 12
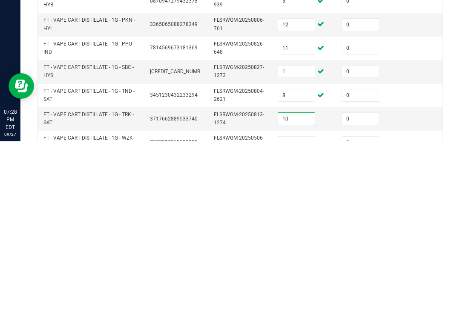
scroll to position [224, 0]
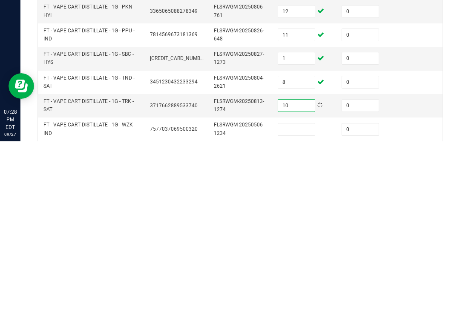
click at [297, 297] on input at bounding box center [296, 303] width 37 height 12
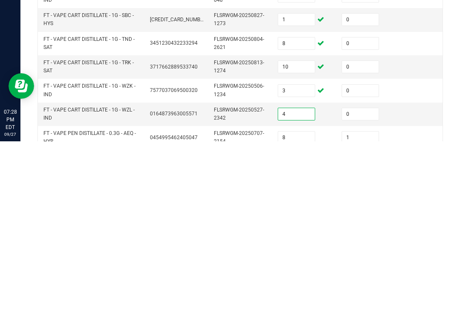
scroll to position [266, 0]
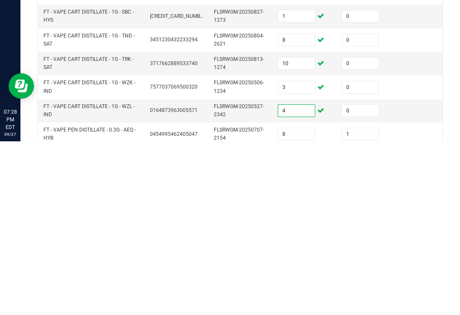
click at [421, 273] on td at bounding box center [433, 284] width 64 height 23
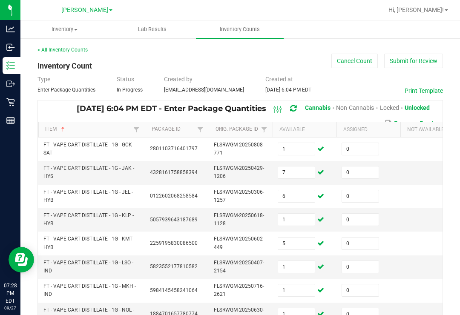
scroll to position [0, 0]
click at [13, 98] on icon at bounding box center [10, 102] width 9 height 9
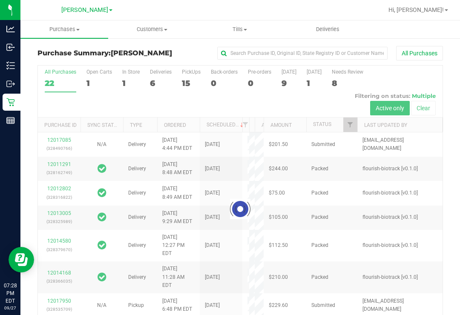
scroll to position [7, 0]
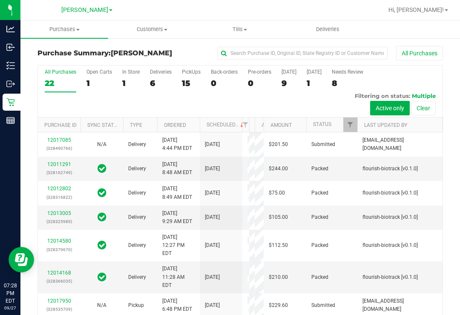
click at [433, 7] on link "Hi, [PERSON_NAME]!" at bounding box center [418, 10] width 66 height 9
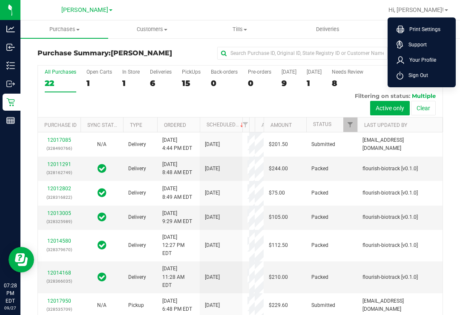
click at [427, 71] on span "Sign Out" at bounding box center [416, 75] width 25 height 9
